Goal: Task Accomplishment & Management: Manage account settings

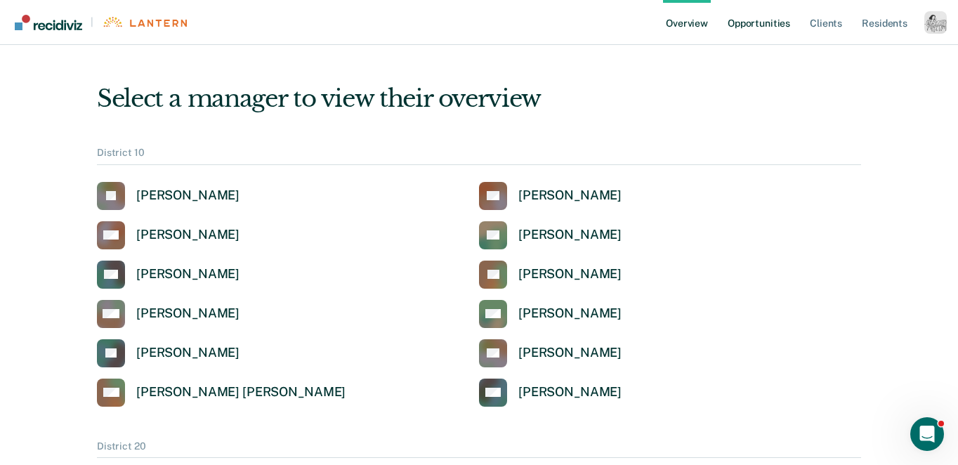
click at [773, 21] on link "Opportunities" at bounding box center [759, 22] width 68 height 45
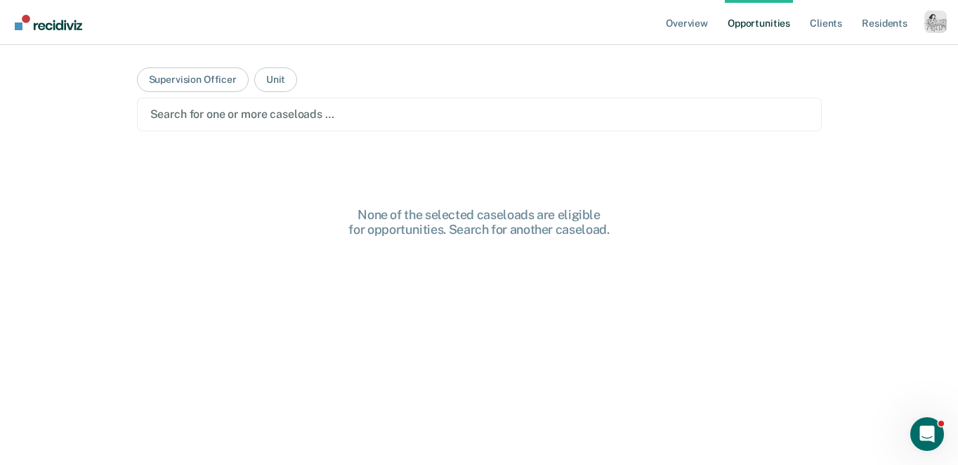
click at [456, 121] on div at bounding box center [479, 114] width 658 height 16
click at [199, 77] on button "Supervision Officer" at bounding box center [193, 79] width 112 height 25
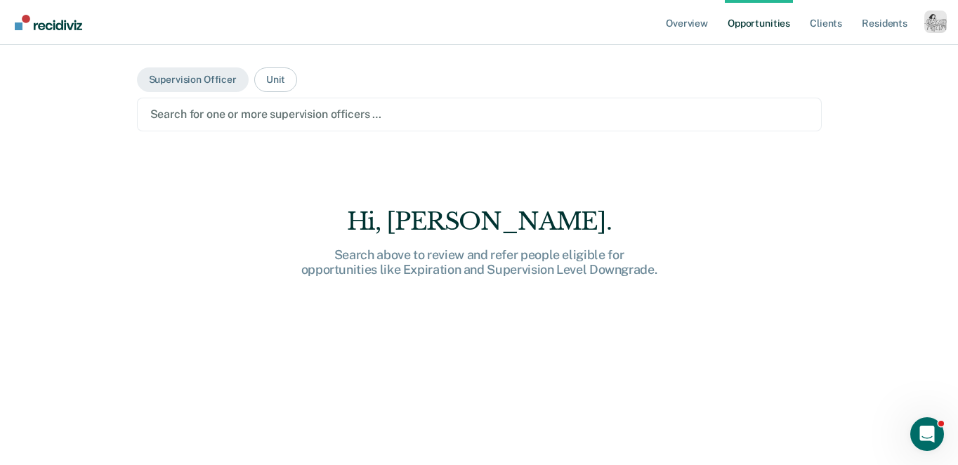
click at [206, 125] on div "Search for one or more supervision officers …" at bounding box center [479, 115] width 685 height 34
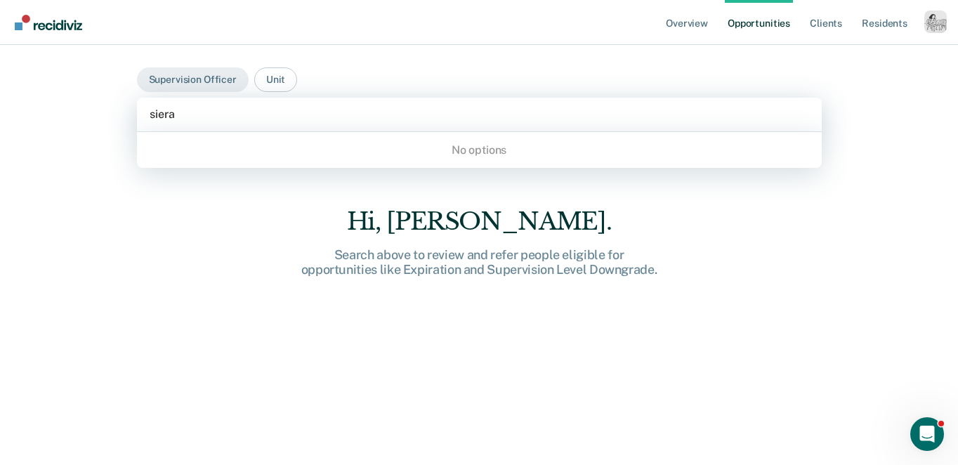
type input "sier"
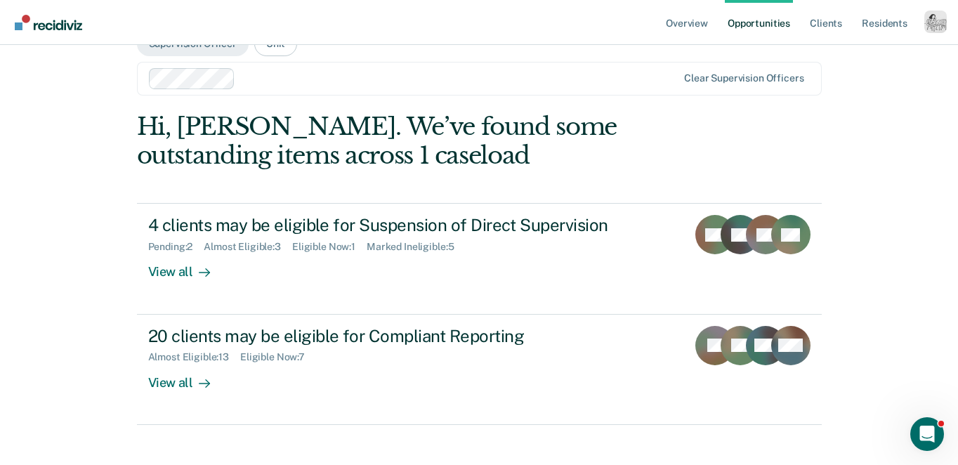
scroll to position [52, 0]
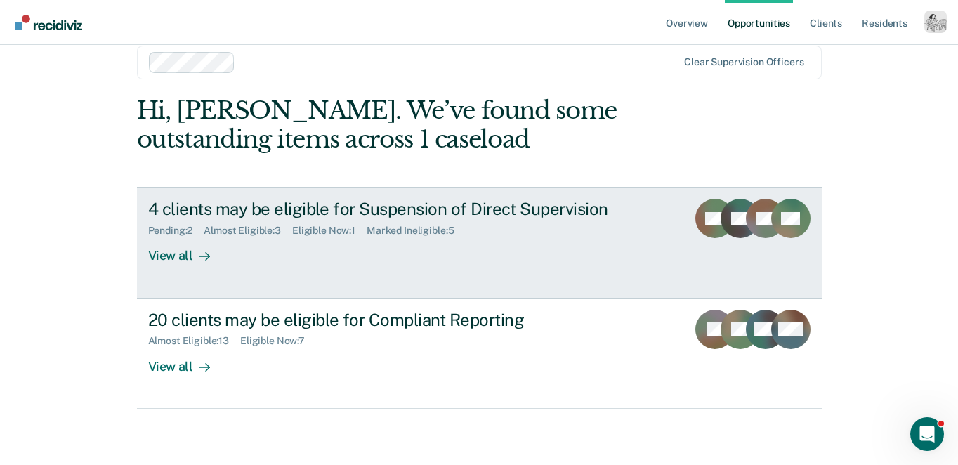
click at [171, 251] on div "View all" at bounding box center [187, 250] width 79 height 27
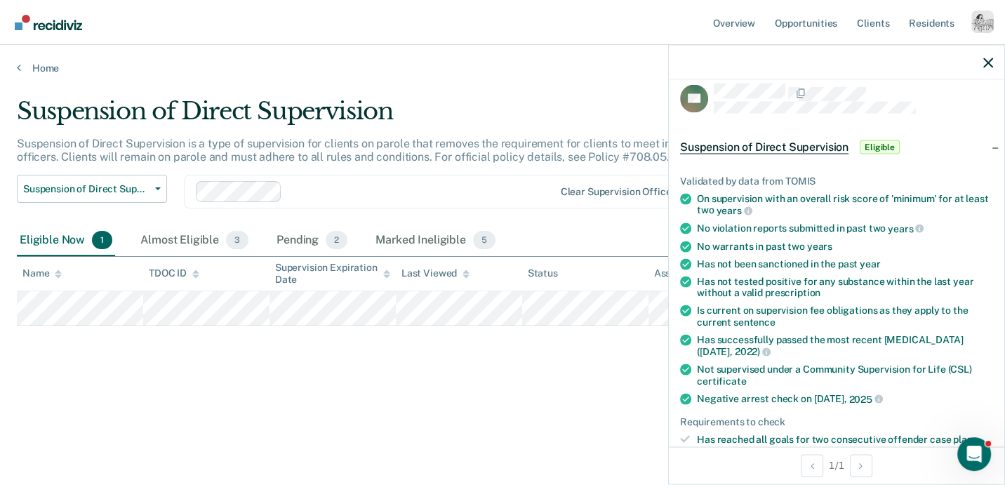
scroll to position [12, 0]
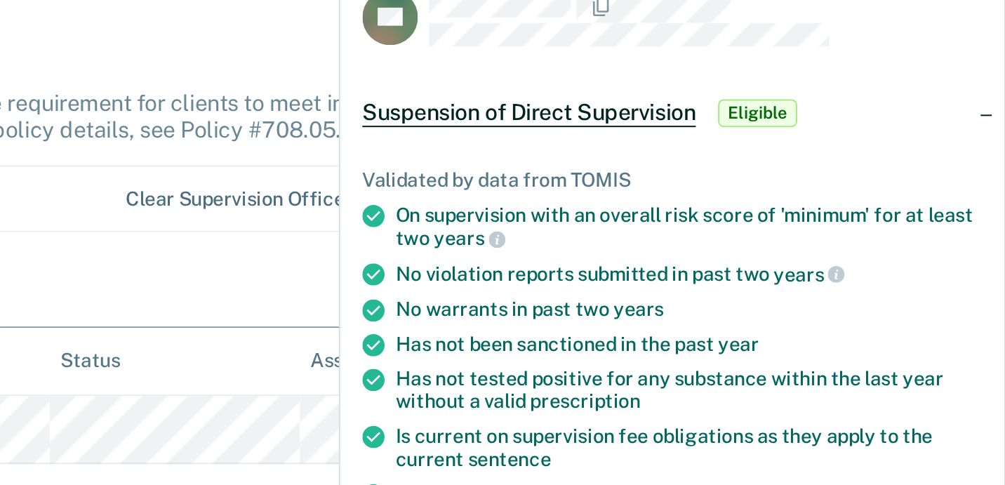
click at [603, 246] on div "Eligible Now 1 Almost Eligible 3 Pending 2 Marked Ineligible 5" at bounding box center [503, 241] width 972 height 32
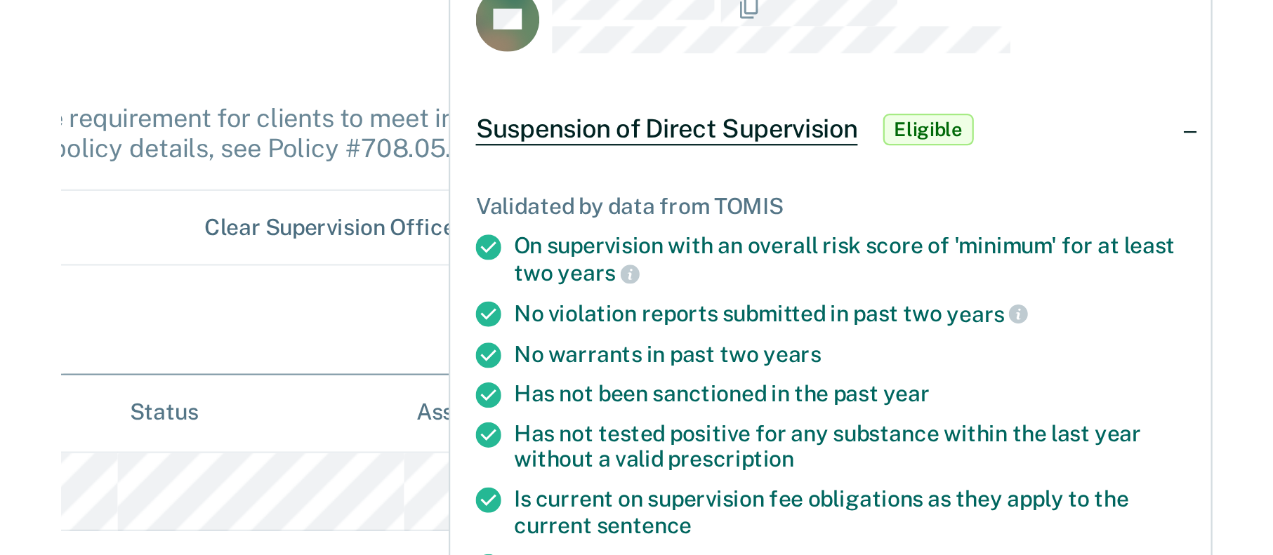
scroll to position [0, 0]
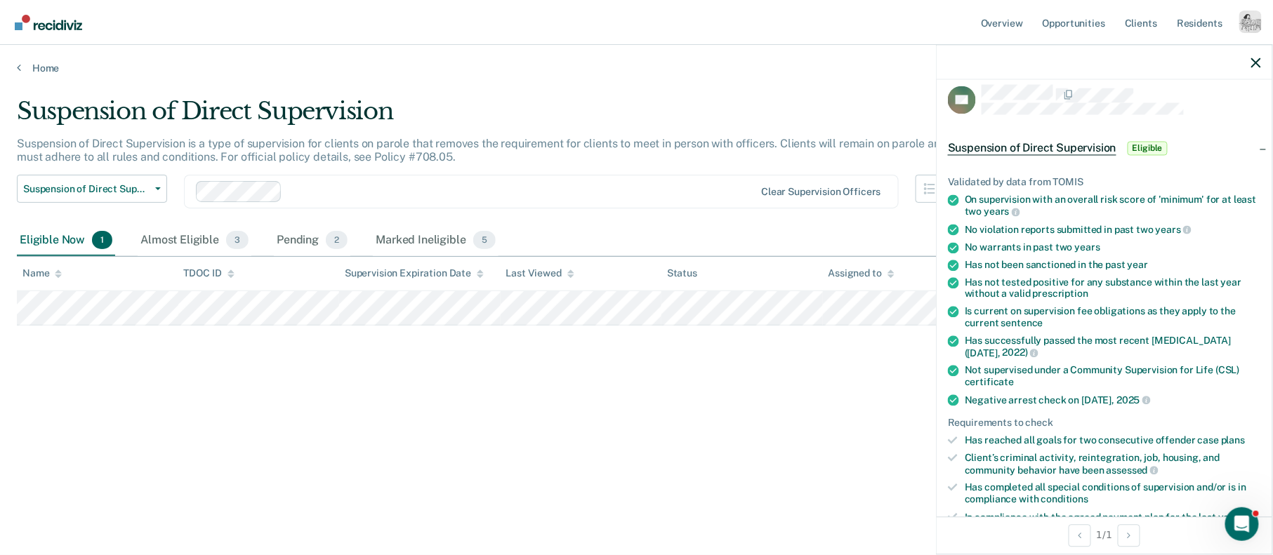
click at [957, 242] on span "years" at bounding box center [1087, 247] width 25 height 11
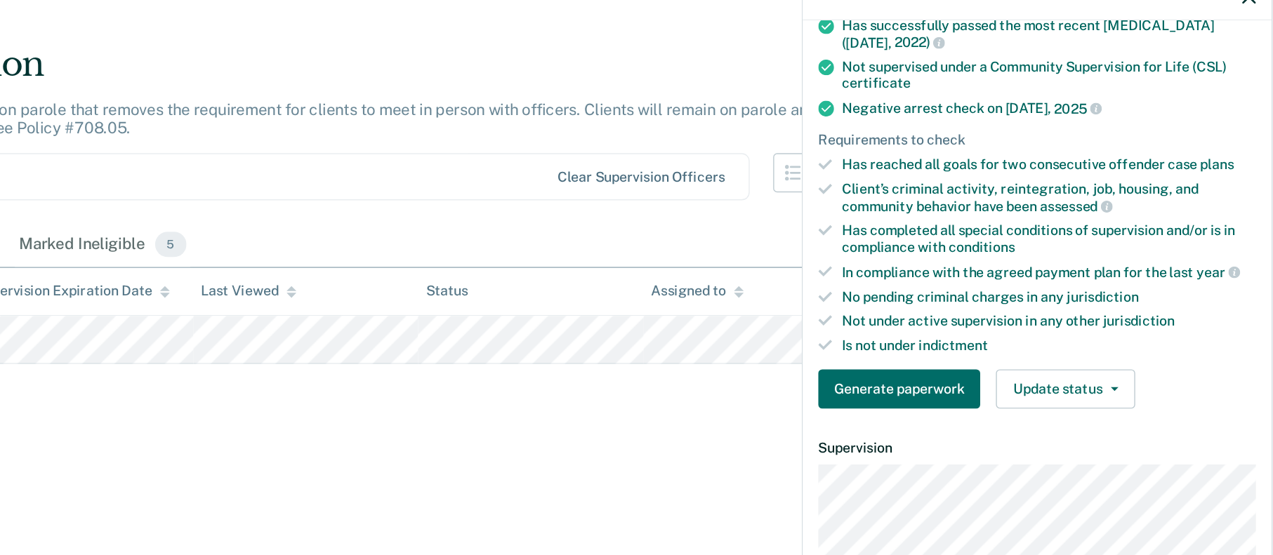
scroll to position [274, 0]
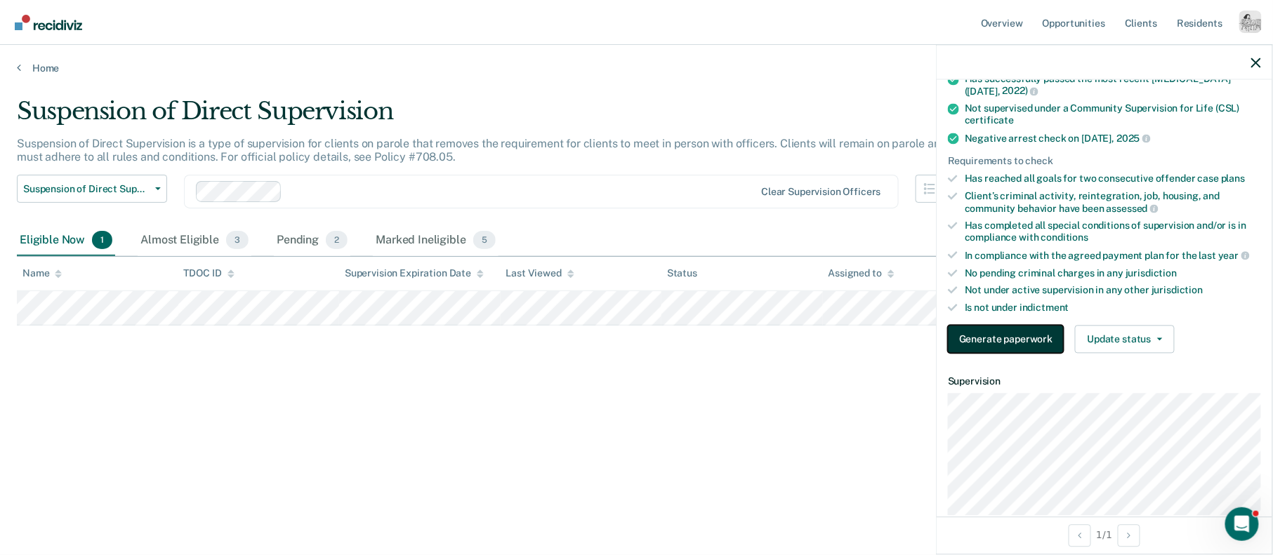
click at [957, 331] on button "Generate paperwork" at bounding box center [1006, 339] width 116 height 28
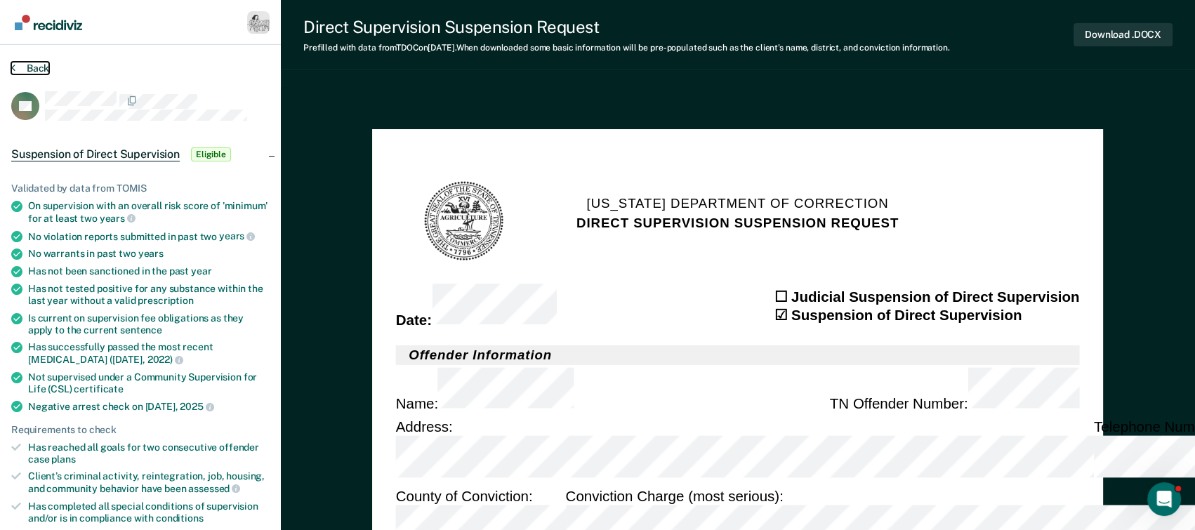
click at [42, 62] on button "Back" at bounding box center [30, 68] width 38 height 13
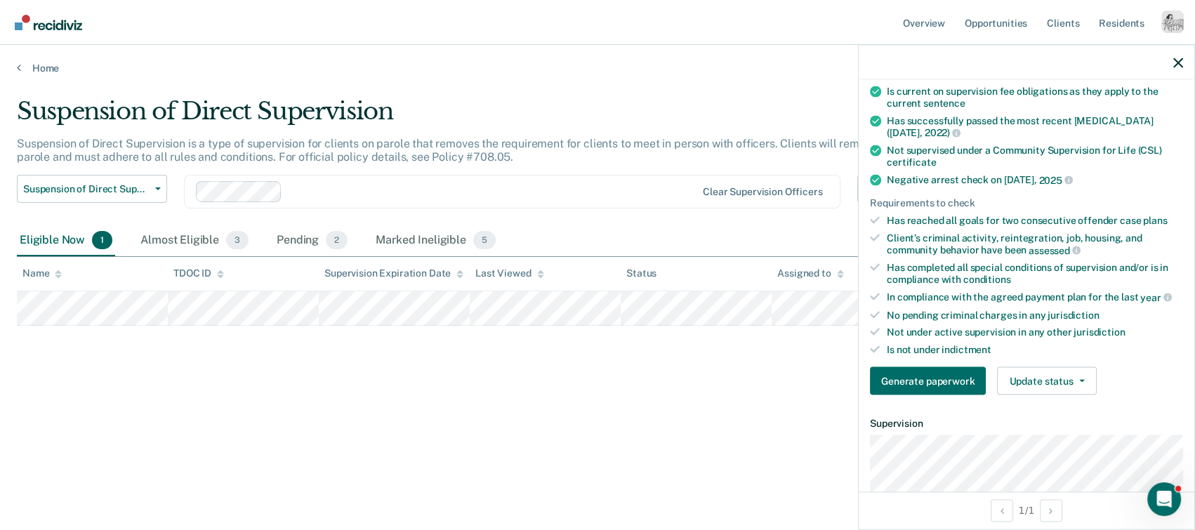
scroll to position [265, 0]
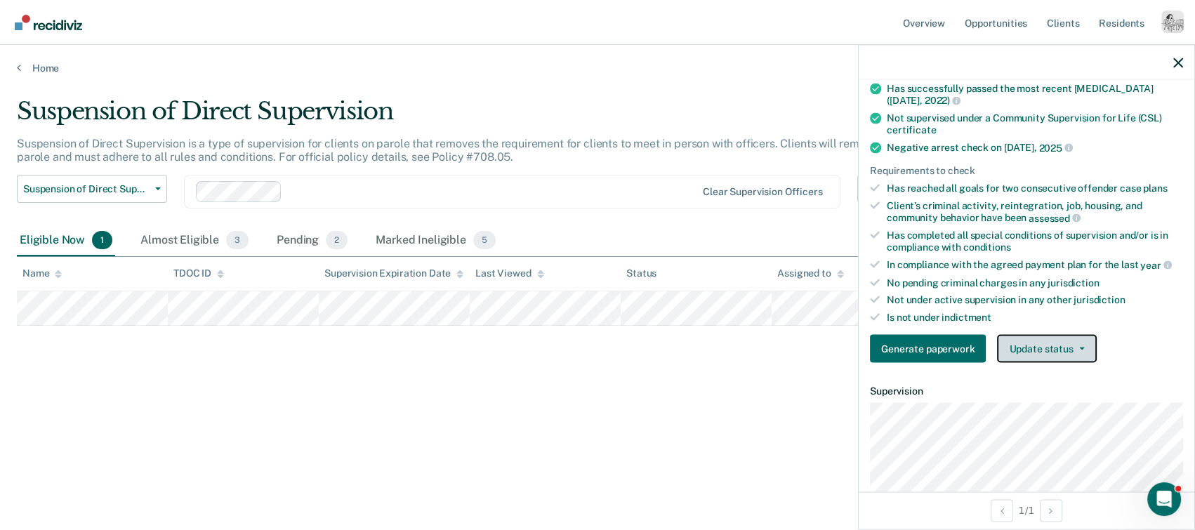
click at [957, 347] on button "Update status" at bounding box center [1046, 348] width 99 height 28
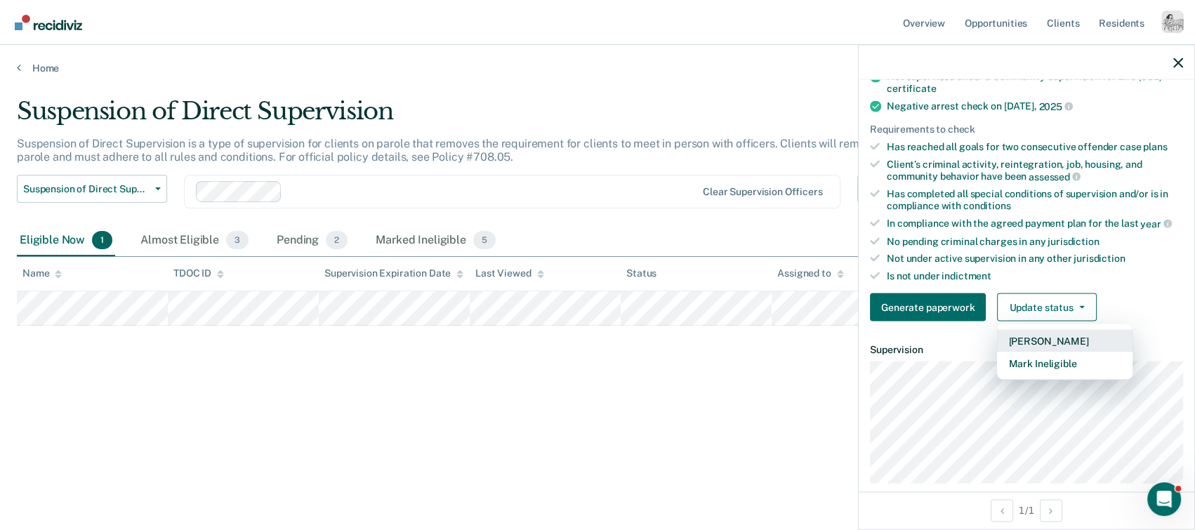
scroll to position [312, 0]
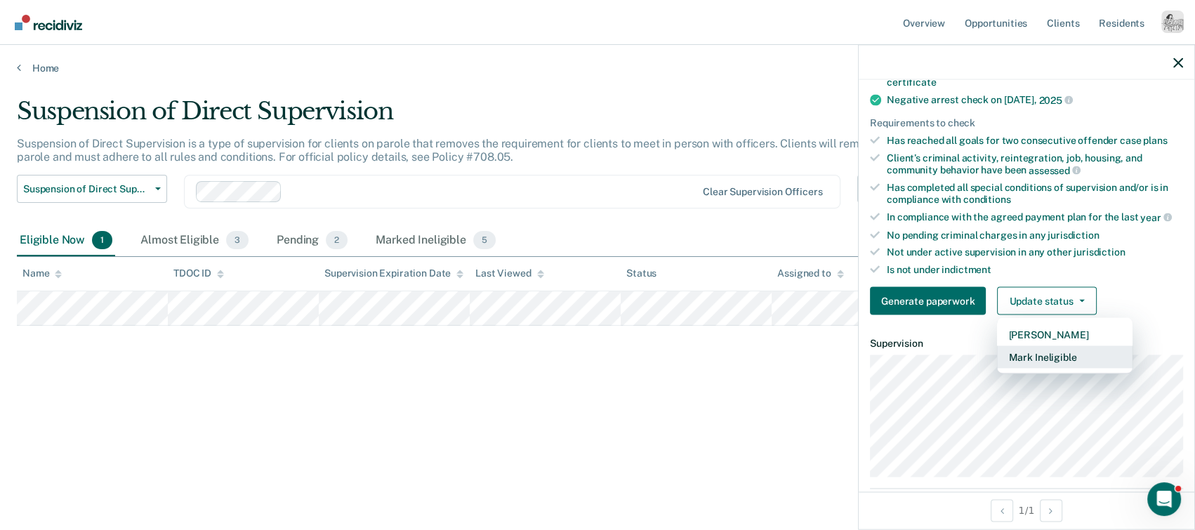
click at [957, 350] on button "Mark Ineligible" at bounding box center [1065, 356] width 136 height 22
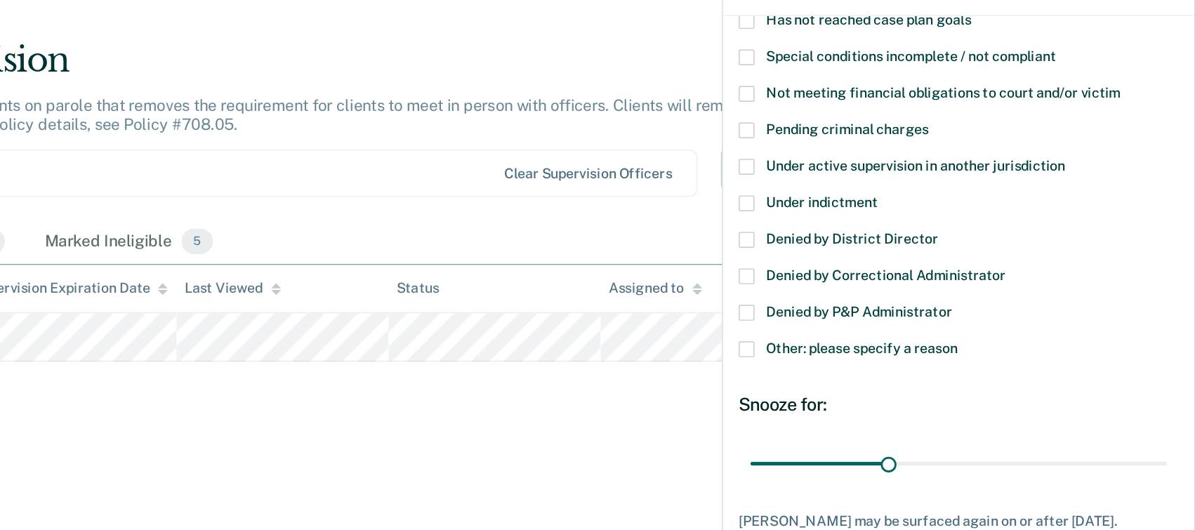
scroll to position [140, 0]
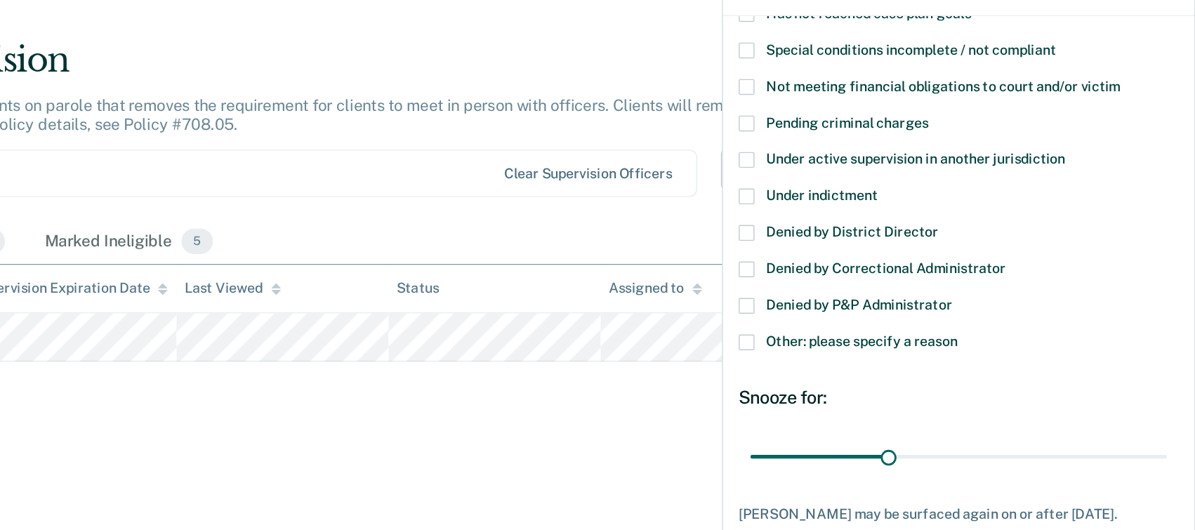
drag, startPoint x: 894, startPoint y: 235, endPoint x: 1036, endPoint y: 279, distance: 149.4
click at [957, 280] on div "AK Which of the following requirements has Allan Kersey not met? Insufficient t…" at bounding box center [1026, 234] width 313 height 556
drag, startPoint x: 1032, startPoint y: 282, endPoint x: 965, endPoint y: 225, distance: 87.7
click at [957, 225] on div "AK Which of the following requirements has Allan Kersey not met? Insufficient t…" at bounding box center [1026, 234] width 313 height 556
click at [876, 235] on span at bounding box center [875, 234] width 11 height 11
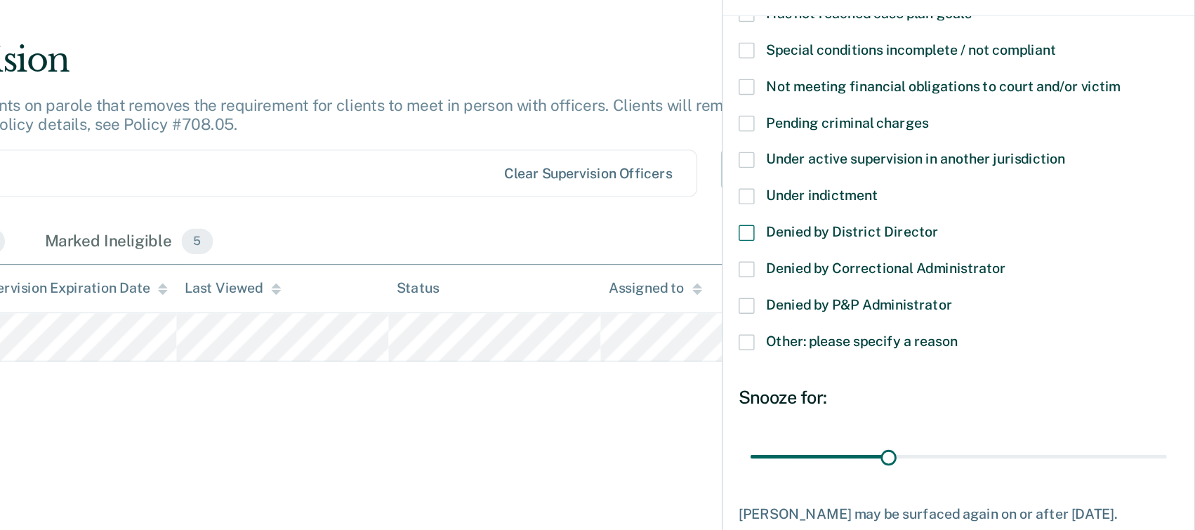
click at [957, 229] on input "Denied by District Director" at bounding box center [1012, 229] width 0 height 0
click at [874, 255] on span at bounding box center [875, 260] width 11 height 11
click at [957, 255] on input "Denied by Correctional Administrator" at bounding box center [1060, 255] width 0 height 0
click at [876, 283] on span at bounding box center [875, 286] width 11 height 11
click at [957, 281] on input "Denied by P&P Administrator" at bounding box center [1022, 281] width 0 height 0
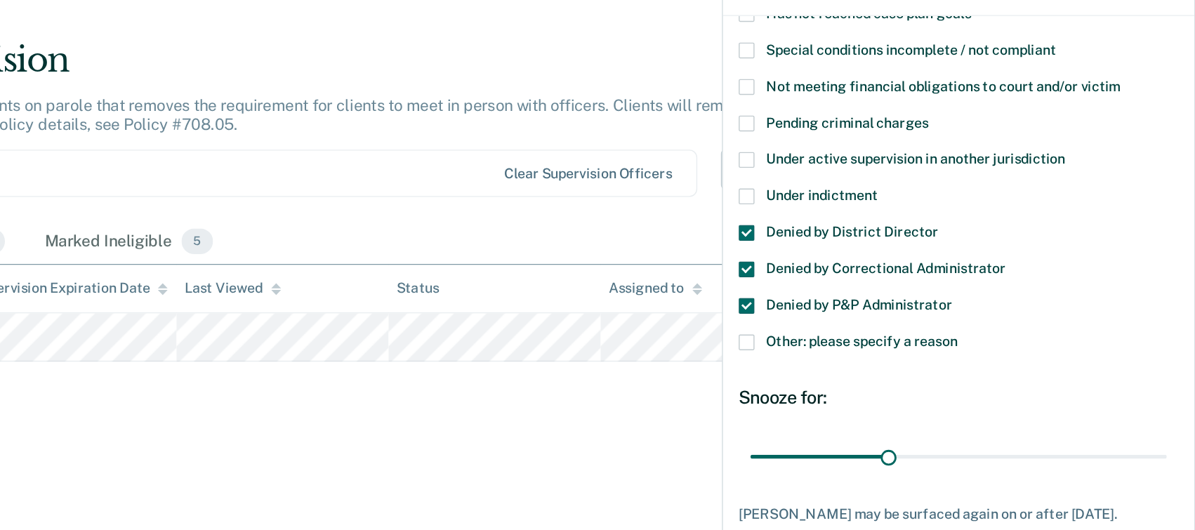
click at [873, 231] on span at bounding box center [875, 234] width 11 height 11
click at [957, 229] on input "Denied by District Director" at bounding box center [1012, 229] width 0 height 0
click at [872, 256] on span at bounding box center [875, 260] width 11 height 11
click at [957, 255] on input "Denied by Correctional Administrator" at bounding box center [1060, 255] width 0 height 0
click at [876, 283] on span at bounding box center [875, 286] width 11 height 11
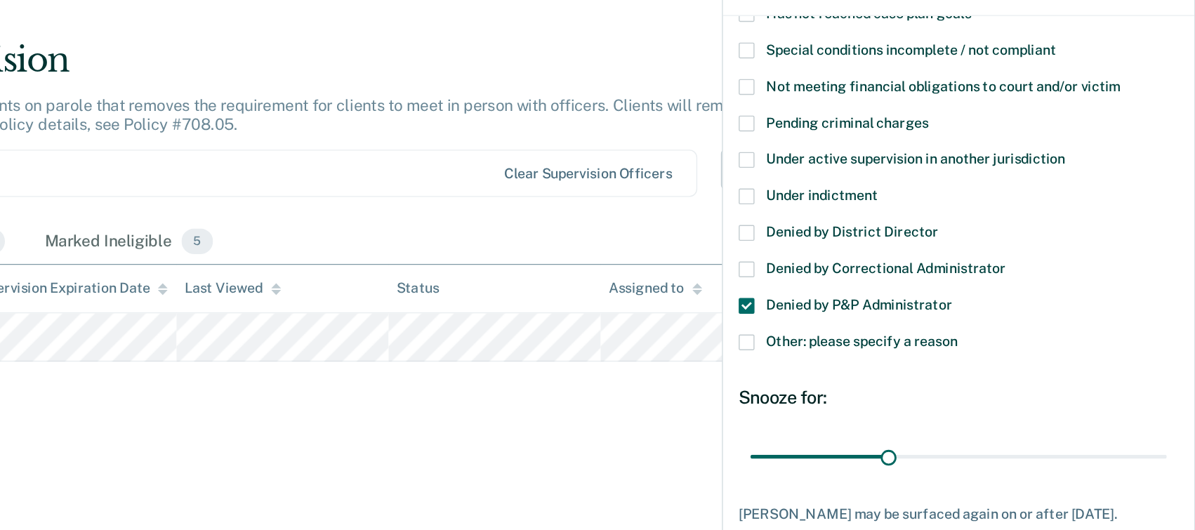
click at [957, 281] on input "Denied by P&P Administrator" at bounding box center [1022, 281] width 0 height 0
click at [878, 316] on label "Other: please specify a reason" at bounding box center [1026, 314] width 313 height 15
click at [957, 307] on input "Other: please specify a reason" at bounding box center [1026, 307] width 0 height 0
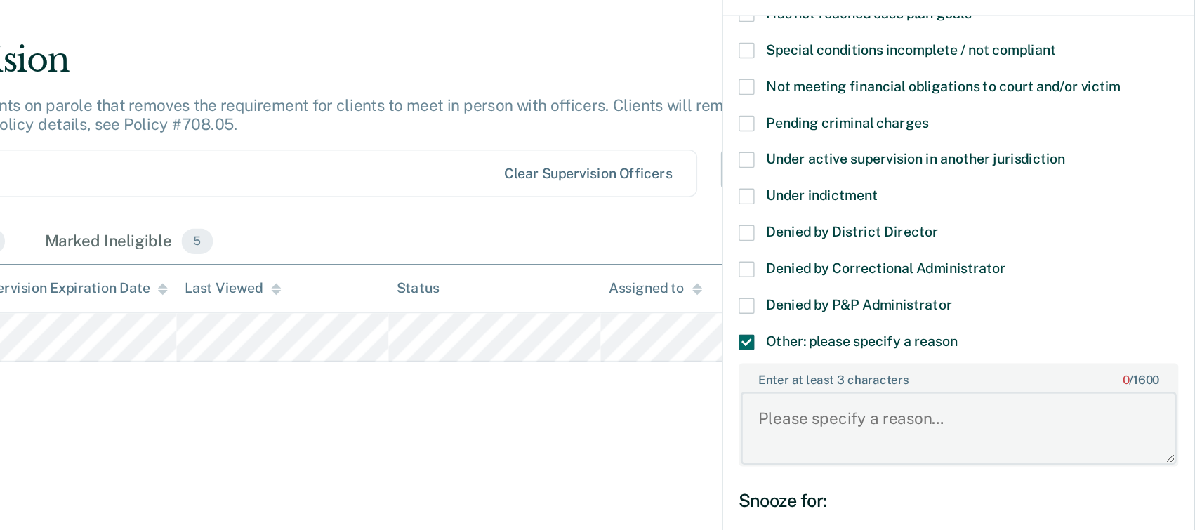
click at [935, 364] on textarea "Enter at least 3 characters 0 / 1600" at bounding box center [1026, 373] width 310 height 52
click at [921, 229] on span "Denied by District Director" at bounding box center [951, 233] width 122 height 11
click at [957, 229] on input "Denied by District Director" at bounding box center [1012, 229] width 0 height 0
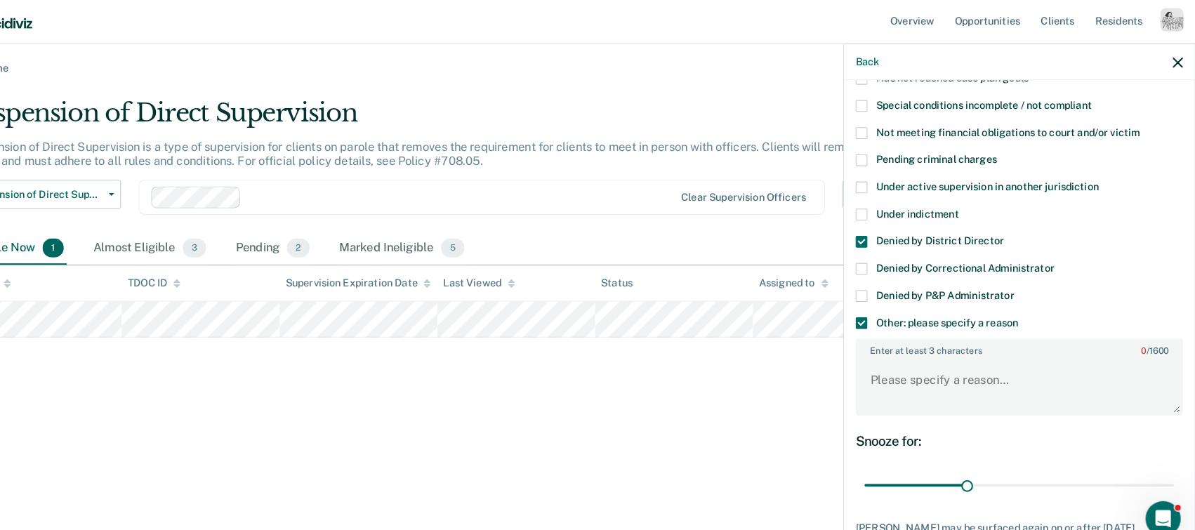
scroll to position [0, 0]
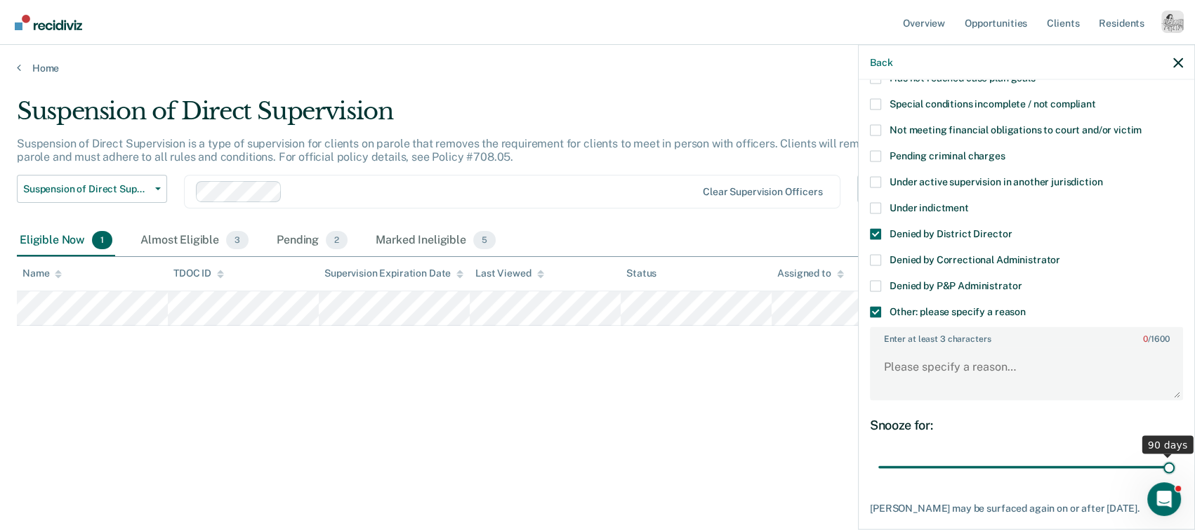
drag, startPoint x: 977, startPoint y: 466, endPoint x: 1191, endPoint y: 453, distance: 214.6
type input "90"
click at [957, 455] on input "range" at bounding box center [1026, 467] width 296 height 25
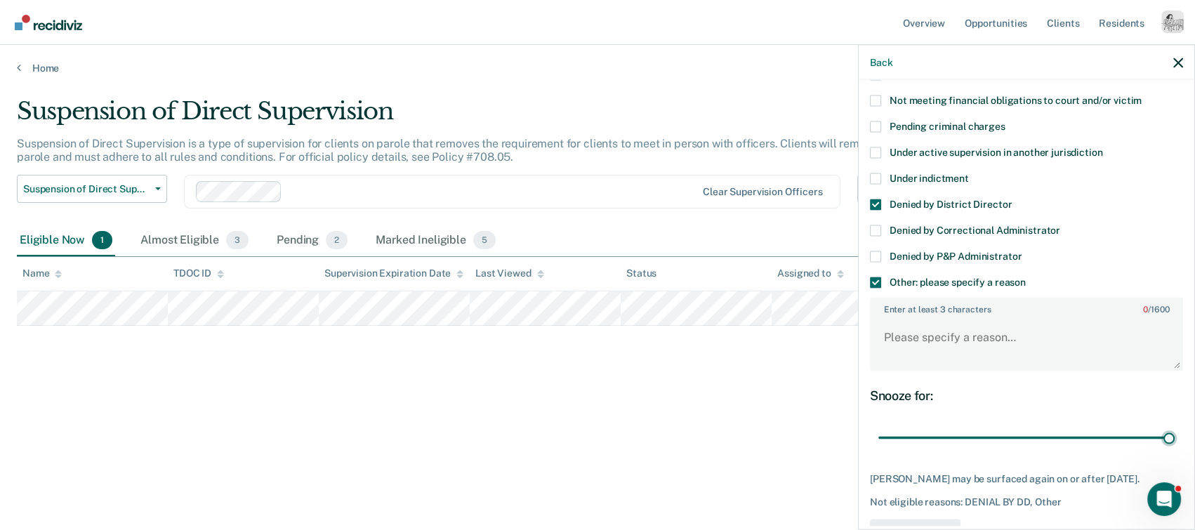
scroll to position [173, 0]
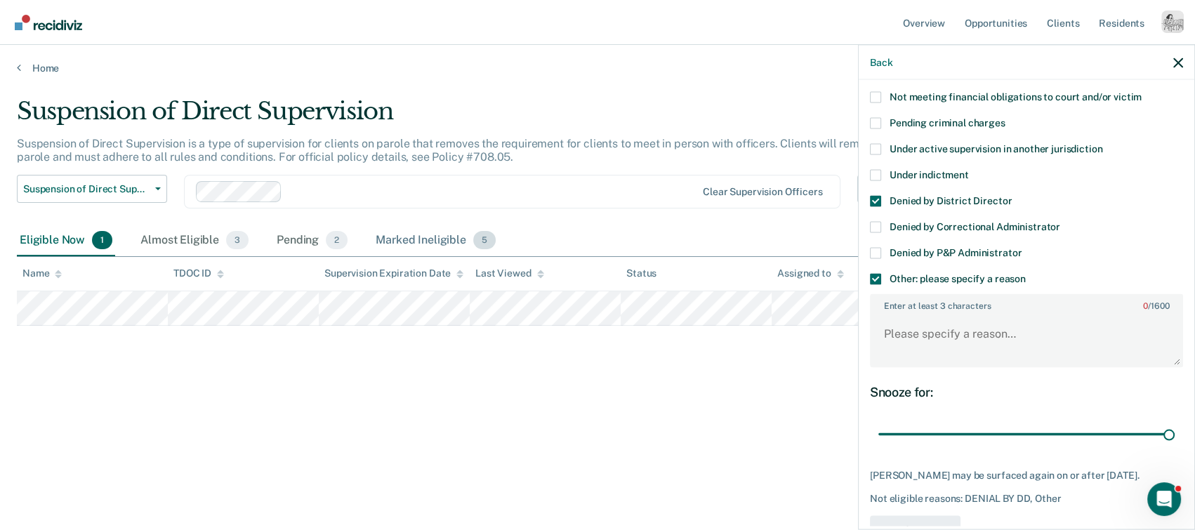
click at [442, 235] on div "Marked Ineligible 5" at bounding box center [436, 240] width 126 height 31
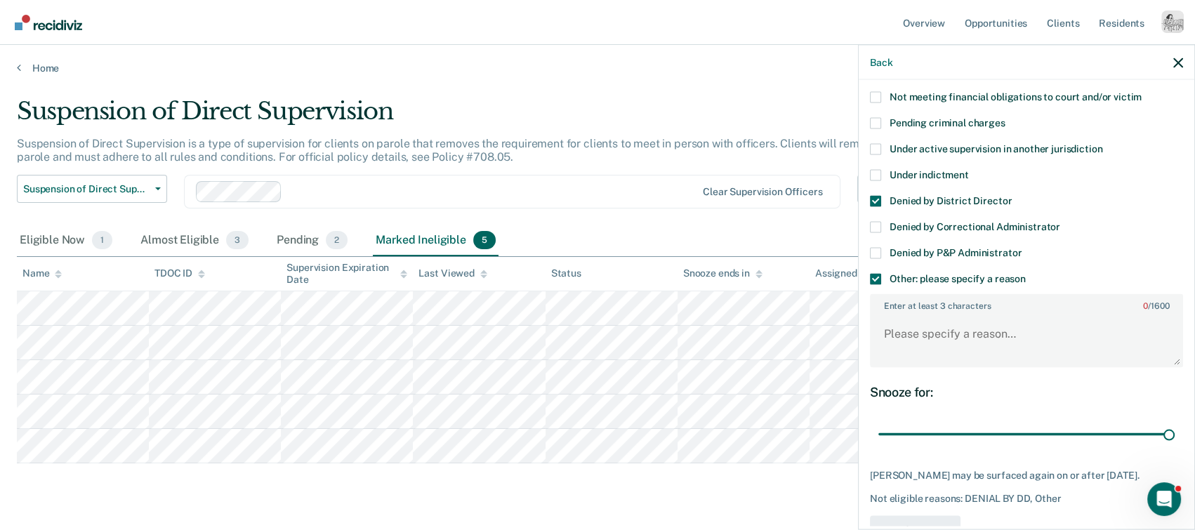
click at [957, 70] on div "Back" at bounding box center [1027, 62] width 336 height 35
click at [957, 62] on icon "button" at bounding box center [1178, 63] width 10 height 10
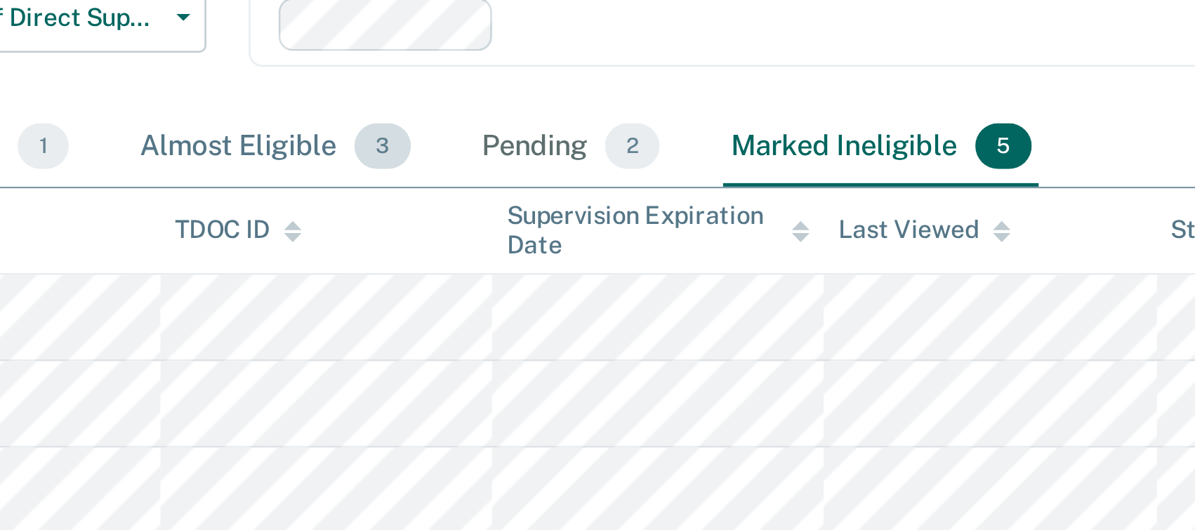
scroll to position [4, 0]
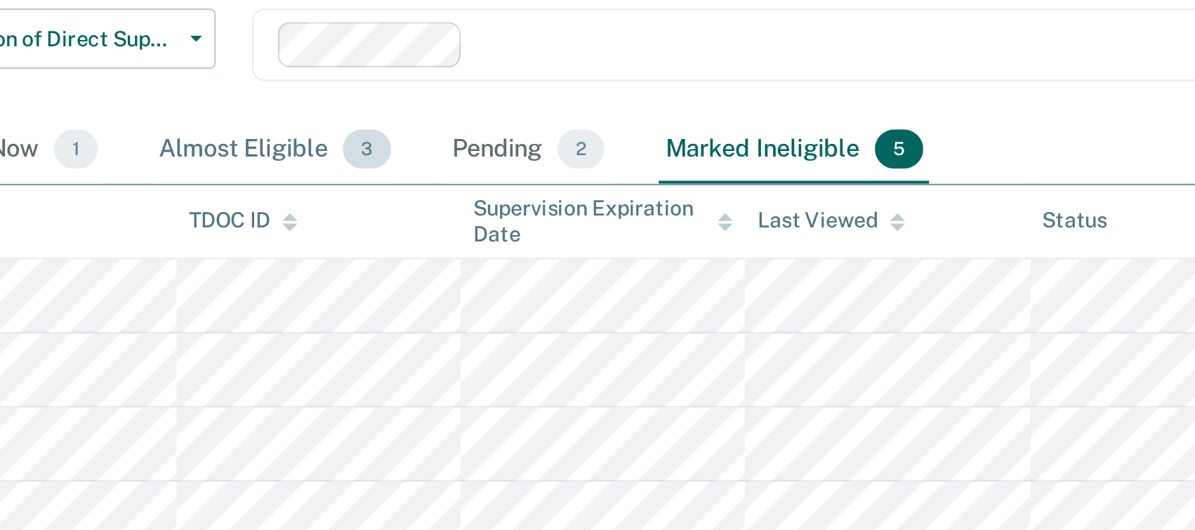
click at [192, 237] on div "Almost Eligible 3" at bounding box center [195, 237] width 114 height 31
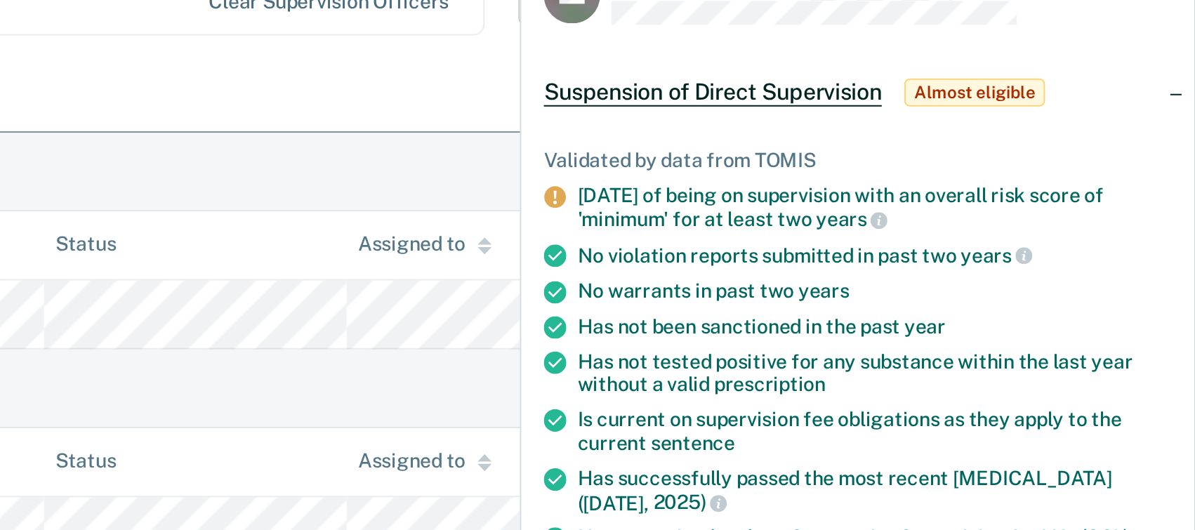
scroll to position [77, 0]
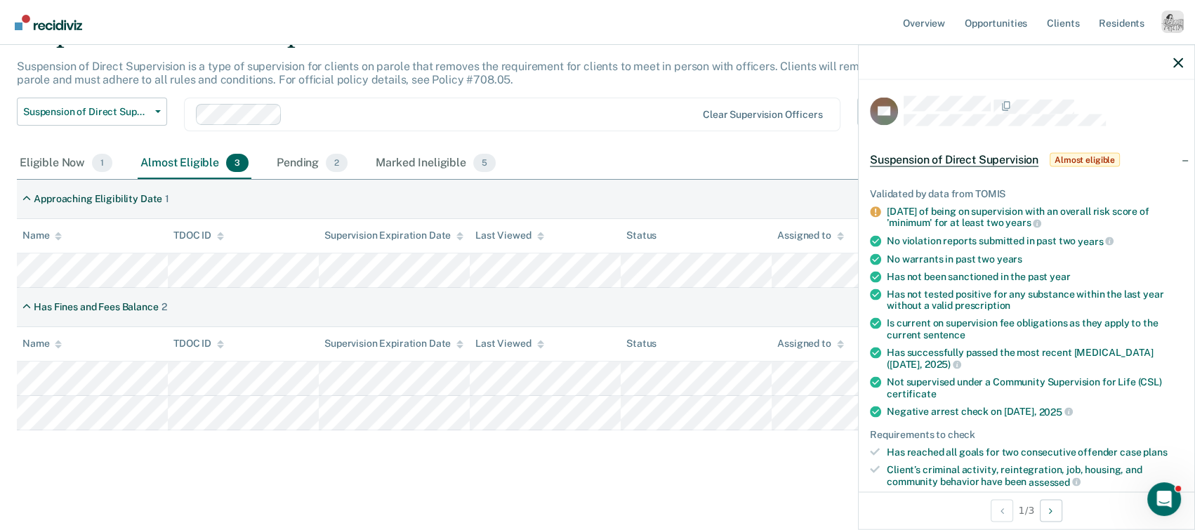
click at [357, 143] on div "Suspension of Direct Supervision Expiration Supervision Level Downgrade Suspens…" at bounding box center [465, 123] width 897 height 51
click at [957, 58] on icon "button" at bounding box center [1178, 63] width 10 height 10
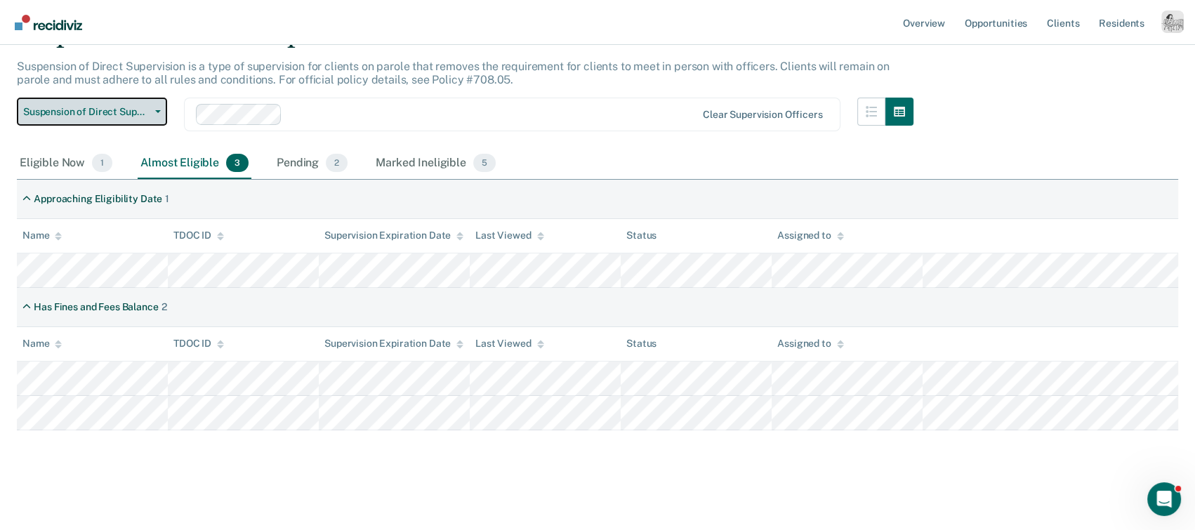
click at [74, 107] on span "Suspension of Direct Supervision" at bounding box center [86, 112] width 126 height 12
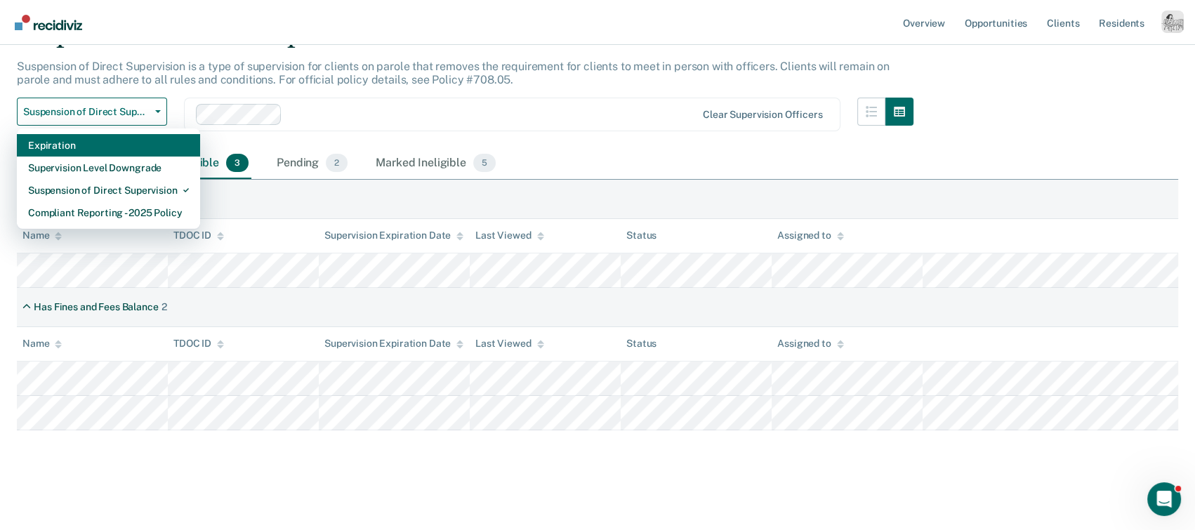
drag, startPoint x: 135, startPoint y: 214, endPoint x: 291, endPoint y: 83, distance: 203.8
click at [291, 83] on div "Suspension of Direct Supervision Suspension of Direct Supervision is a type of …" at bounding box center [465, 84] width 897 height 128
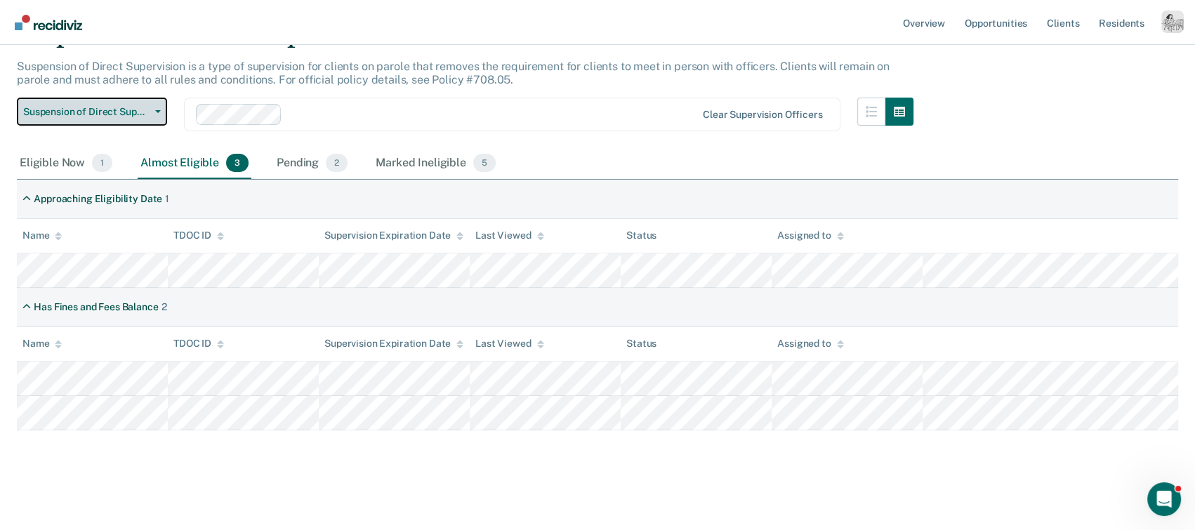
click at [76, 110] on span "Suspension of Direct Supervision" at bounding box center [86, 112] width 126 height 12
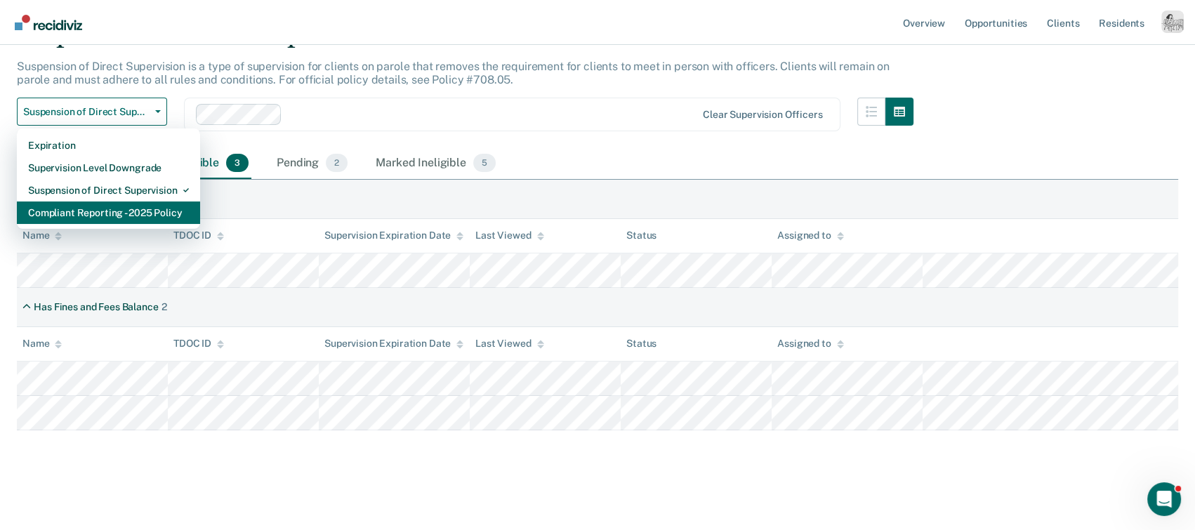
click at [113, 210] on div "Compliant Reporting - 2025 Policy" at bounding box center [108, 213] width 161 height 22
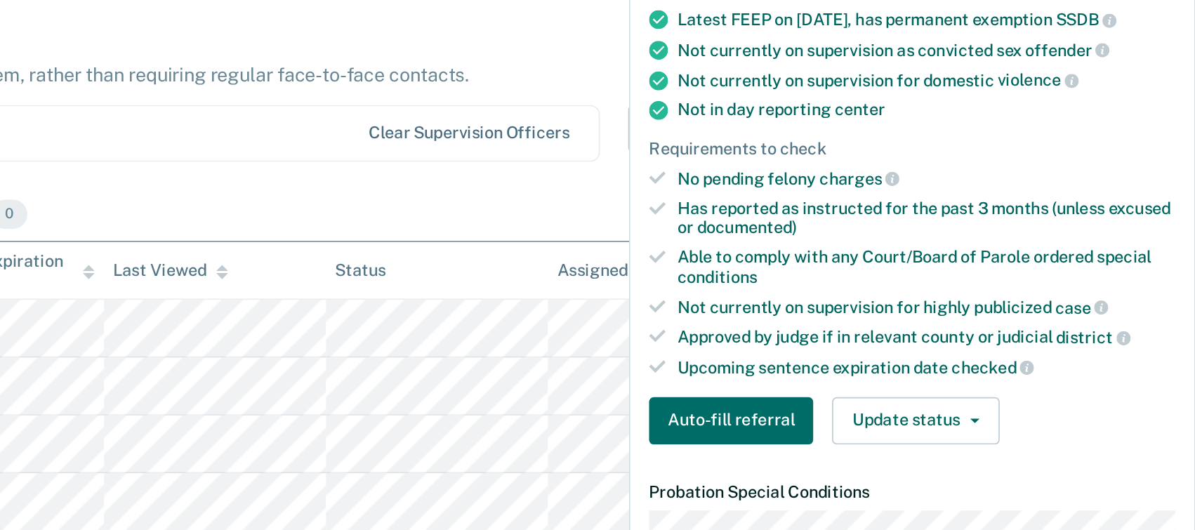
scroll to position [209, 0]
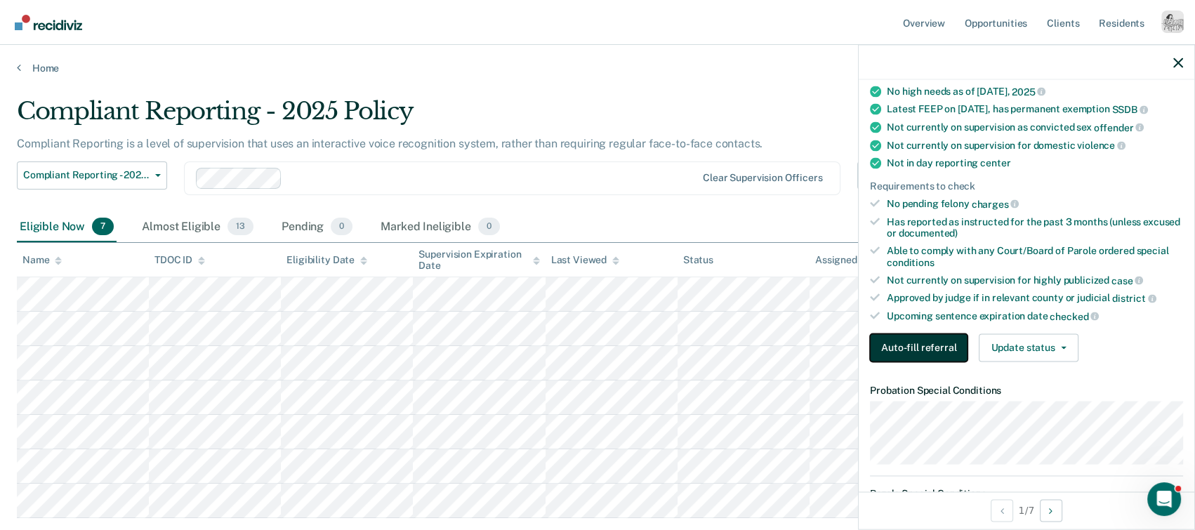
click at [902, 347] on button "Auto-fill referral" at bounding box center [919, 348] width 98 height 28
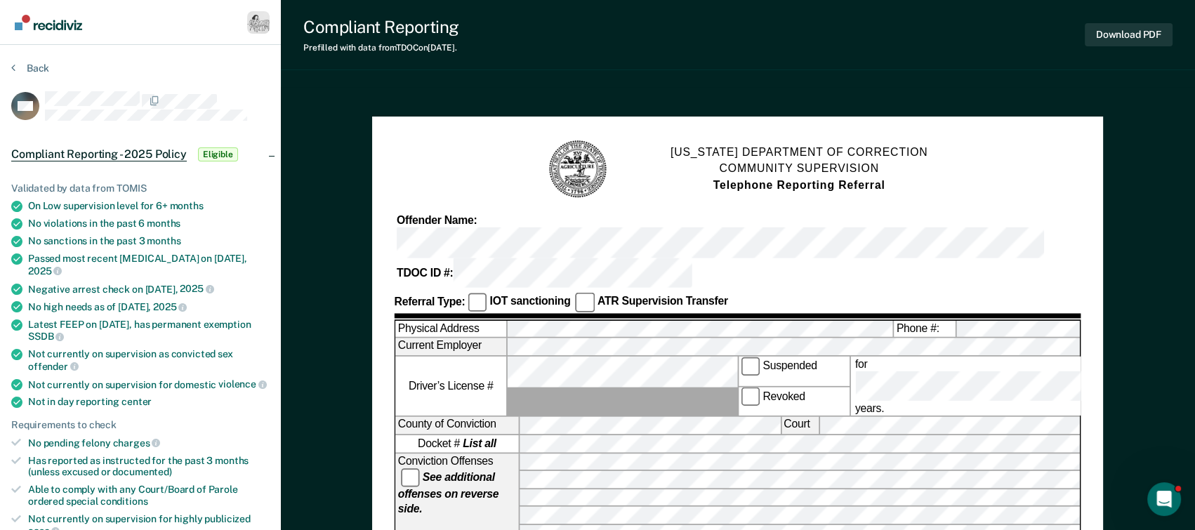
click at [32, 70] on button "Back" at bounding box center [30, 68] width 38 height 13
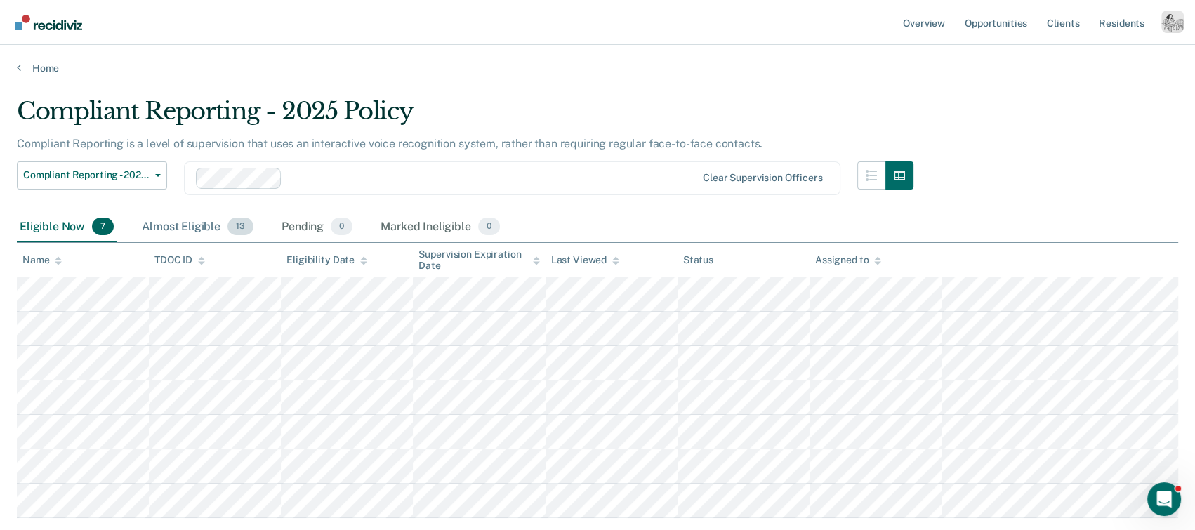
click at [192, 235] on div "Almost Eligible 13" at bounding box center [197, 227] width 117 height 31
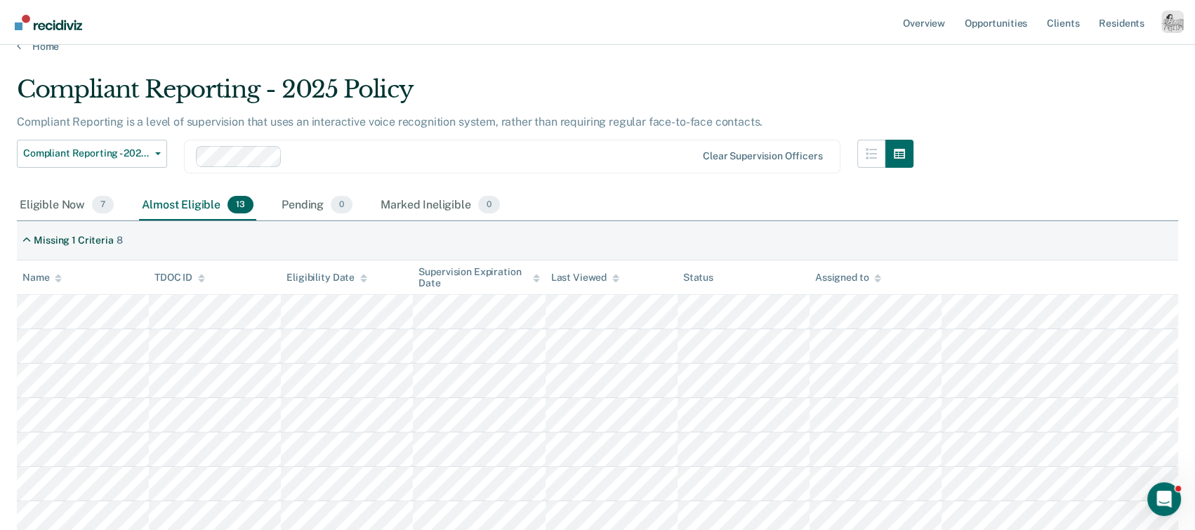
scroll to position [20, 0]
click at [442, 211] on div "Marked Ineligible 0" at bounding box center [440, 207] width 125 height 31
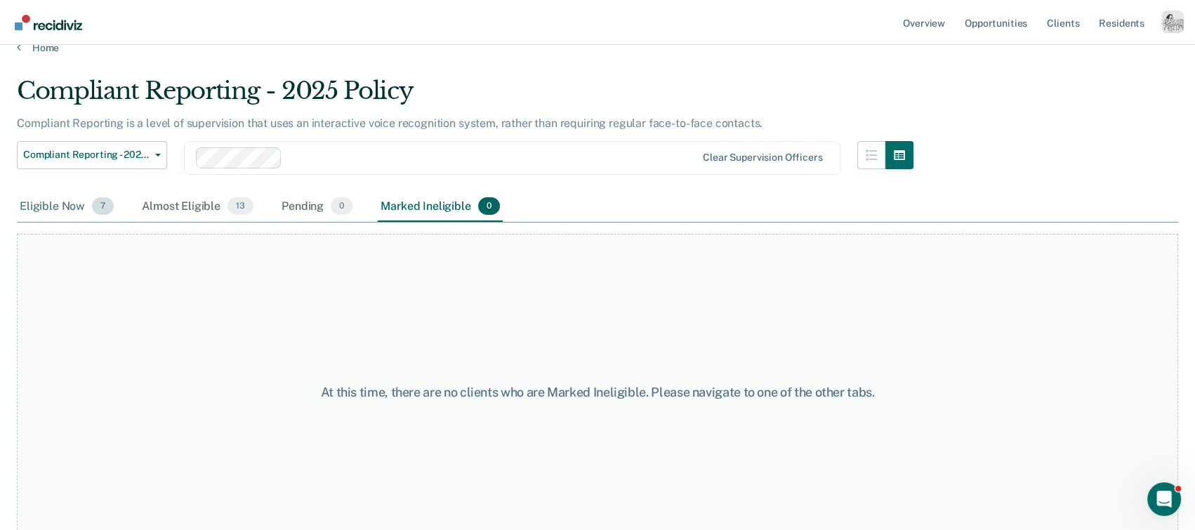
click at [67, 202] on div "Eligible Now 7" at bounding box center [67, 207] width 100 height 31
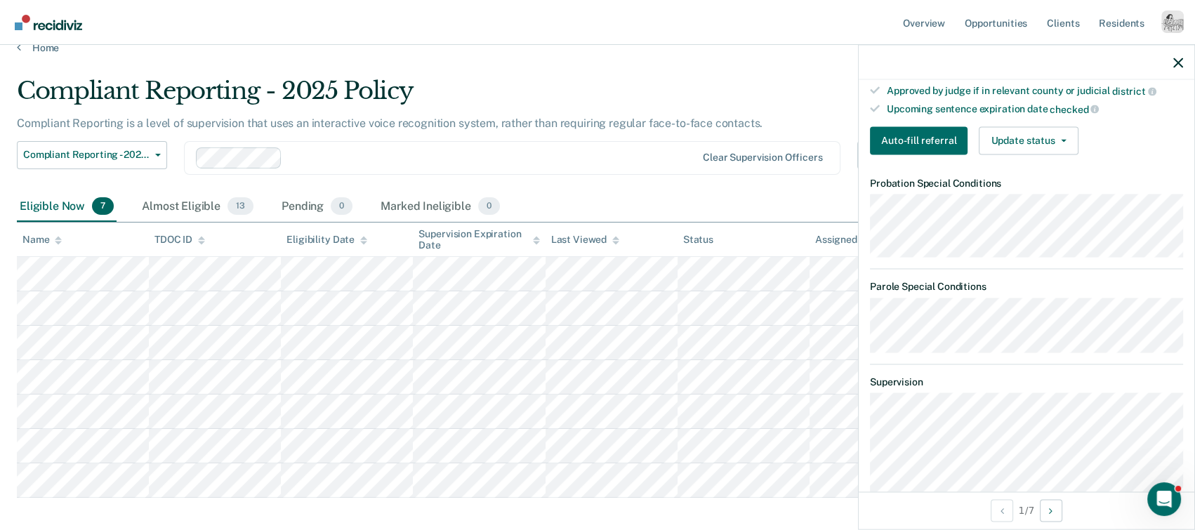
scroll to position [423, 0]
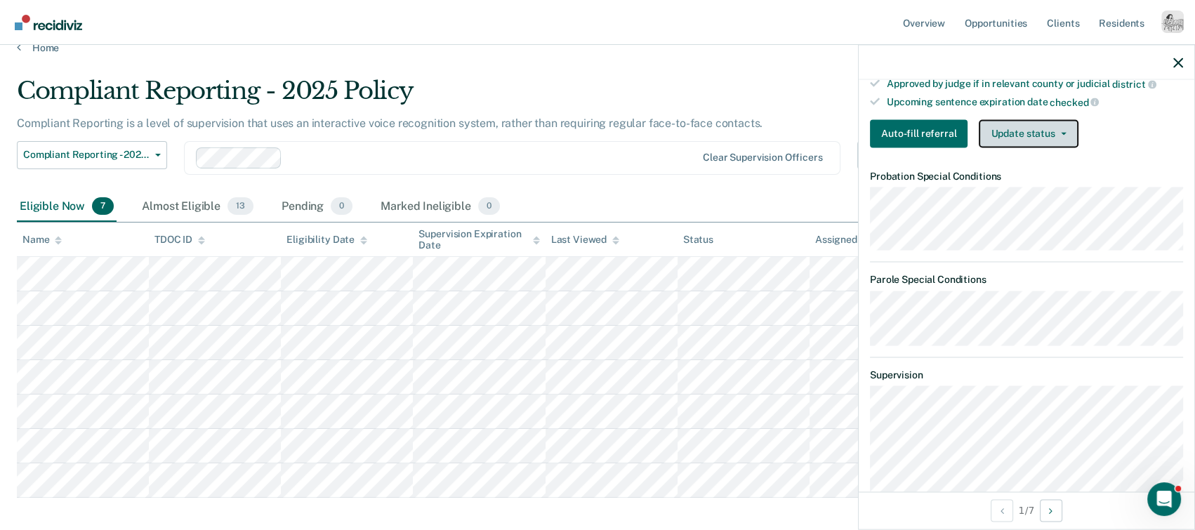
click at [957, 125] on button "Update status" at bounding box center [1028, 133] width 99 height 28
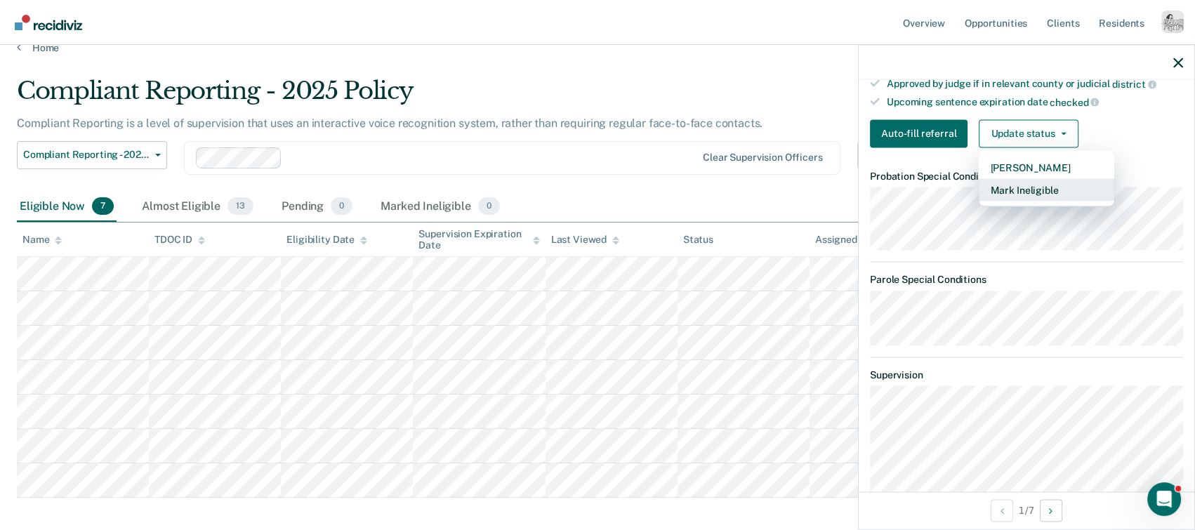
click at [957, 184] on button "Mark Ineligible" at bounding box center [1047, 189] width 136 height 22
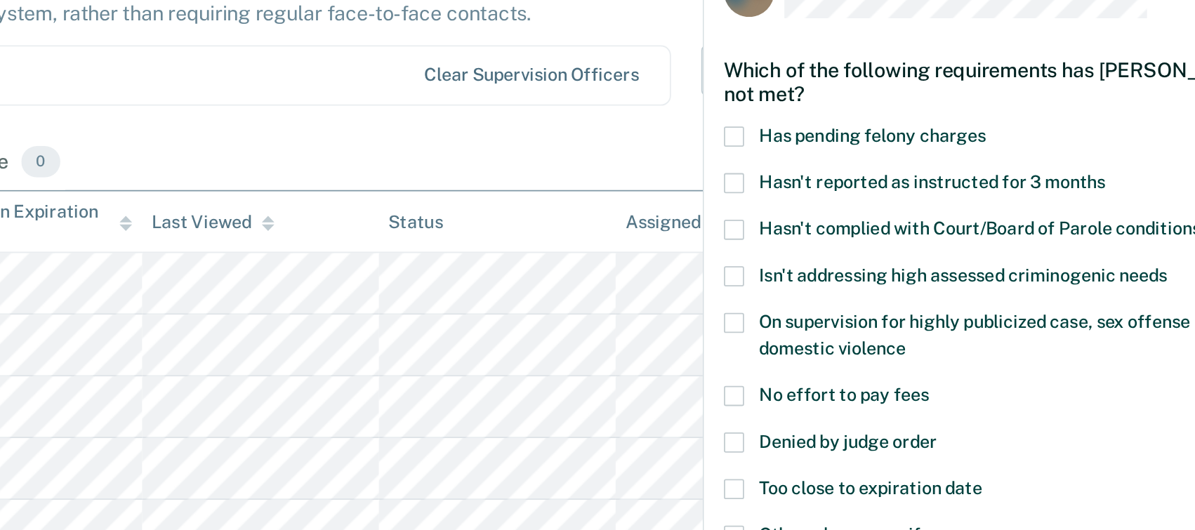
scroll to position [20, 0]
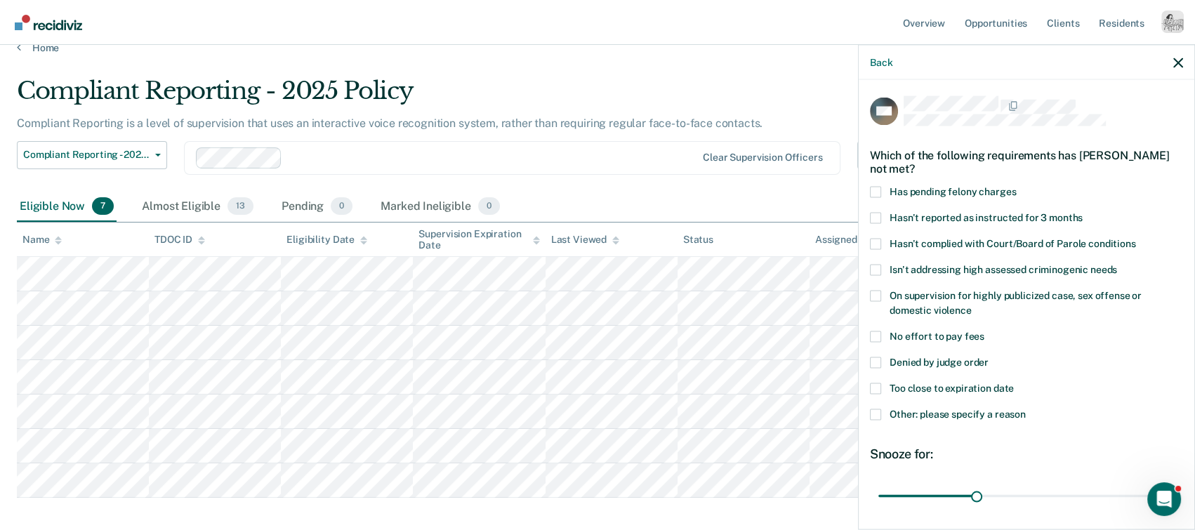
click at [957, 54] on div "Back" at bounding box center [1027, 62] width 336 height 35
click at [957, 58] on icon "button" at bounding box center [1178, 63] width 10 height 10
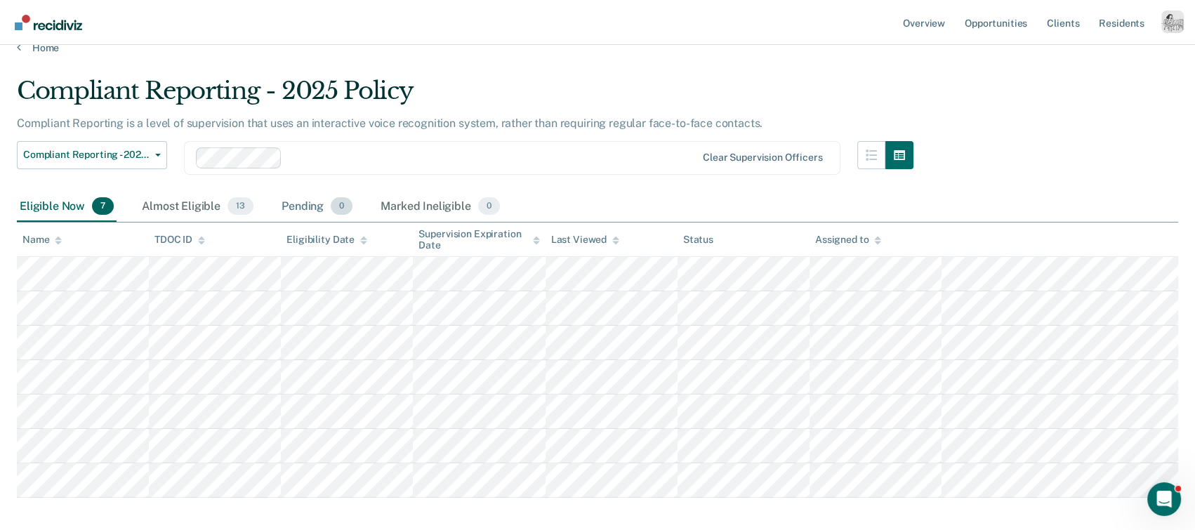
click at [313, 209] on div "Pending 0" at bounding box center [317, 207] width 77 height 31
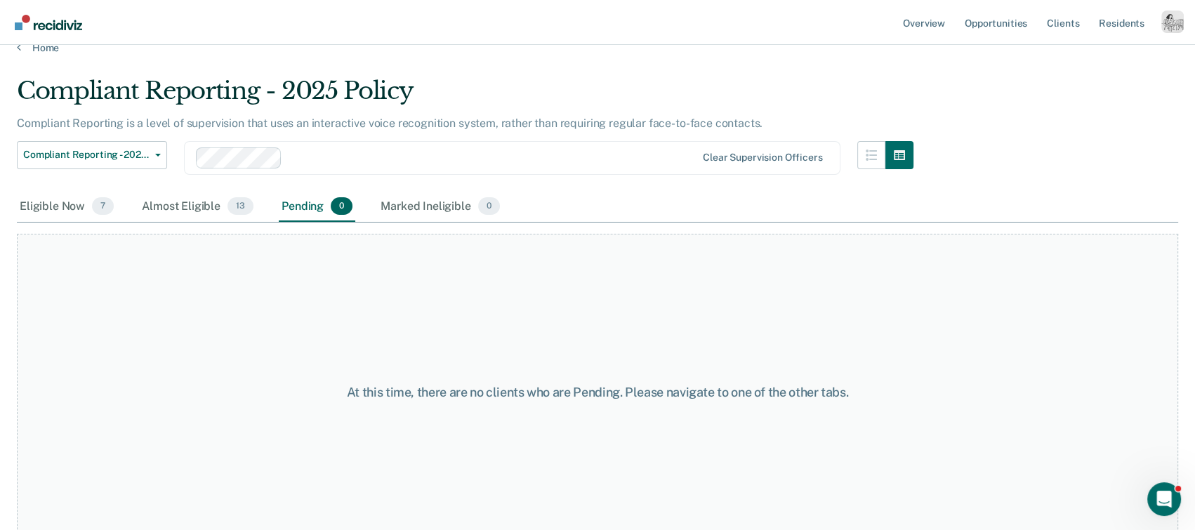
scroll to position [0, 0]
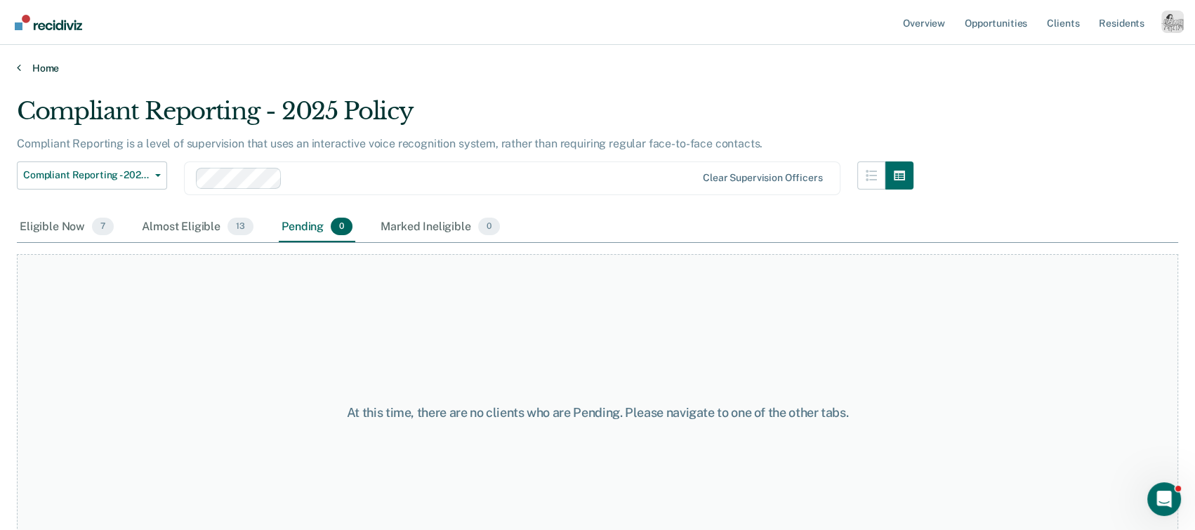
click at [42, 67] on link "Home" at bounding box center [597, 68] width 1161 height 13
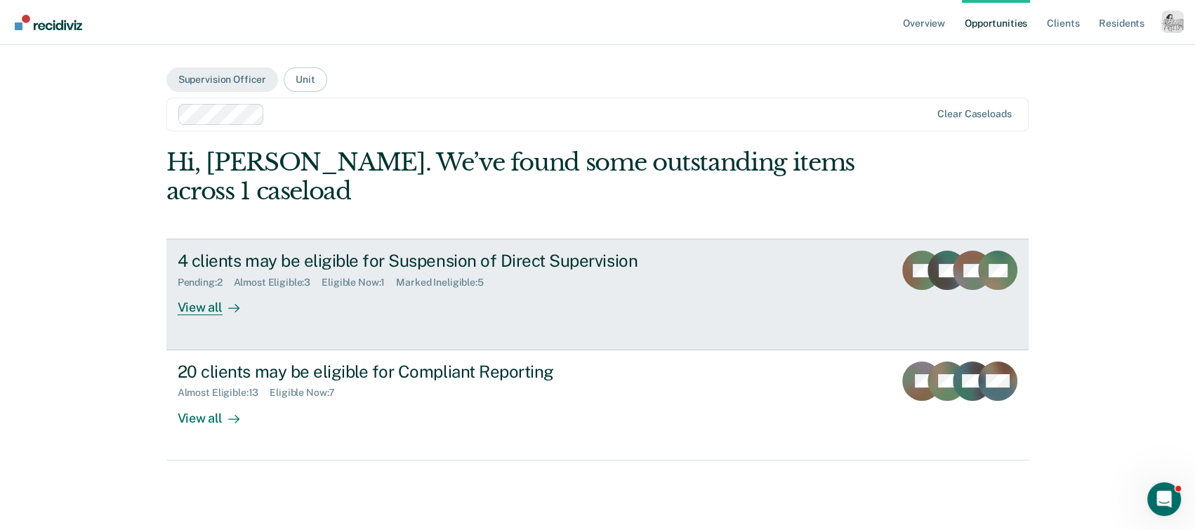
click at [216, 312] on div "View all" at bounding box center [217, 302] width 79 height 27
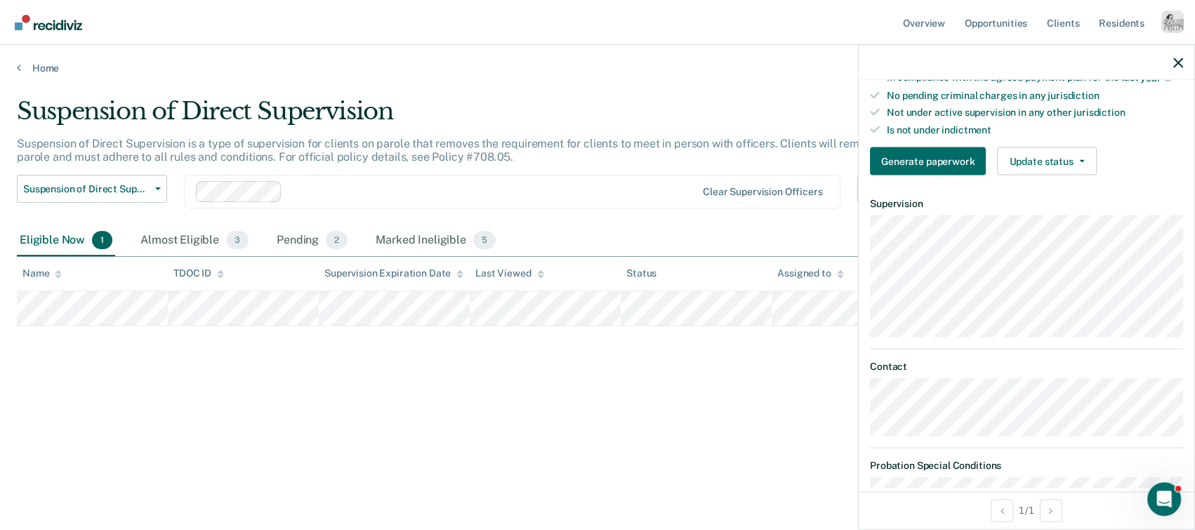
scroll to position [451, 0]
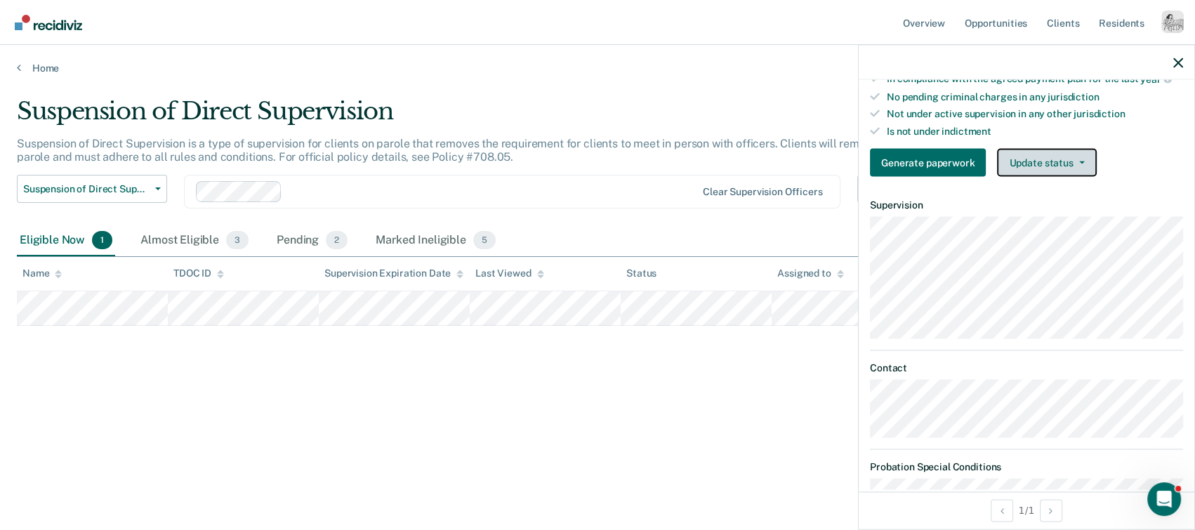
click at [957, 150] on button "Update status" at bounding box center [1046, 162] width 99 height 28
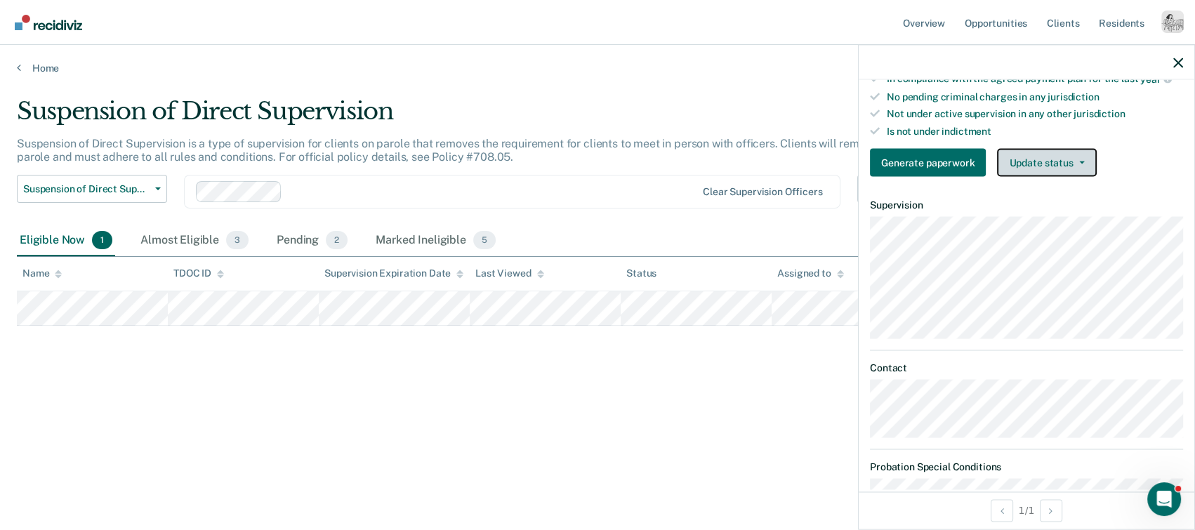
click at [957, 163] on button "Update status" at bounding box center [1046, 162] width 99 height 28
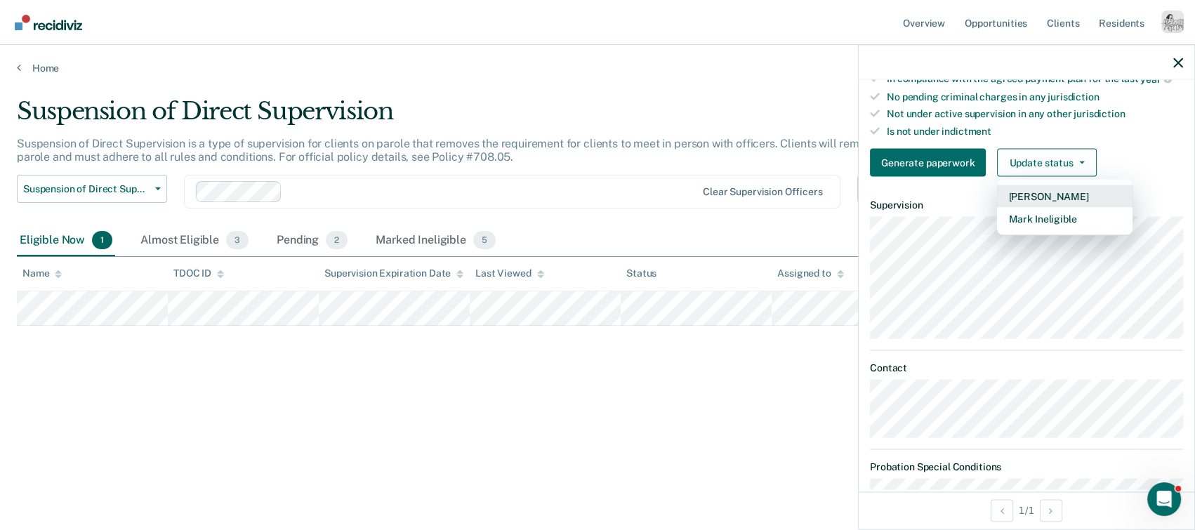
click at [957, 187] on button "[PERSON_NAME]" at bounding box center [1065, 196] width 136 height 22
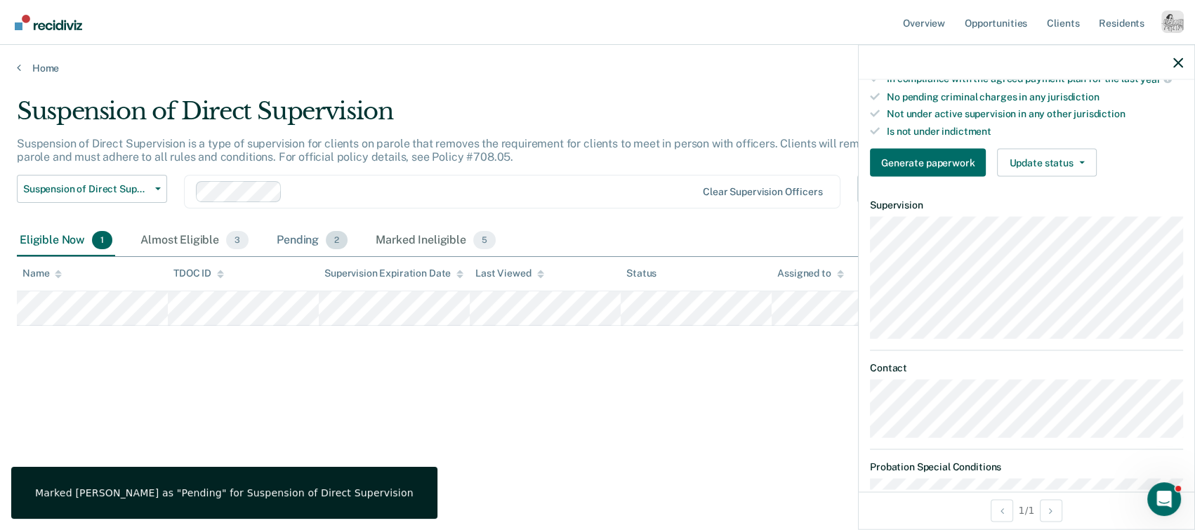
click at [303, 241] on div "Pending 2" at bounding box center [312, 240] width 77 height 31
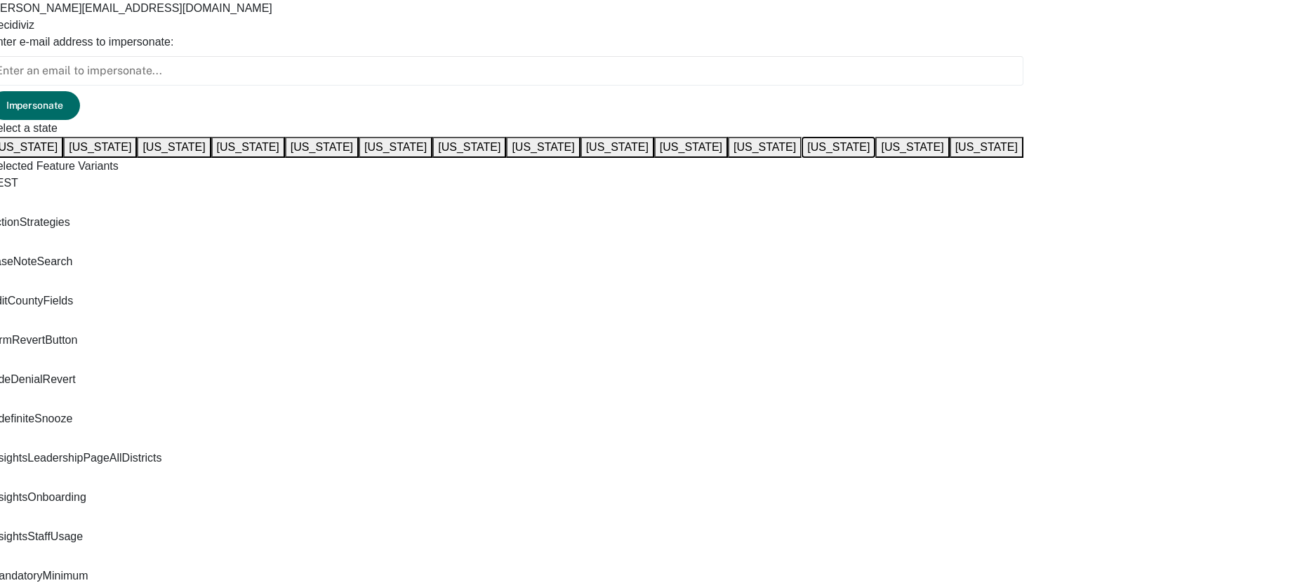
click at [876, 158] on button "[US_STATE]" at bounding box center [839, 147] width 74 height 21
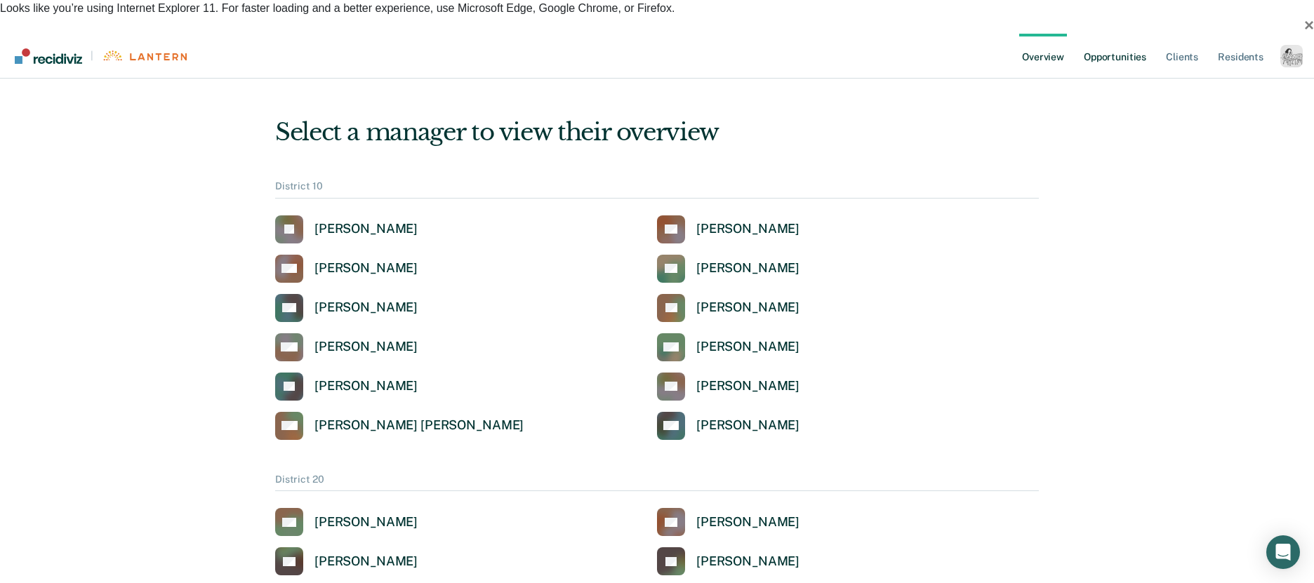
click at [1135, 34] on link "Opportunities" at bounding box center [1115, 56] width 68 height 45
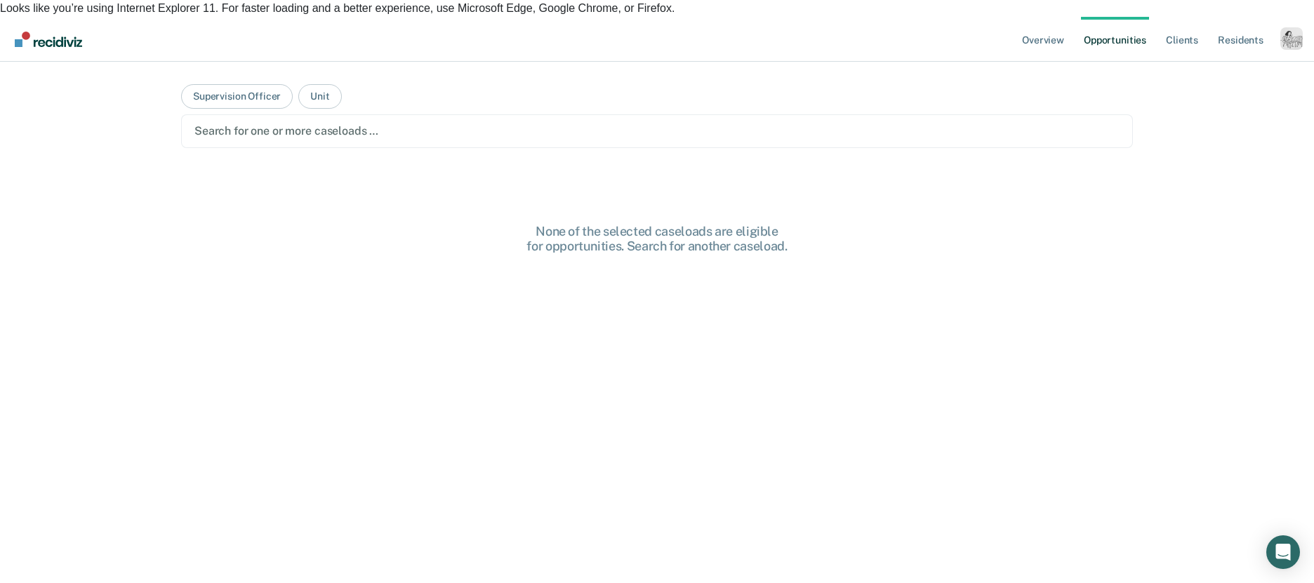
click at [298, 123] on div at bounding box center [656, 131] width 925 height 16
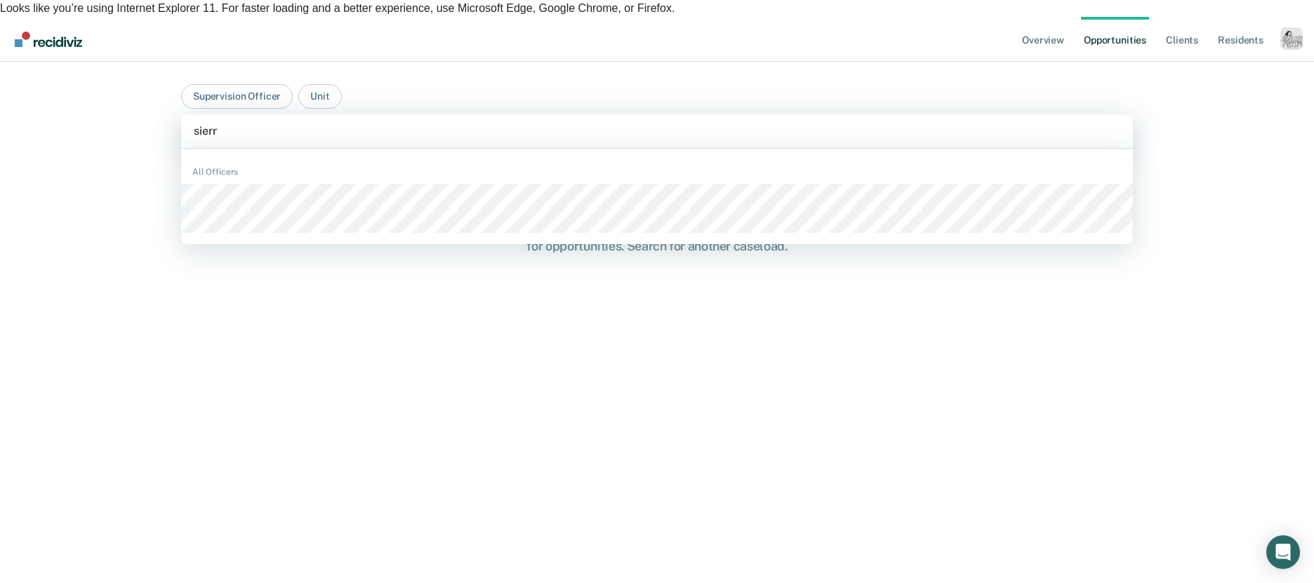
type input "sierra"
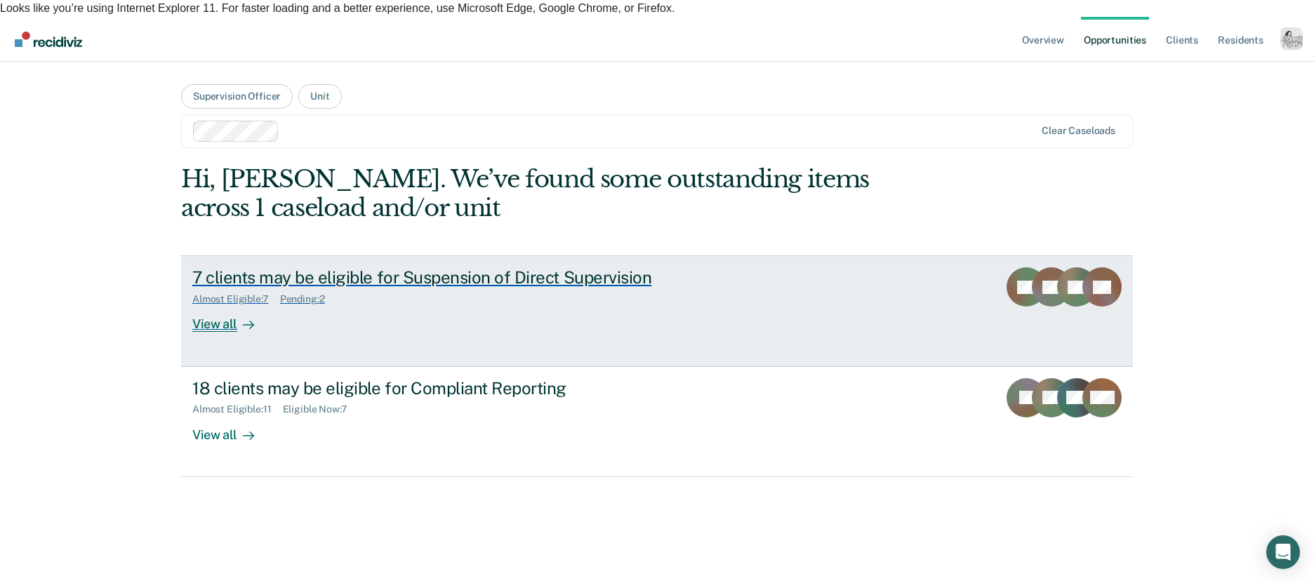
click at [251, 319] on icon at bounding box center [248, 324] width 11 height 11
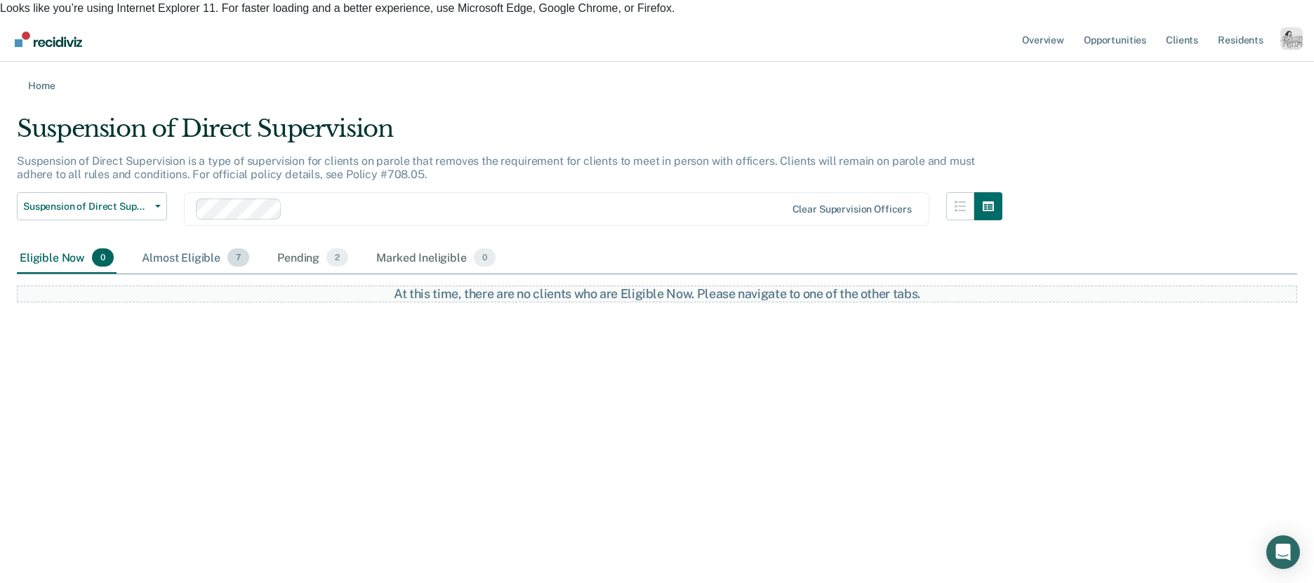
click at [174, 253] on div "Almost Eligible 7" at bounding box center [195, 258] width 113 height 31
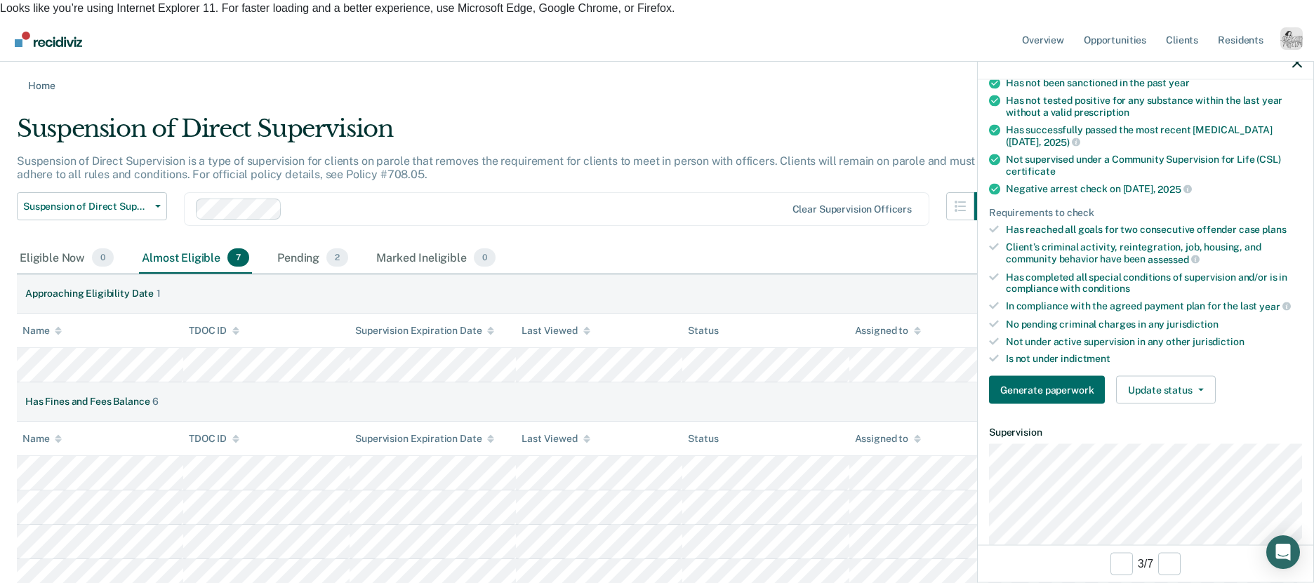
scroll to position [221, 0]
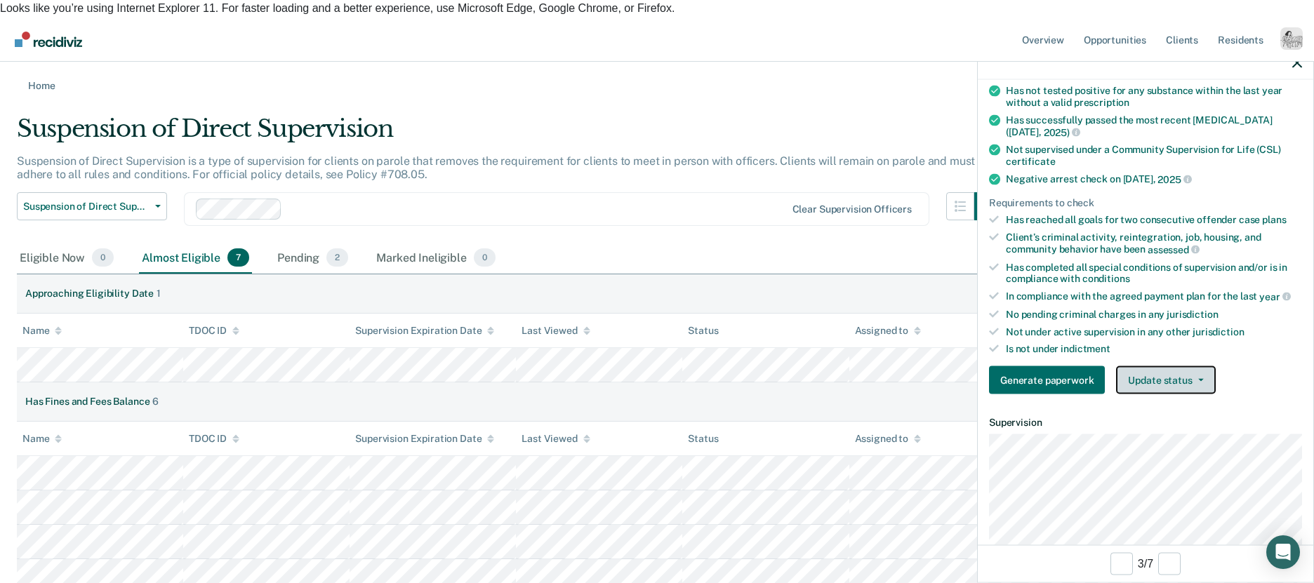
click at [1174, 386] on button "Update status" at bounding box center [1165, 381] width 99 height 28
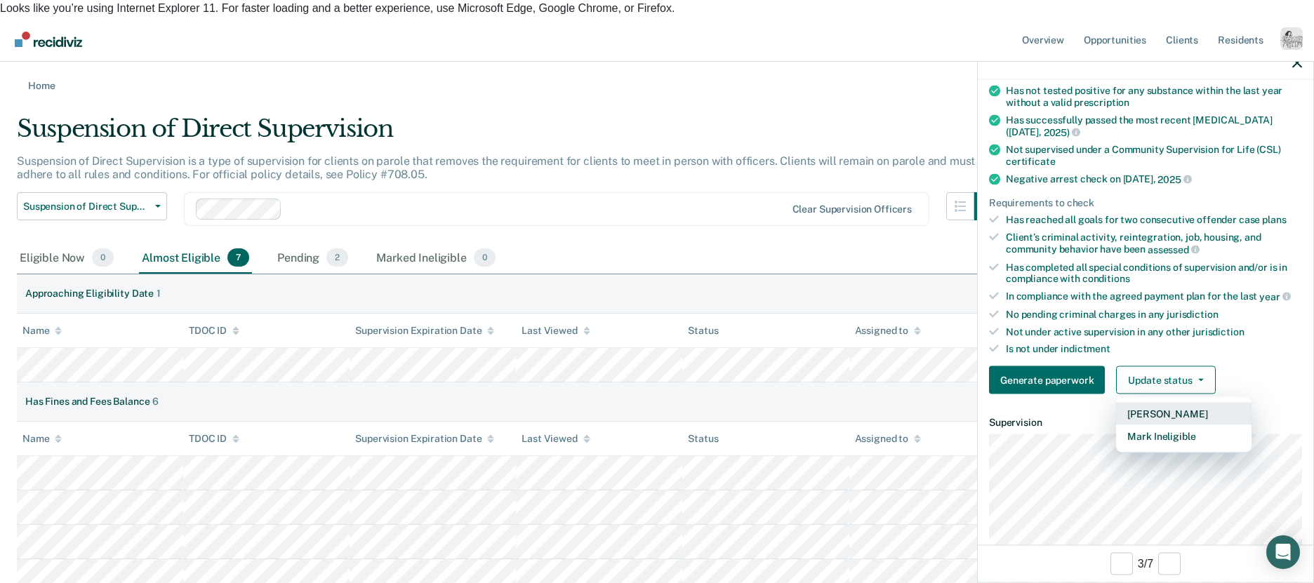
click at [1167, 407] on button "[PERSON_NAME]" at bounding box center [1184, 414] width 136 height 22
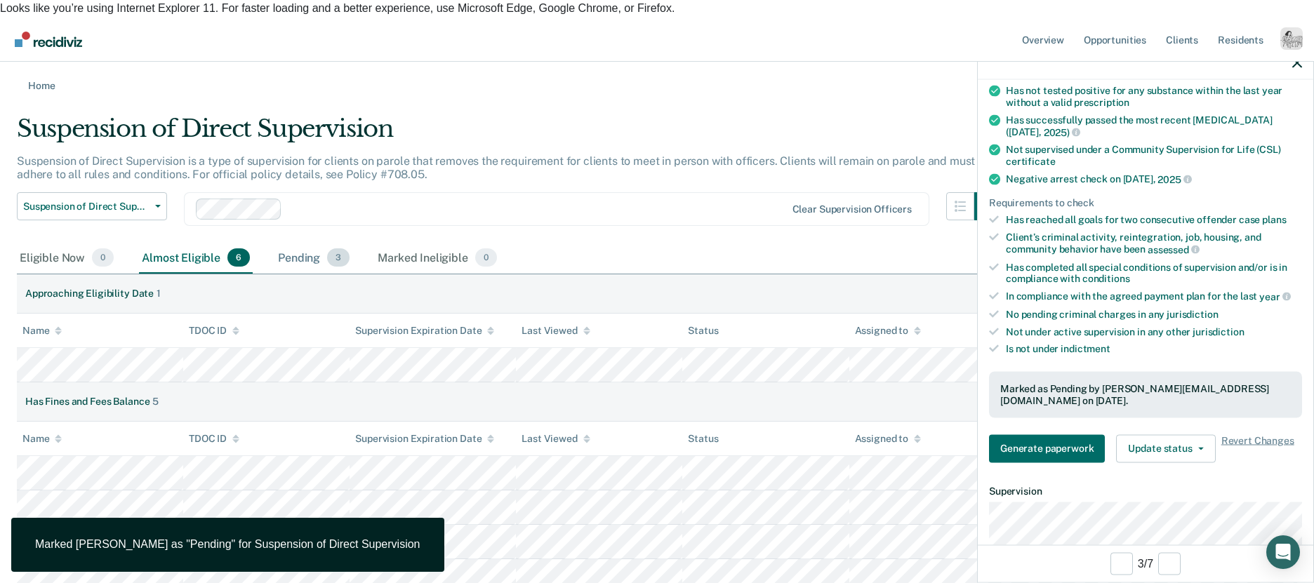
click at [312, 244] on div "Pending 3" at bounding box center [313, 258] width 77 height 31
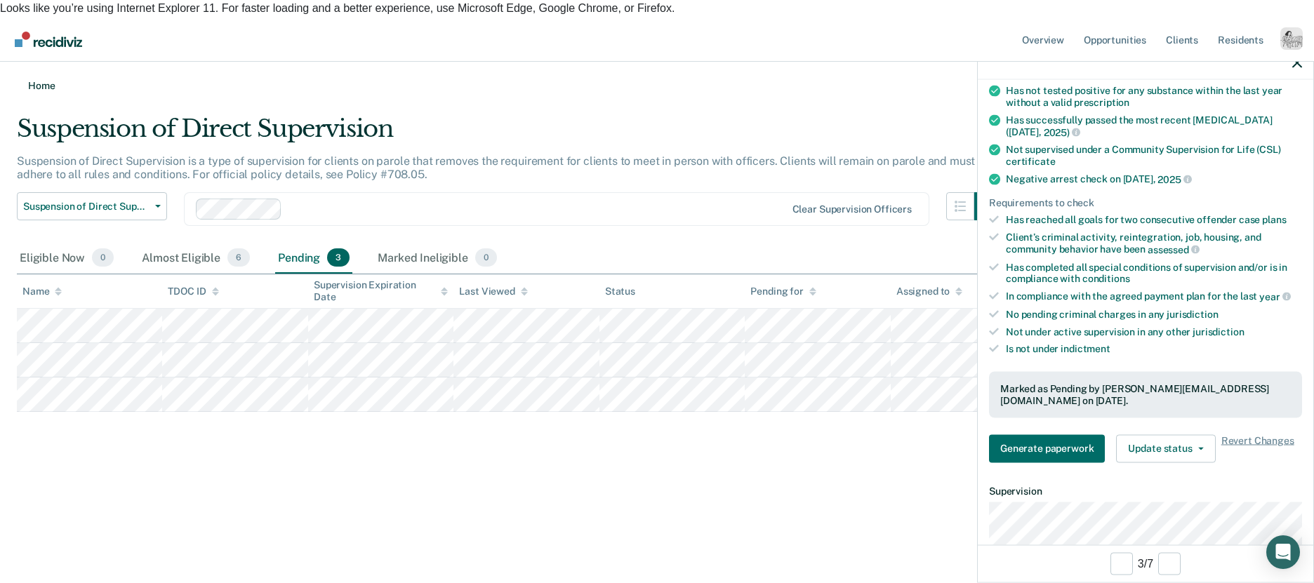
click at [35, 79] on link "Home" at bounding box center [657, 85] width 1281 height 13
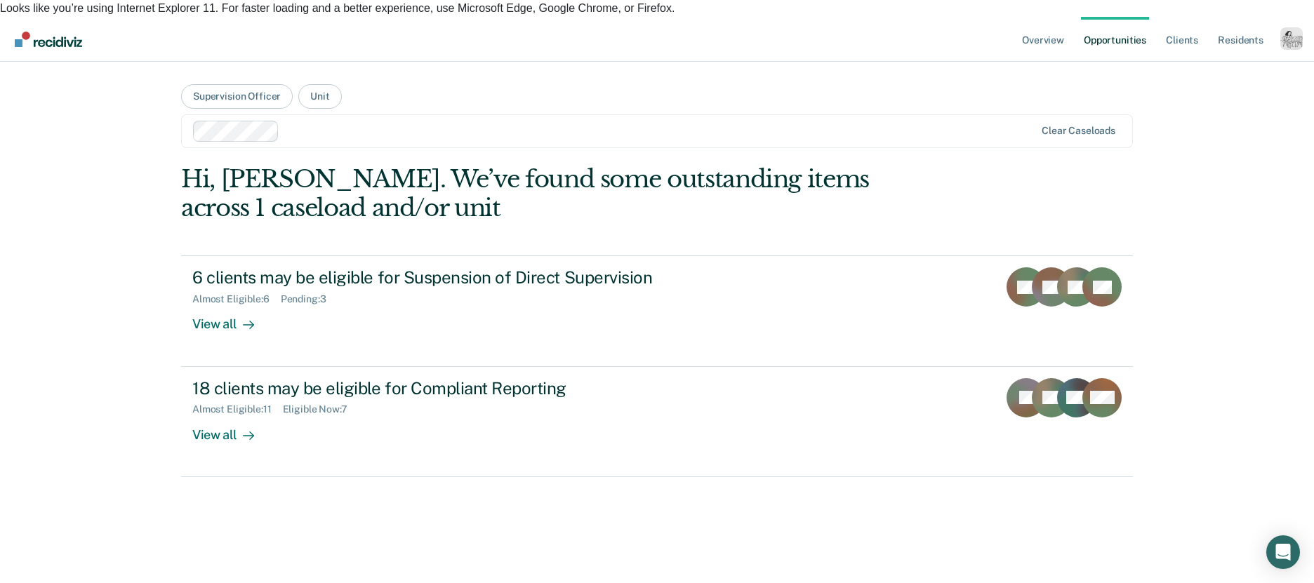
click at [355, 123] on div at bounding box center [660, 131] width 750 height 16
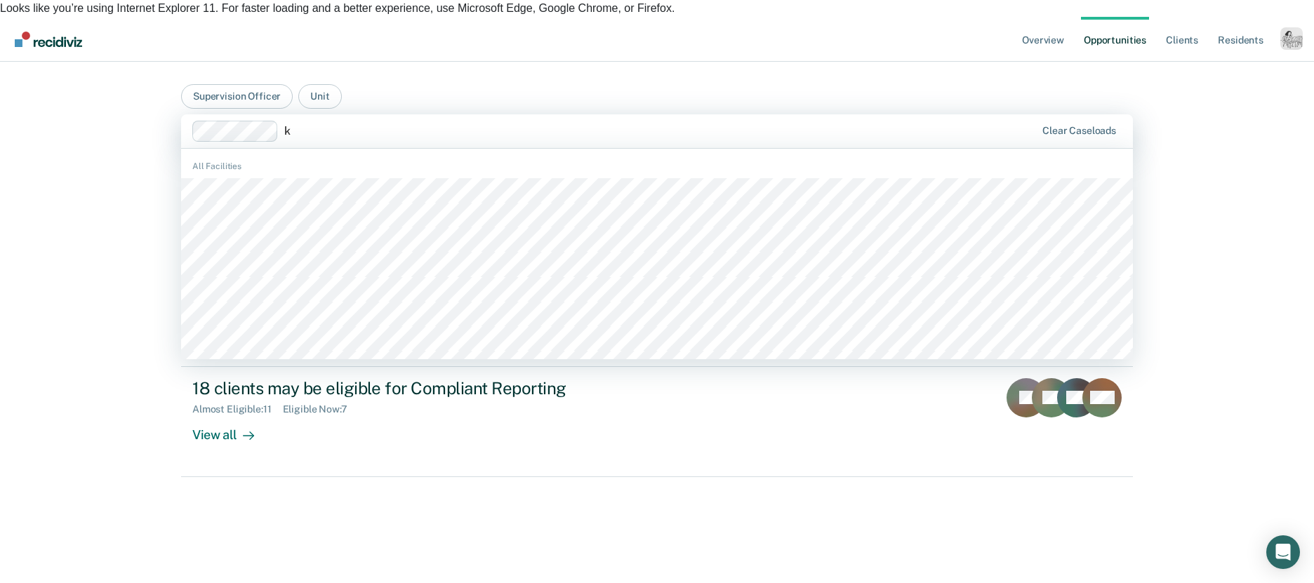
type input "ky"
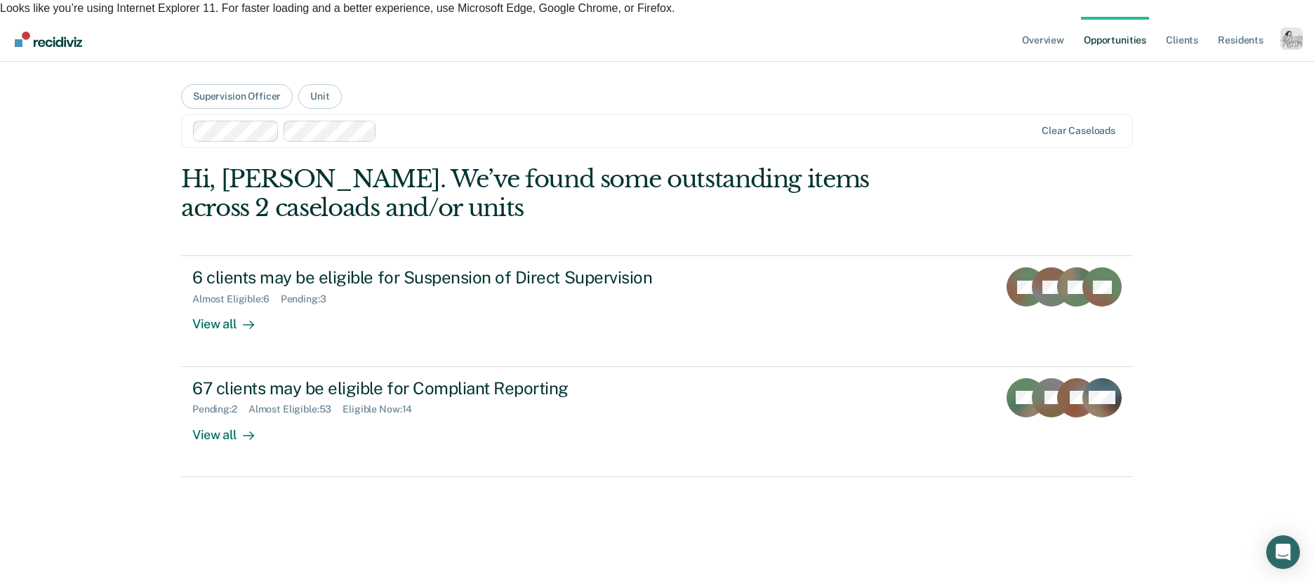
click at [405, 123] on div at bounding box center [709, 131] width 652 height 16
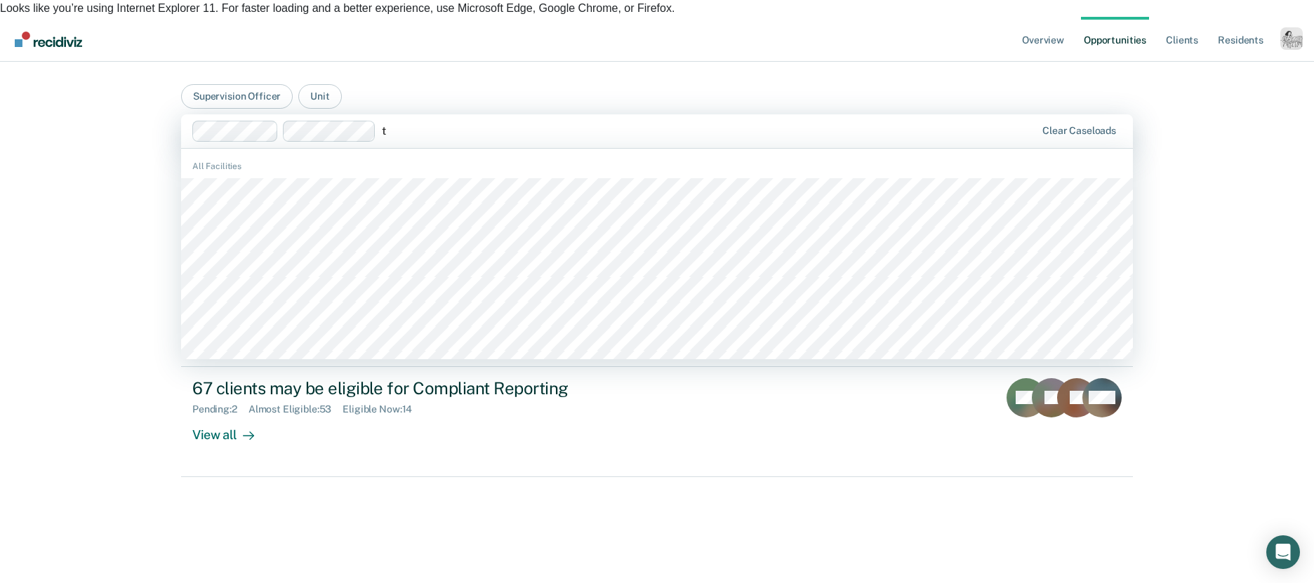
type input "to"
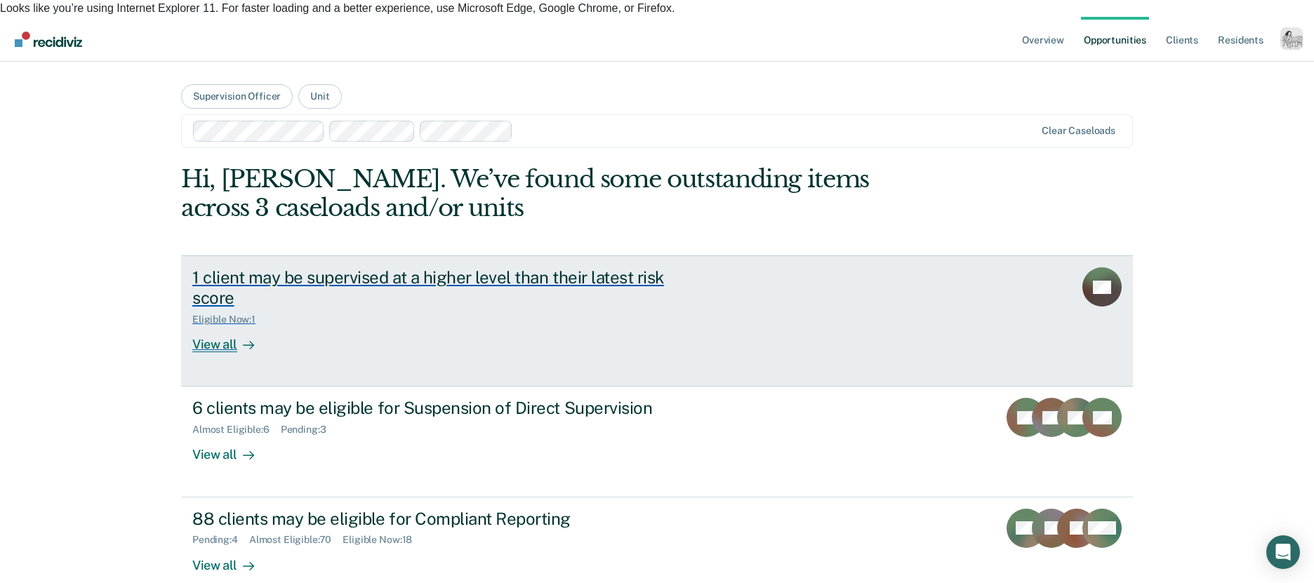
click at [199, 337] on link "1 client may be supervised at a higher level than their latest risk score Eligi…" at bounding box center [657, 321] width 952 height 131
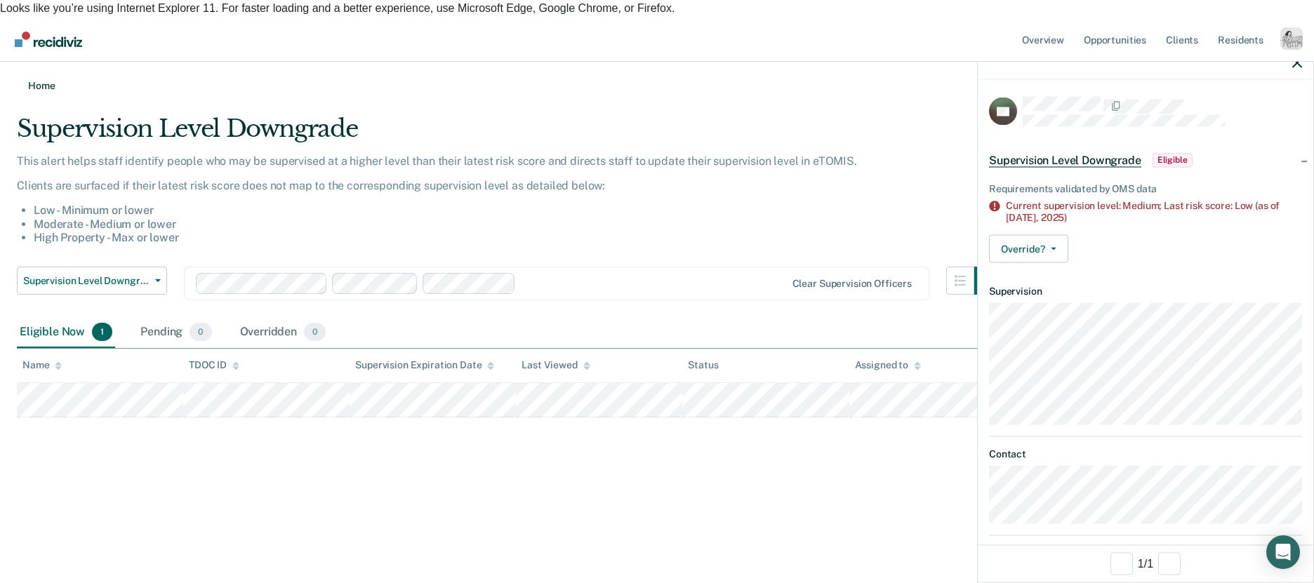
click at [29, 79] on link "Home" at bounding box center [657, 85] width 1281 height 13
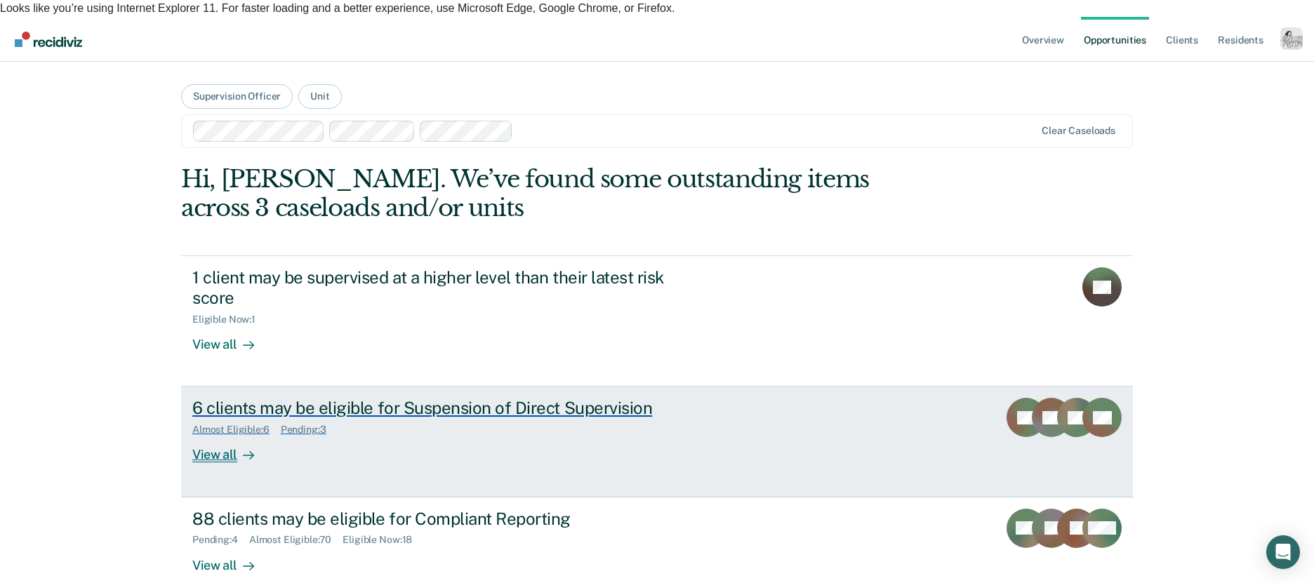
scroll to position [64, 0]
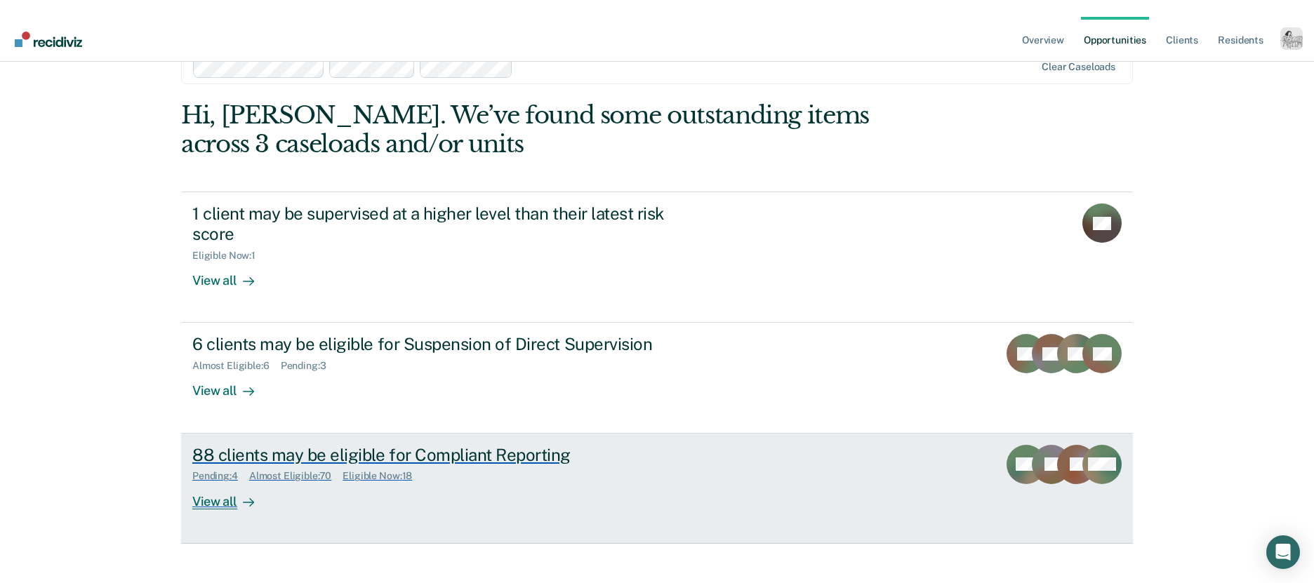
click at [243, 494] on div at bounding box center [245, 502] width 17 height 16
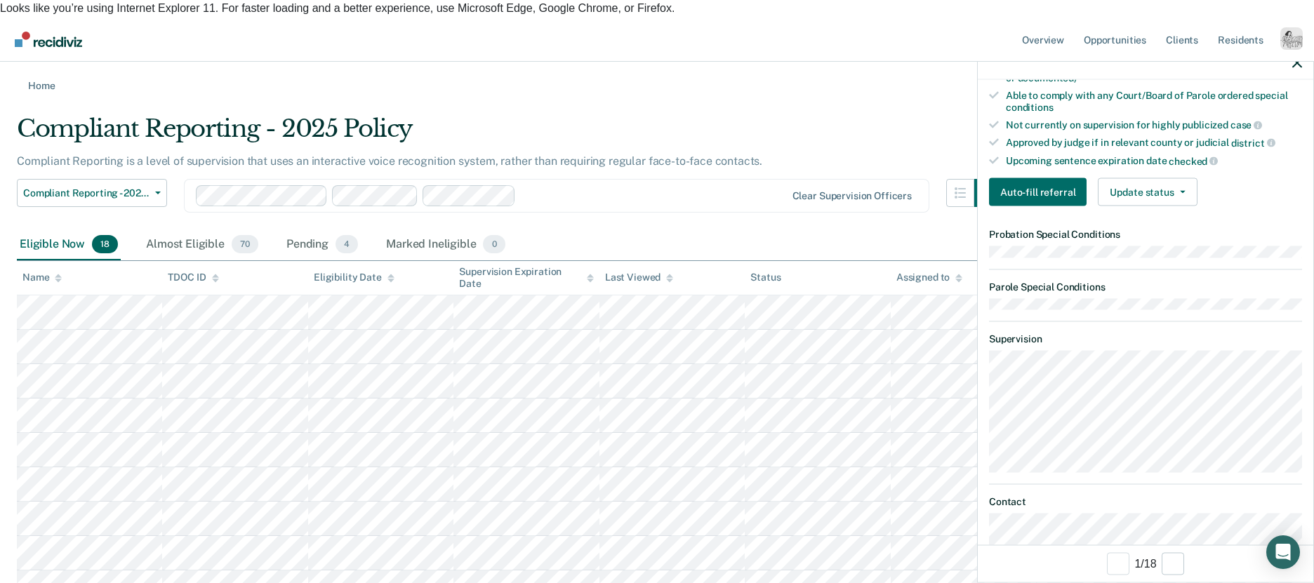
scroll to position [321, 0]
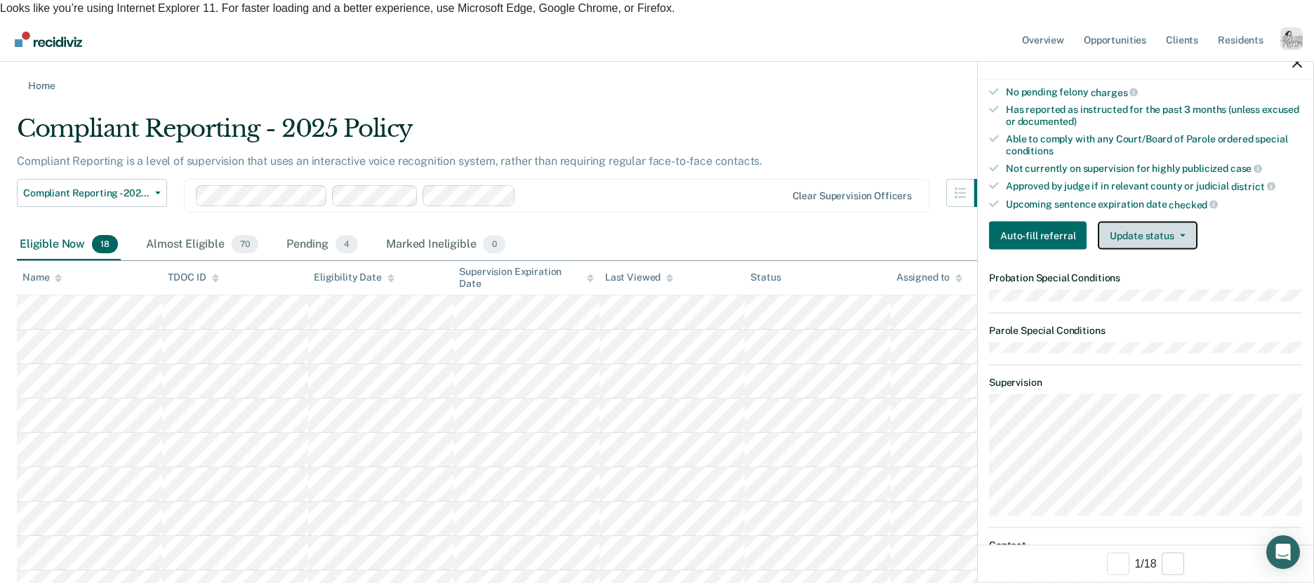
click at [1141, 229] on button "Update status" at bounding box center [1147, 236] width 99 height 28
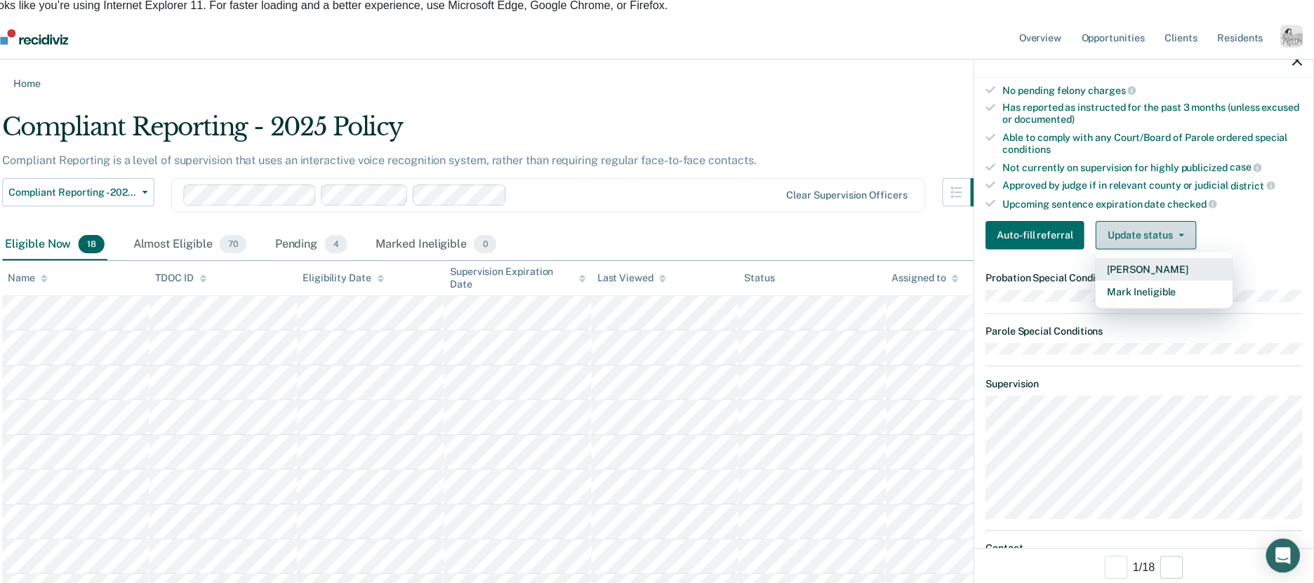
scroll to position [0, 0]
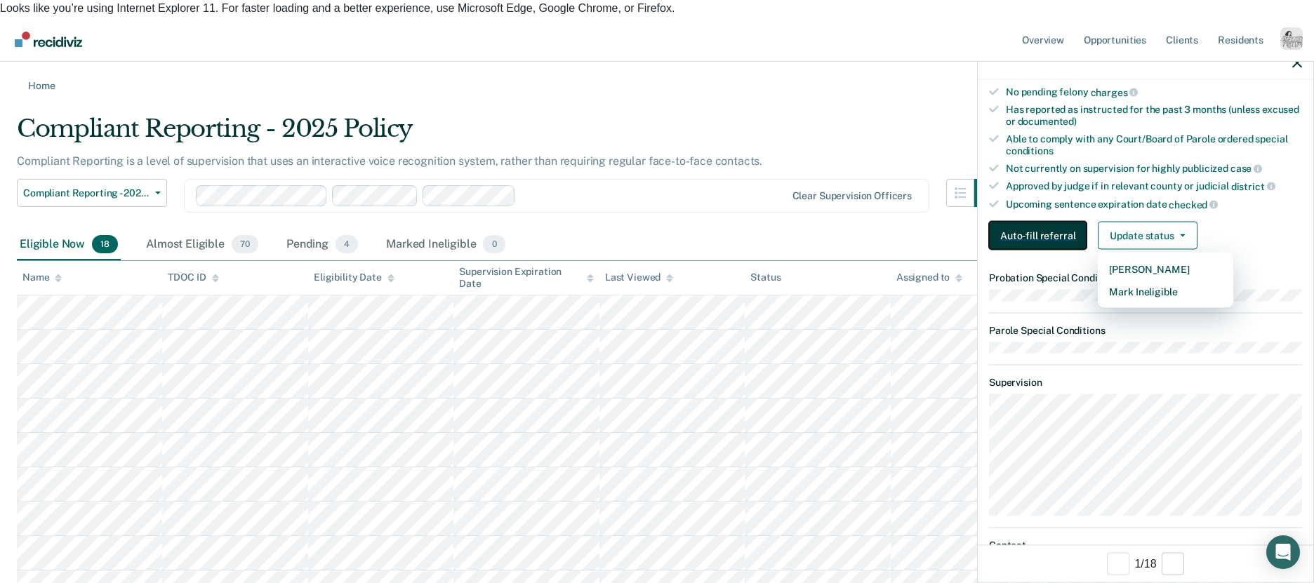
click at [1037, 226] on button "Auto-fill referral" at bounding box center [1038, 236] width 98 height 28
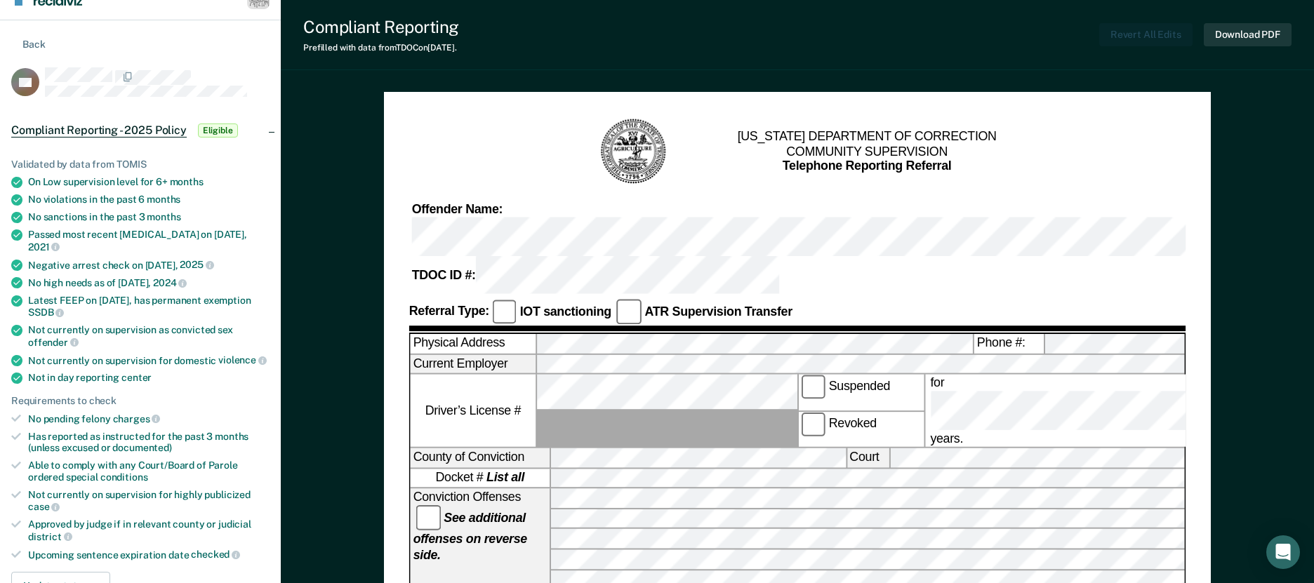
scroll to position [56, 0]
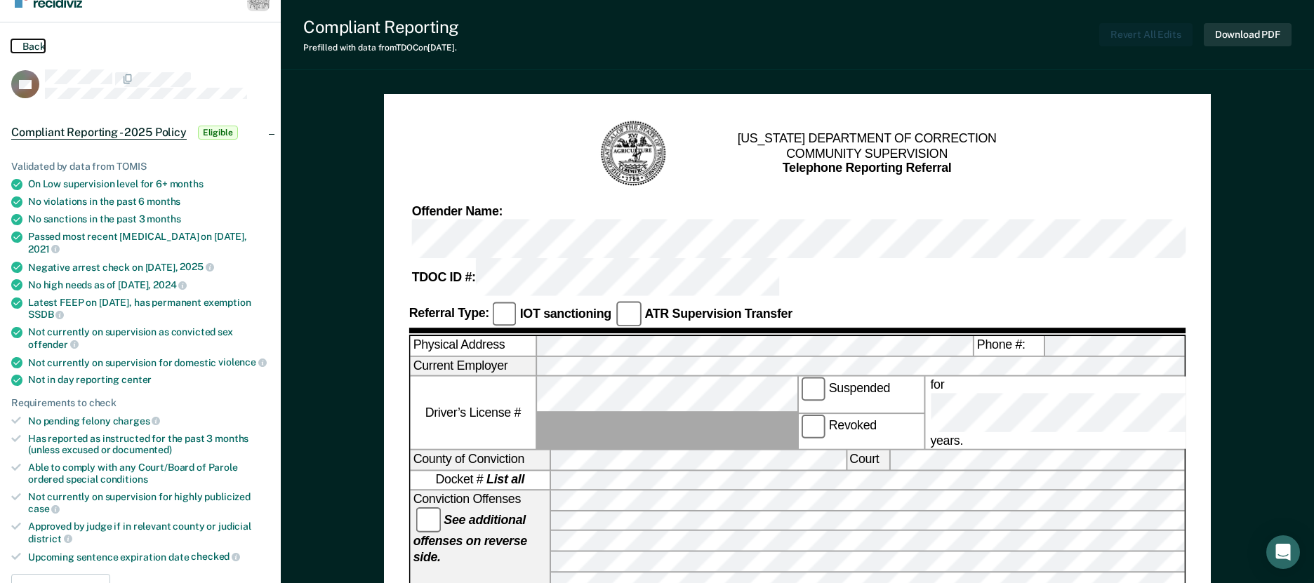
click at [30, 39] on button "Back" at bounding box center [28, 45] width 34 height 13
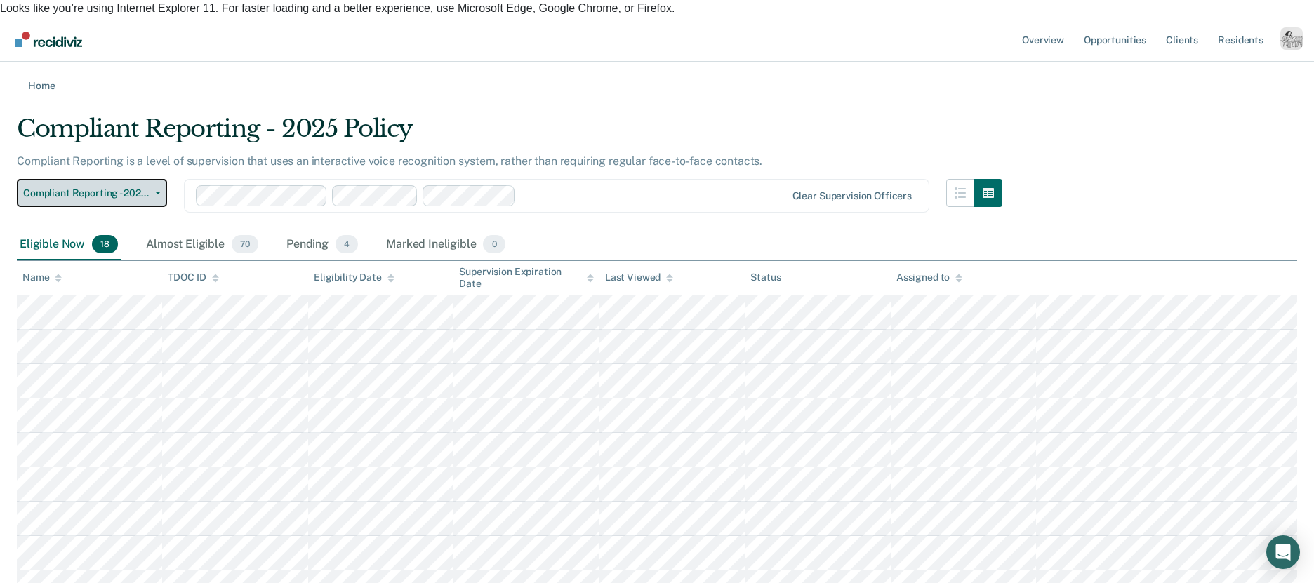
click at [68, 187] on span "Compliant Reporting - 2025 Policy" at bounding box center [86, 193] width 126 height 12
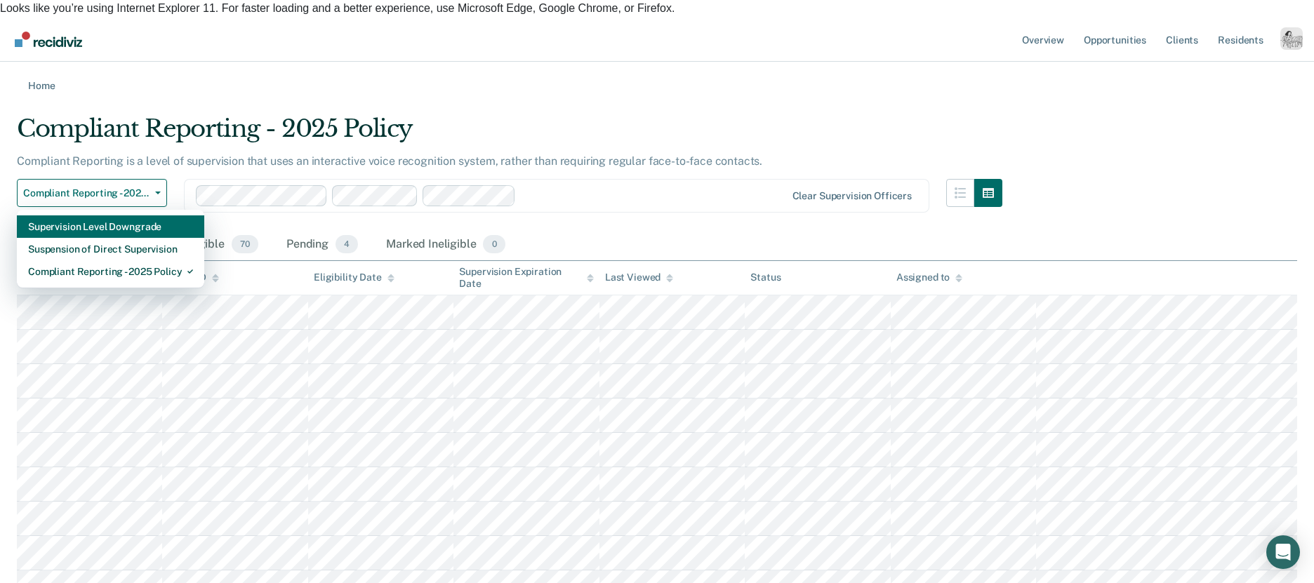
click at [92, 216] on div "Supervision Level Downgrade" at bounding box center [110, 227] width 165 height 22
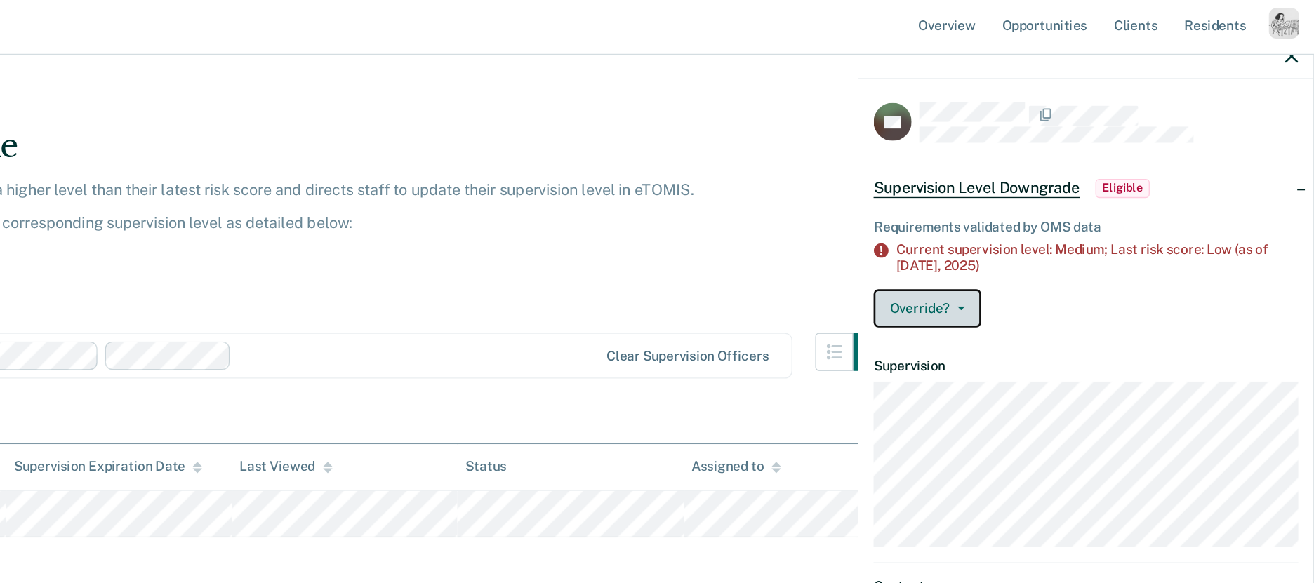
click at [1021, 253] on button "Override?" at bounding box center [1028, 249] width 79 height 28
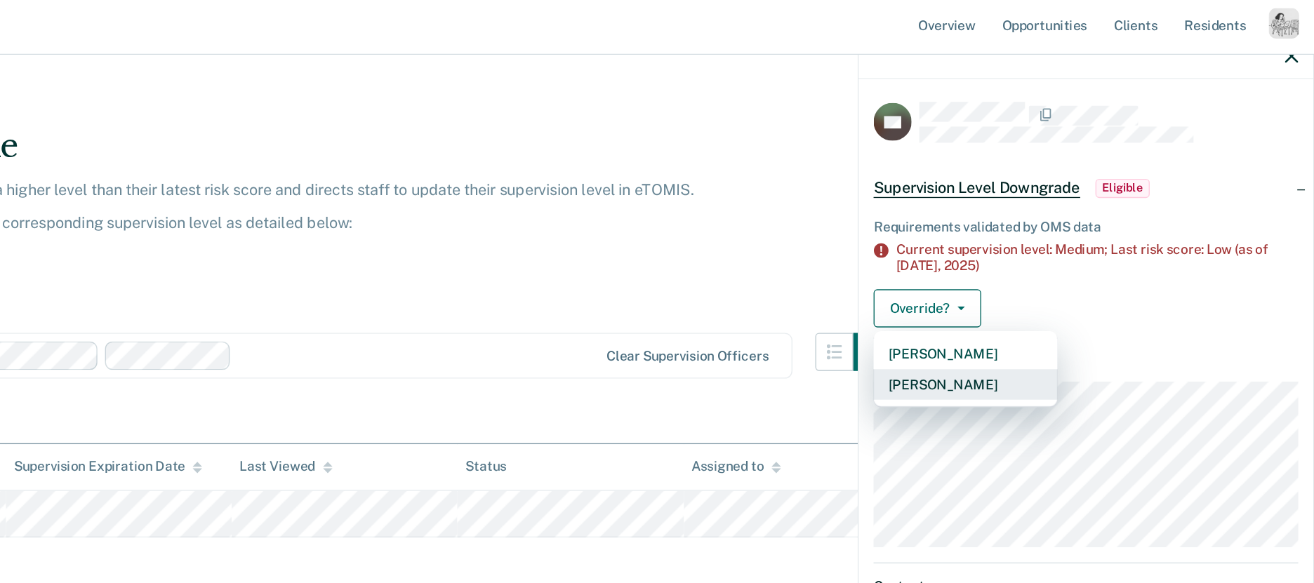
click at [1069, 301] on button "[PERSON_NAME]" at bounding box center [1057, 304] width 136 height 22
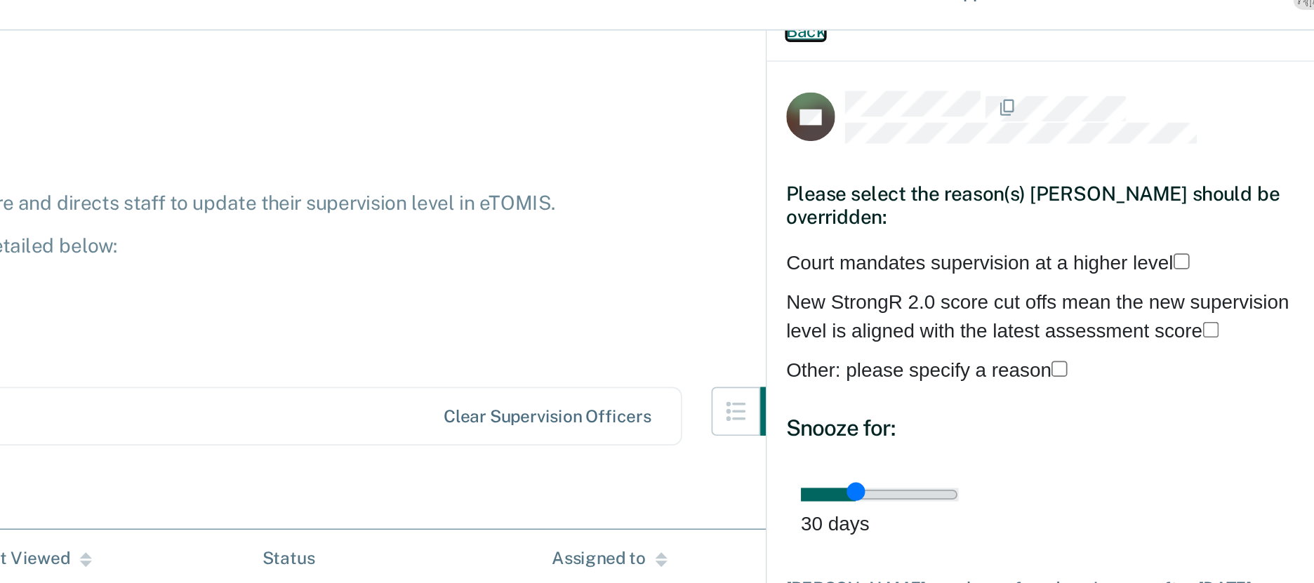
click at [1009, 66] on button "Back" at bounding box center [1000, 62] width 22 height 12
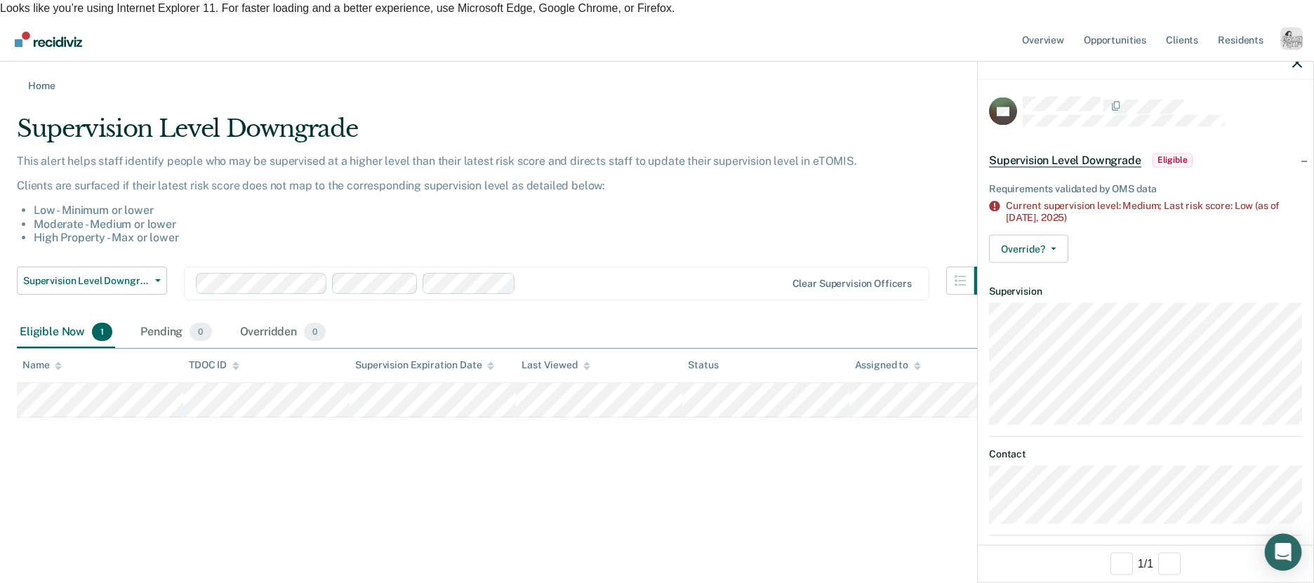
click at [1284, 561] on div "Open Intercom Messenger" at bounding box center [1283, 552] width 37 height 37
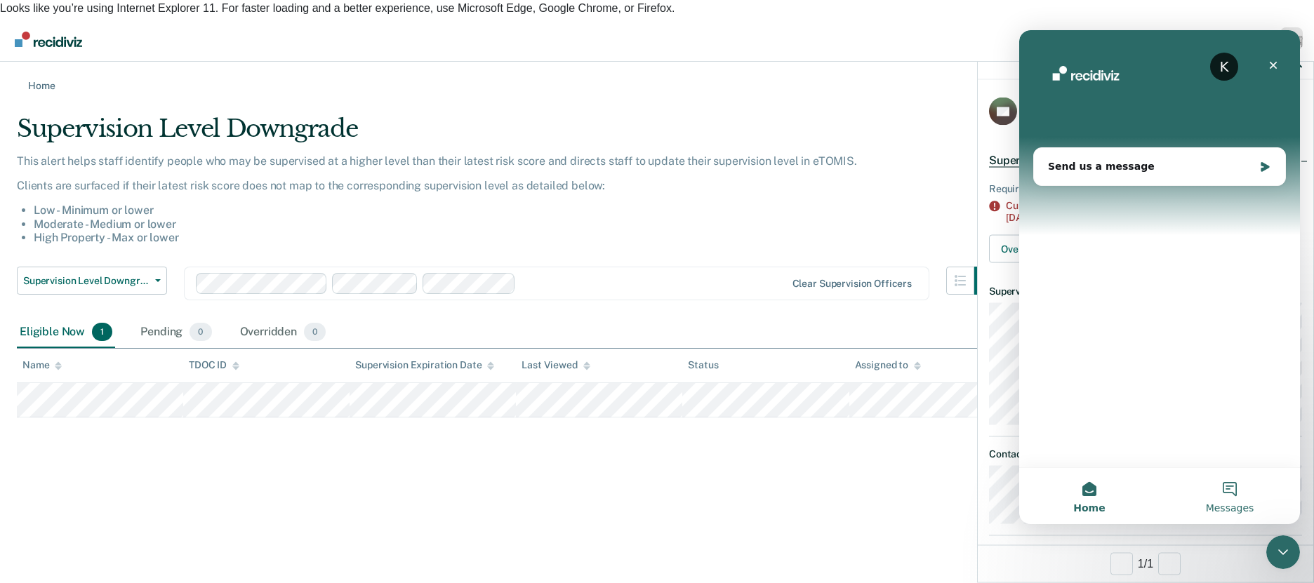
click at [1225, 504] on span "Messages" at bounding box center [1230, 508] width 48 height 10
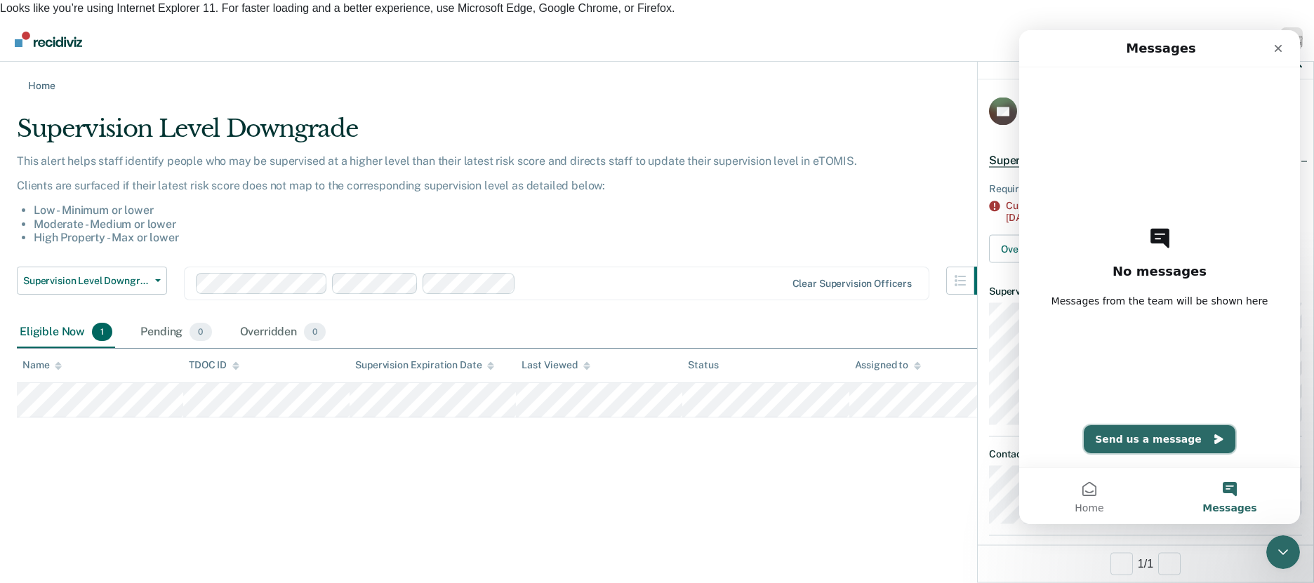
click at [1166, 445] on button "Send us a message" at bounding box center [1160, 439] width 152 height 28
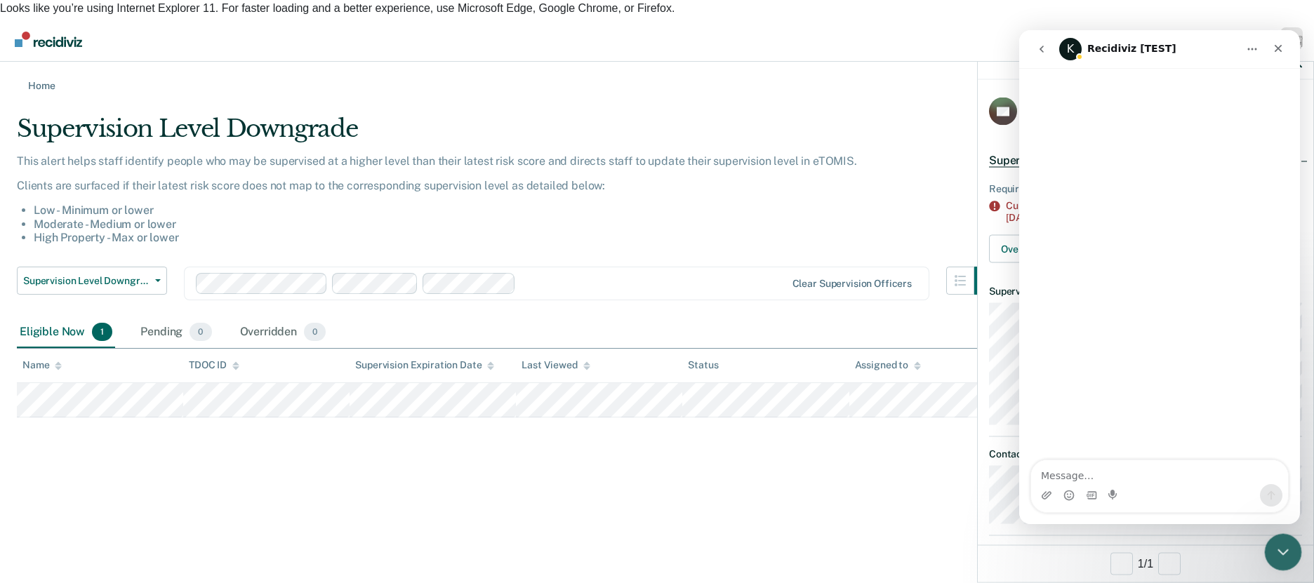
click at [1287, 557] on icon "Close Intercom Messenger" at bounding box center [1281, 550] width 17 height 17
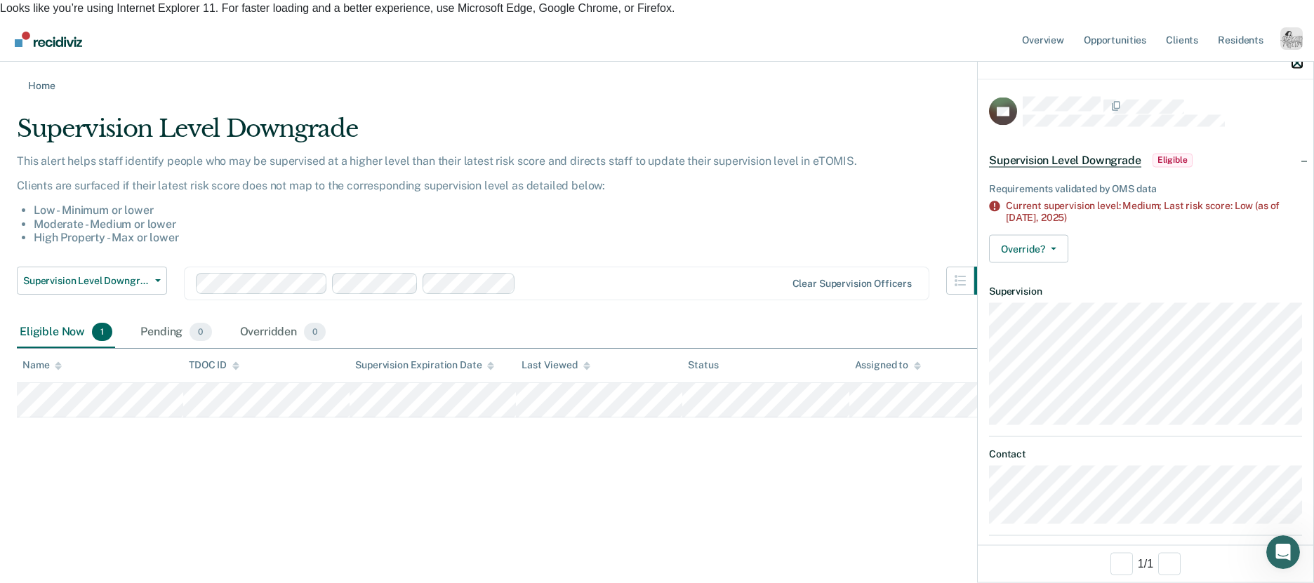
click at [1298, 64] on icon "button" at bounding box center [1298, 63] width 10 height 10
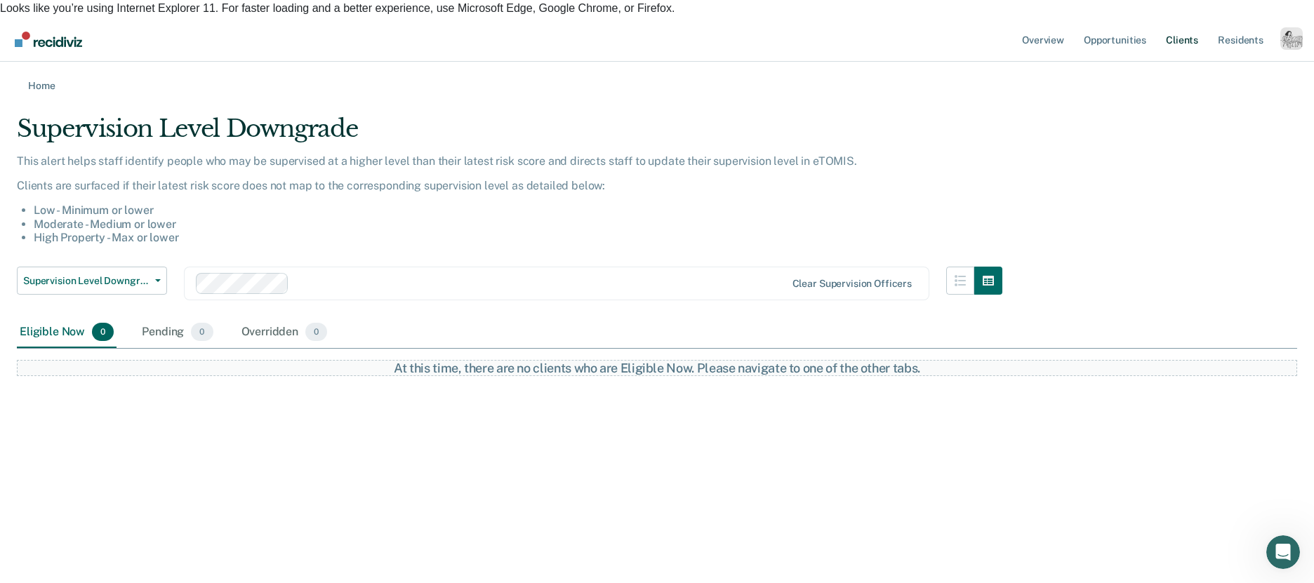
click at [1173, 34] on link "Client s" at bounding box center [1182, 39] width 38 height 45
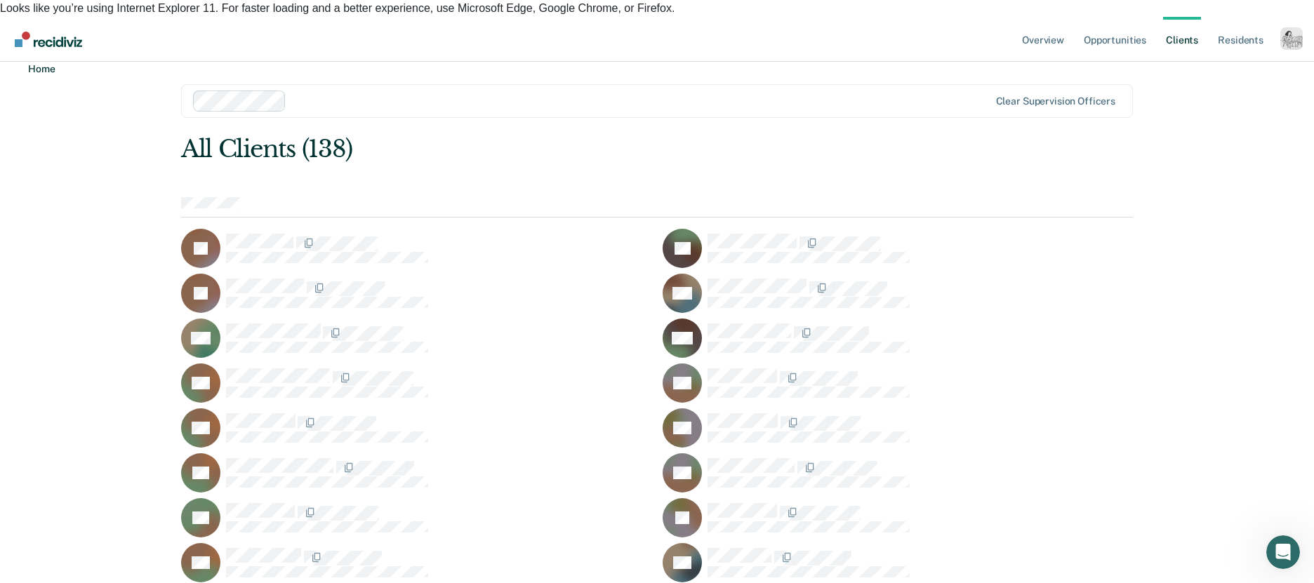
click at [39, 70] on link "Home" at bounding box center [36, 68] width 38 height 13
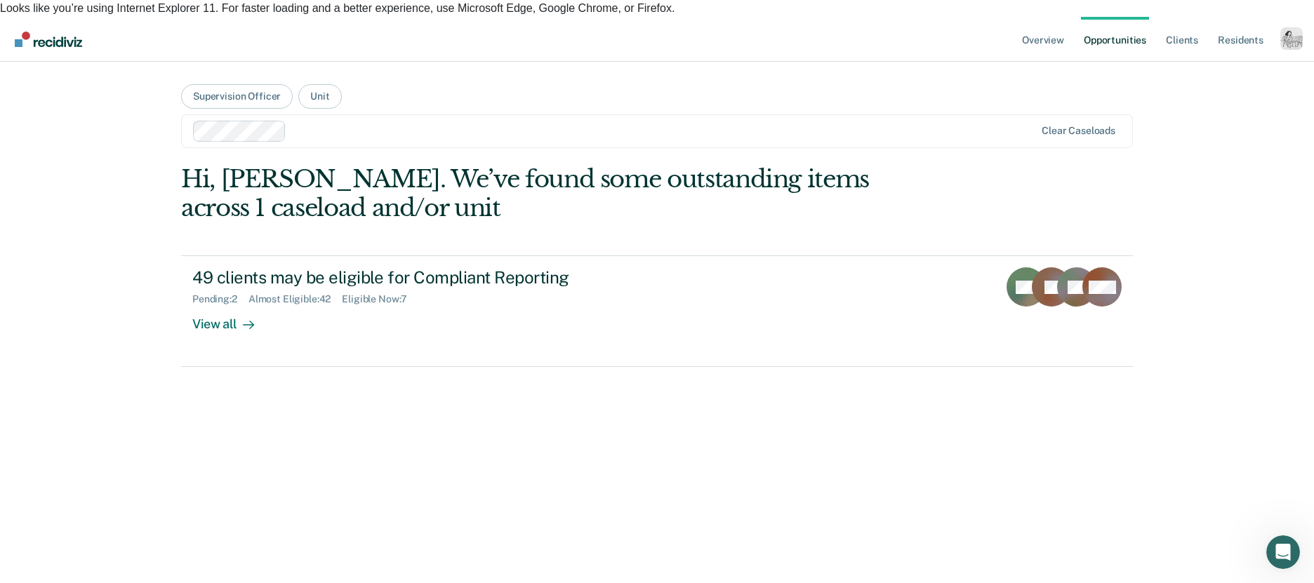
click at [428, 123] on div at bounding box center [663, 131] width 743 height 16
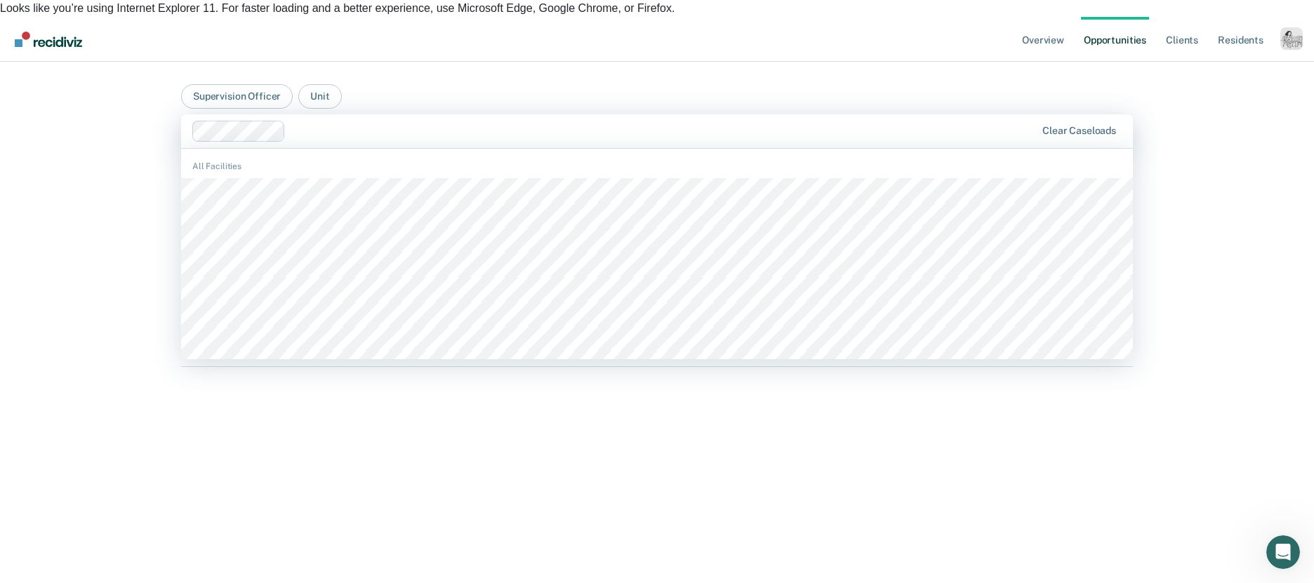
type input "i"
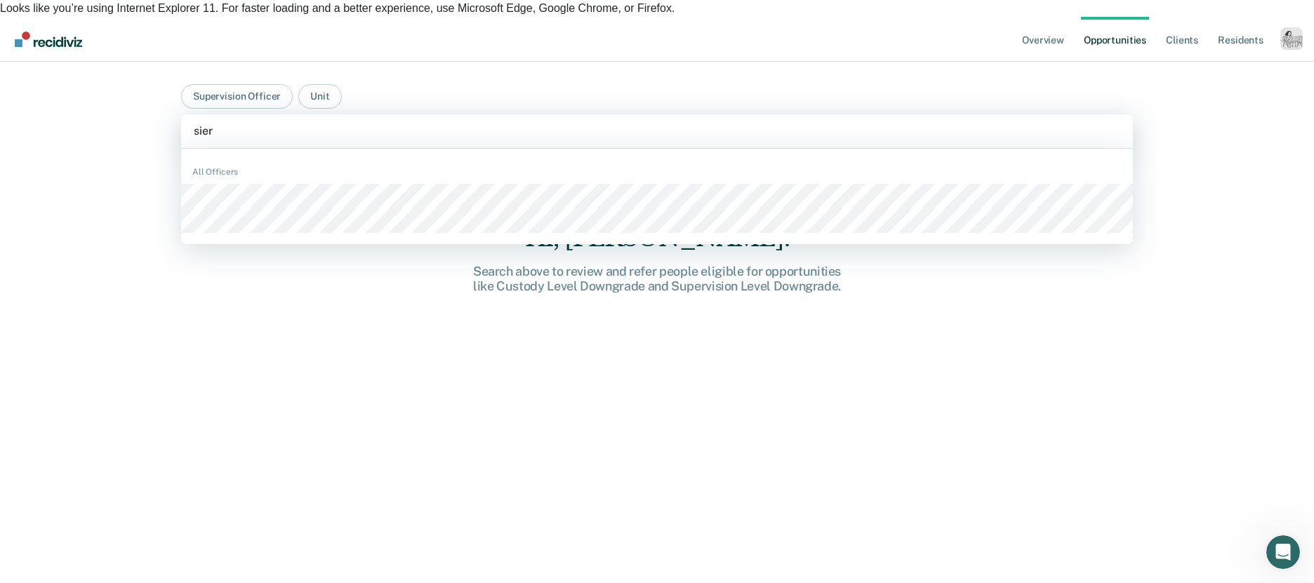
type input "sierr"
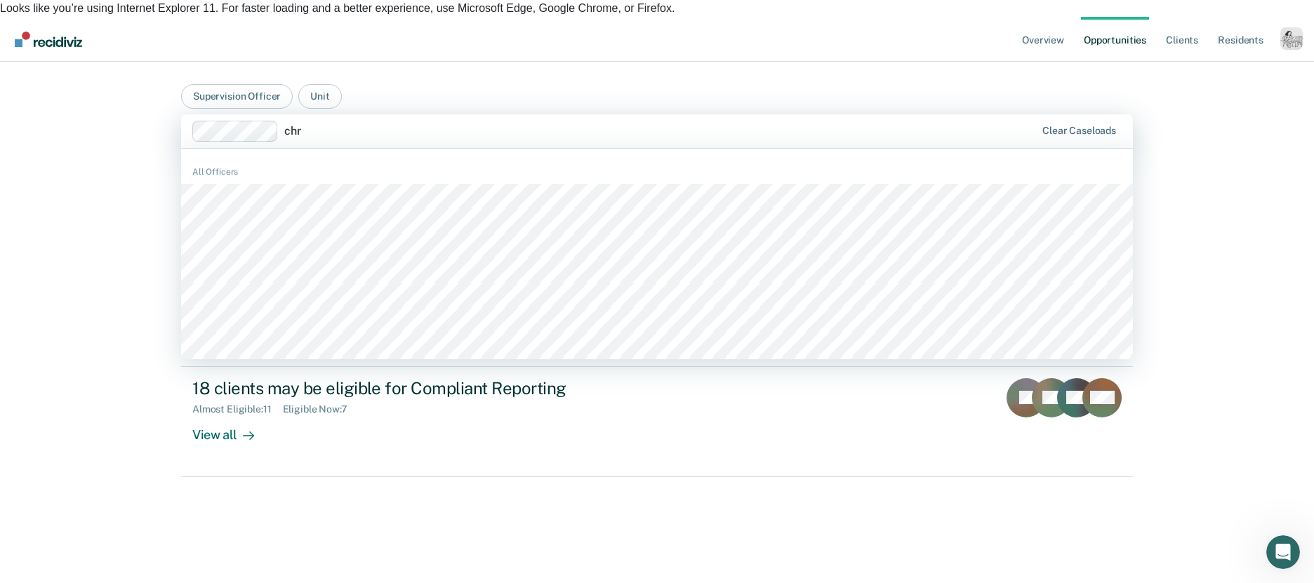
type input "chri"
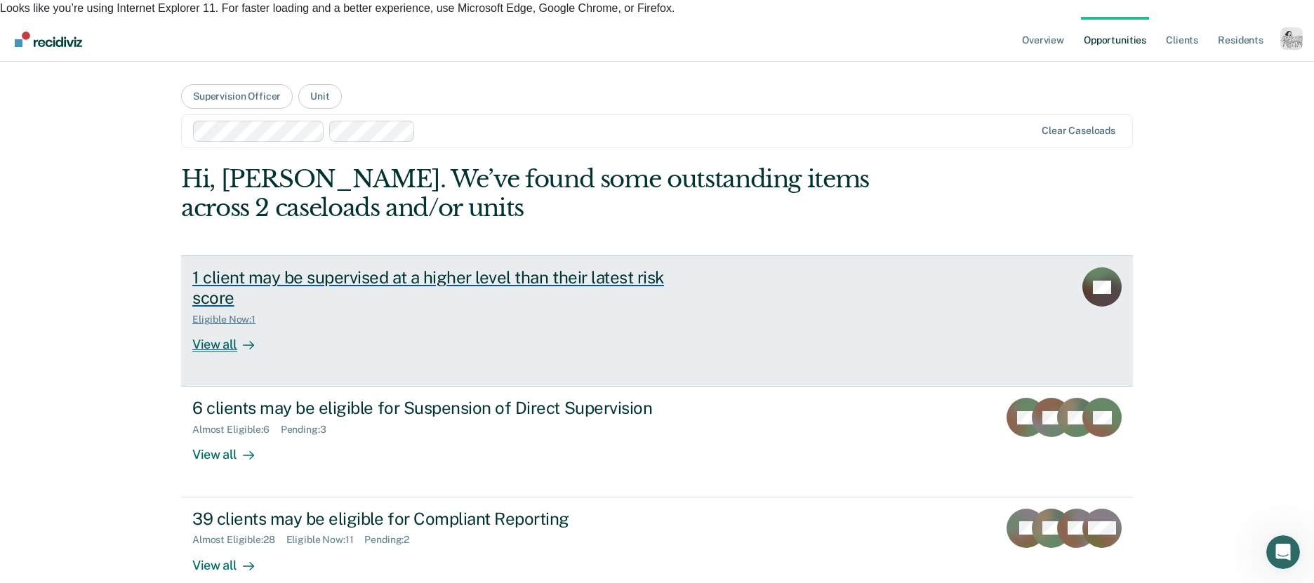
click at [242, 337] on div at bounding box center [245, 345] width 17 height 16
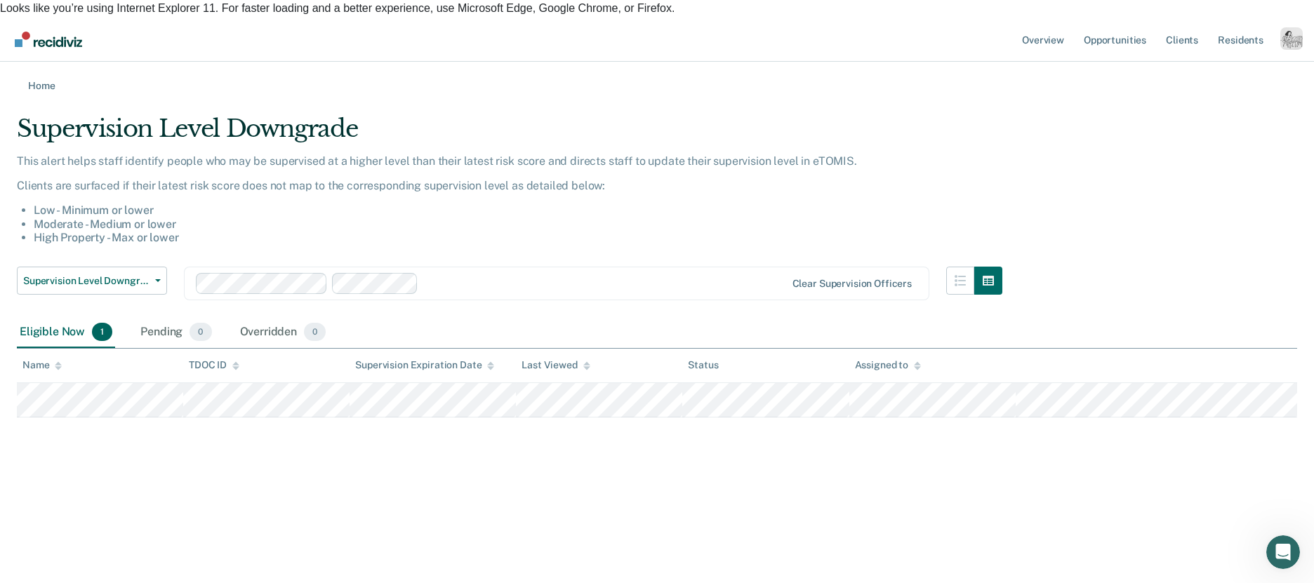
click at [950, 114] on div "Supervision Level Downgrade" at bounding box center [510, 134] width 986 height 40
click at [1186, 27] on link "Client s" at bounding box center [1182, 39] width 38 height 45
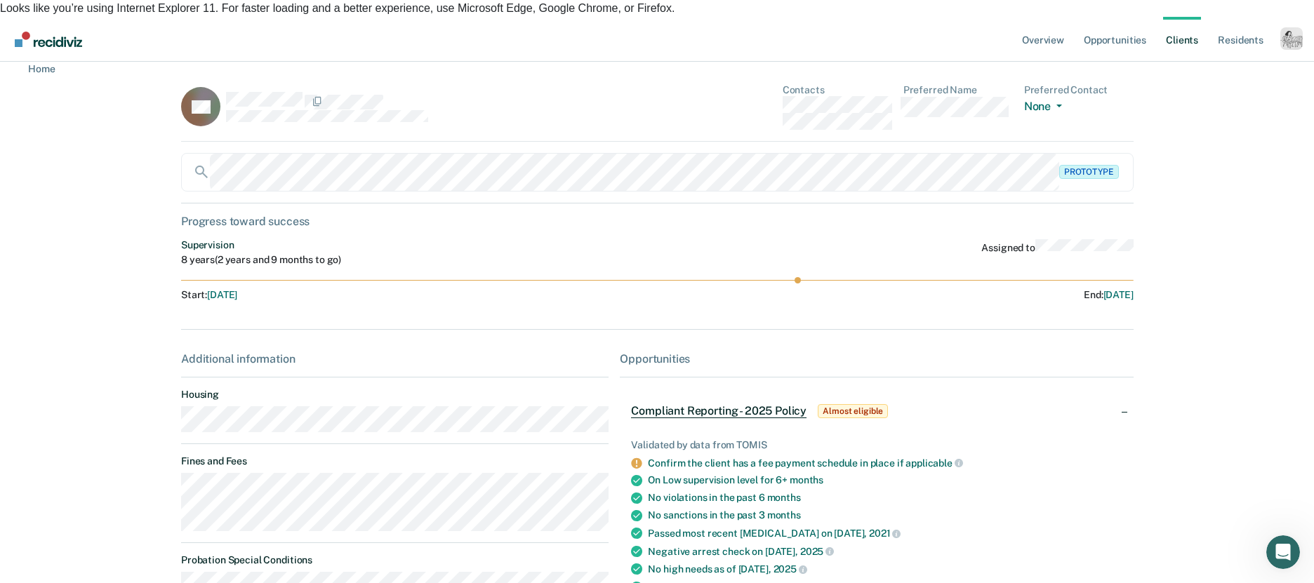
click at [1181, 30] on link "Client s" at bounding box center [1182, 39] width 38 height 45
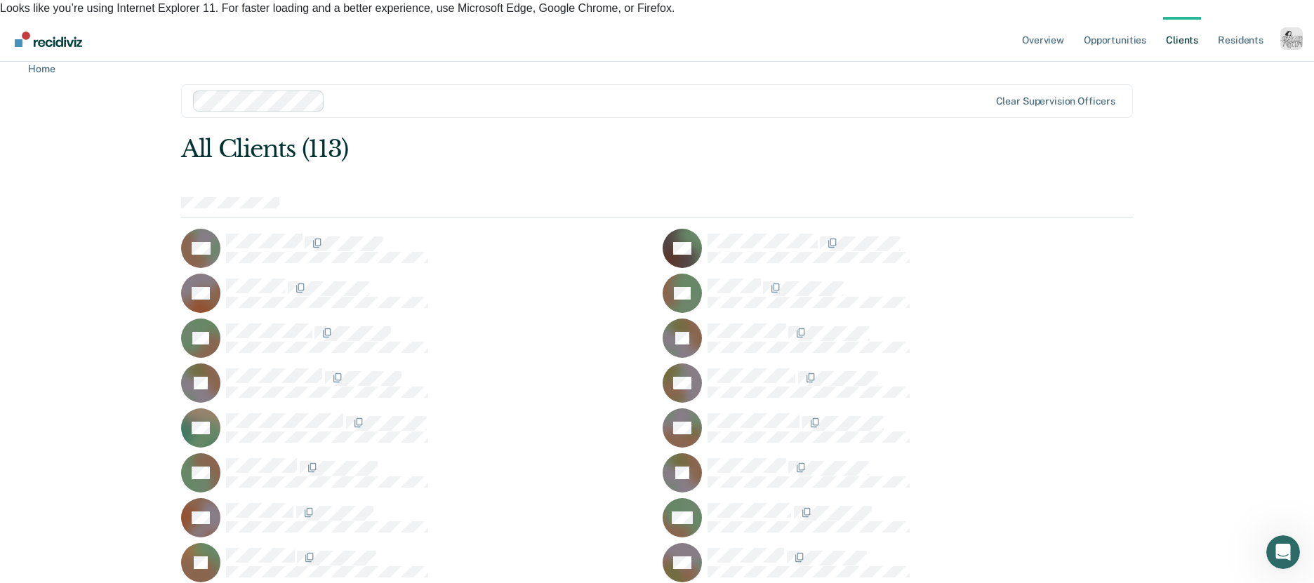
click at [1293, 27] on div "Profile dropdown button" at bounding box center [1292, 38] width 22 height 22
click at [1226, 86] on link "How it works" at bounding box center [1235, 92] width 113 height 12
